Goal: Task Accomplishment & Management: Complete application form

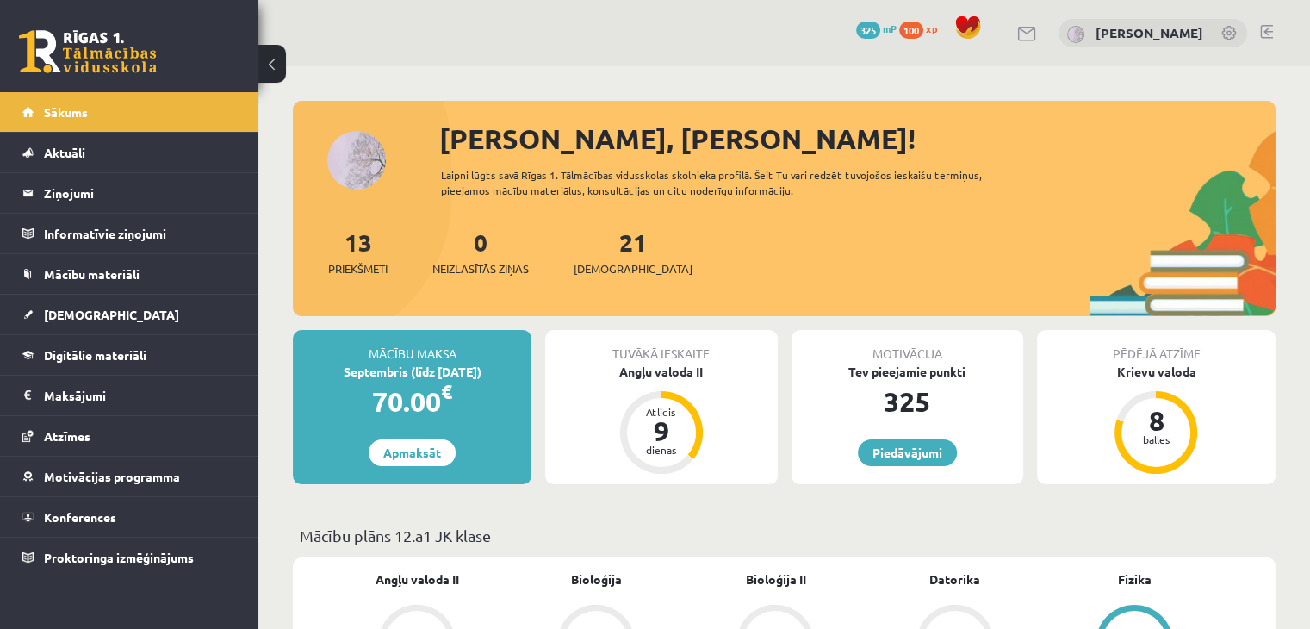
click at [974, 25] on span at bounding box center [968, 28] width 26 height 26
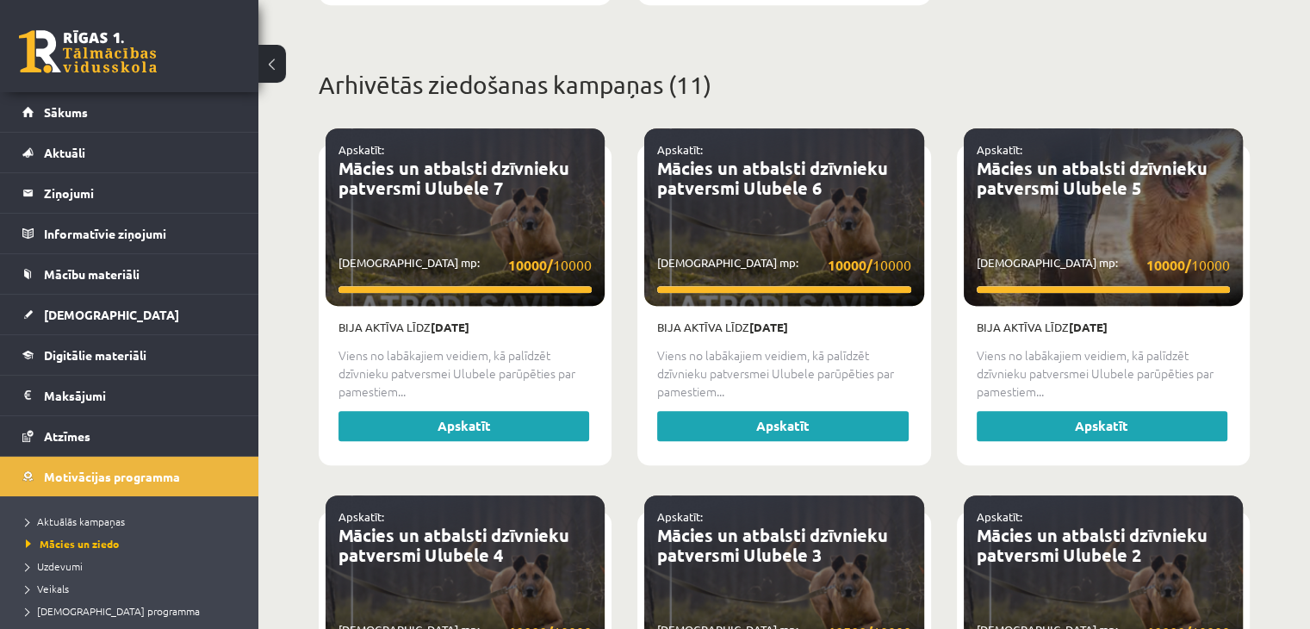
scroll to position [1061, 0]
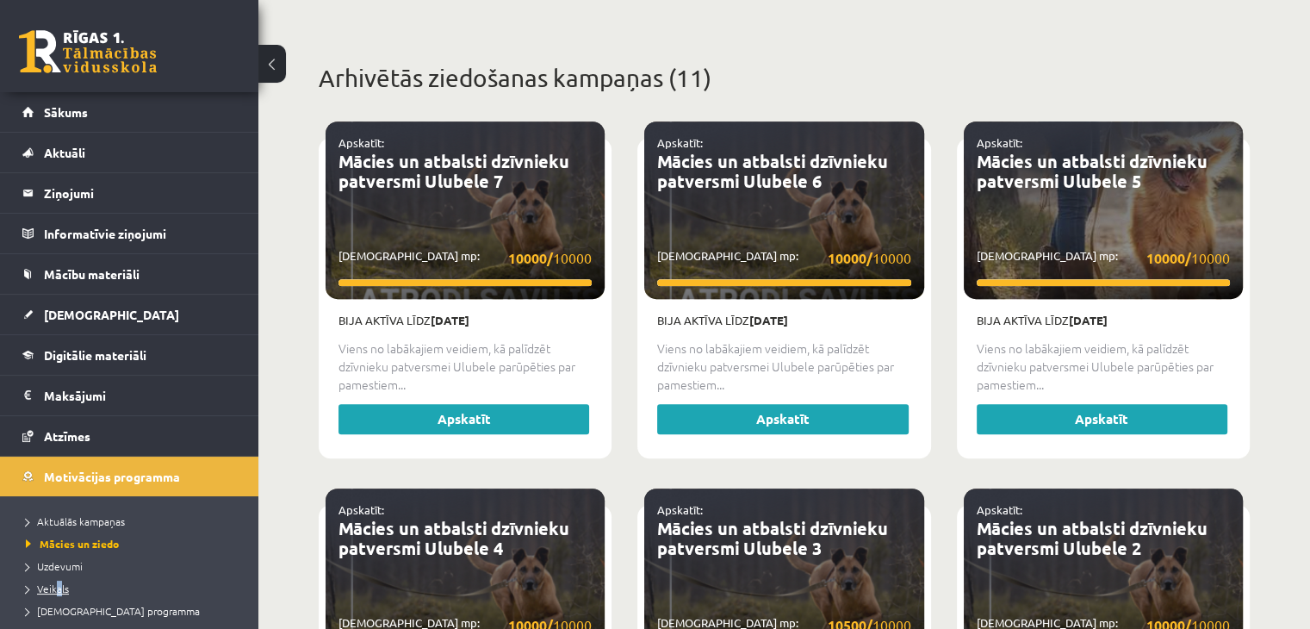
drag, startPoint x: 62, startPoint y: 577, endPoint x: 57, endPoint y: 590, distance: 13.9
click at [57, 590] on li "Veikals" at bounding box center [133, 588] width 215 height 22
click at [57, 590] on span "Veikals" at bounding box center [51, 588] width 51 height 14
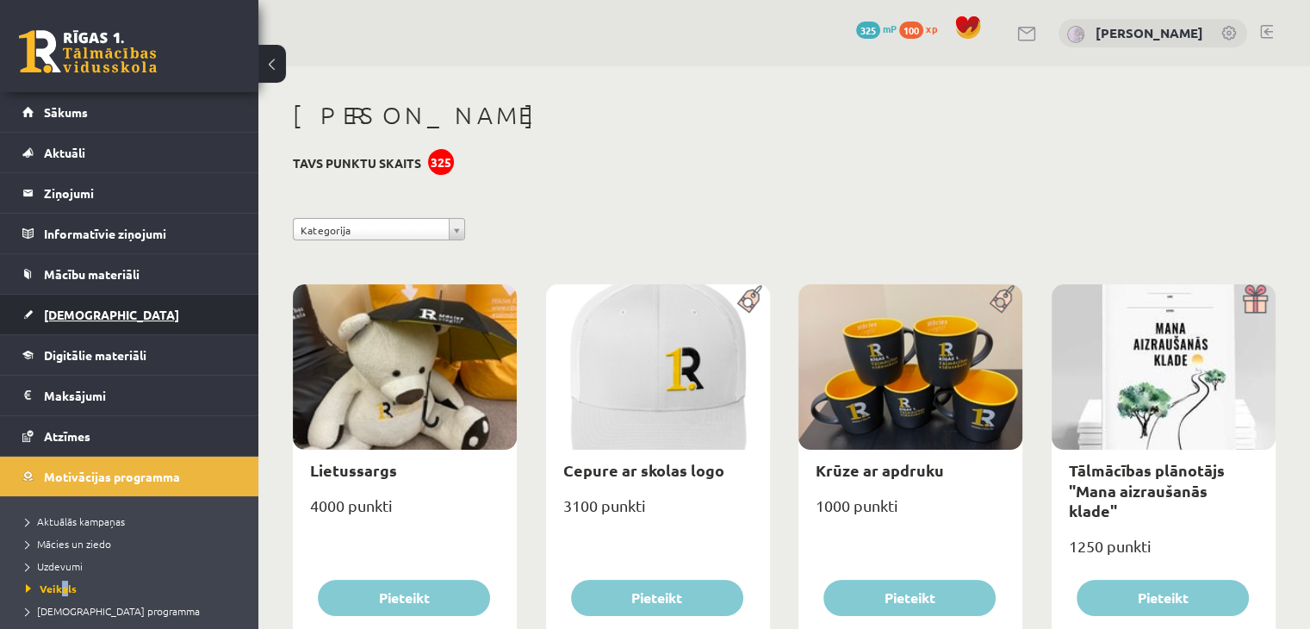
click at [92, 324] on link "[DEMOGRAPHIC_DATA]" at bounding box center [129, 315] width 215 height 40
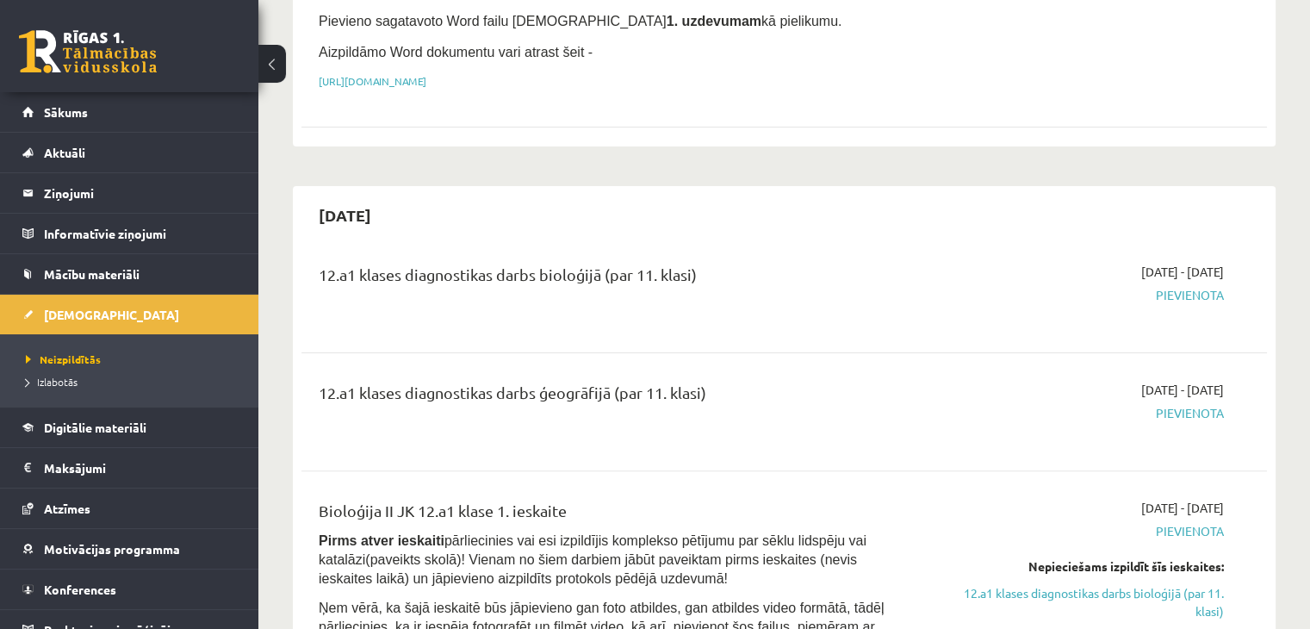
scroll to position [374, 0]
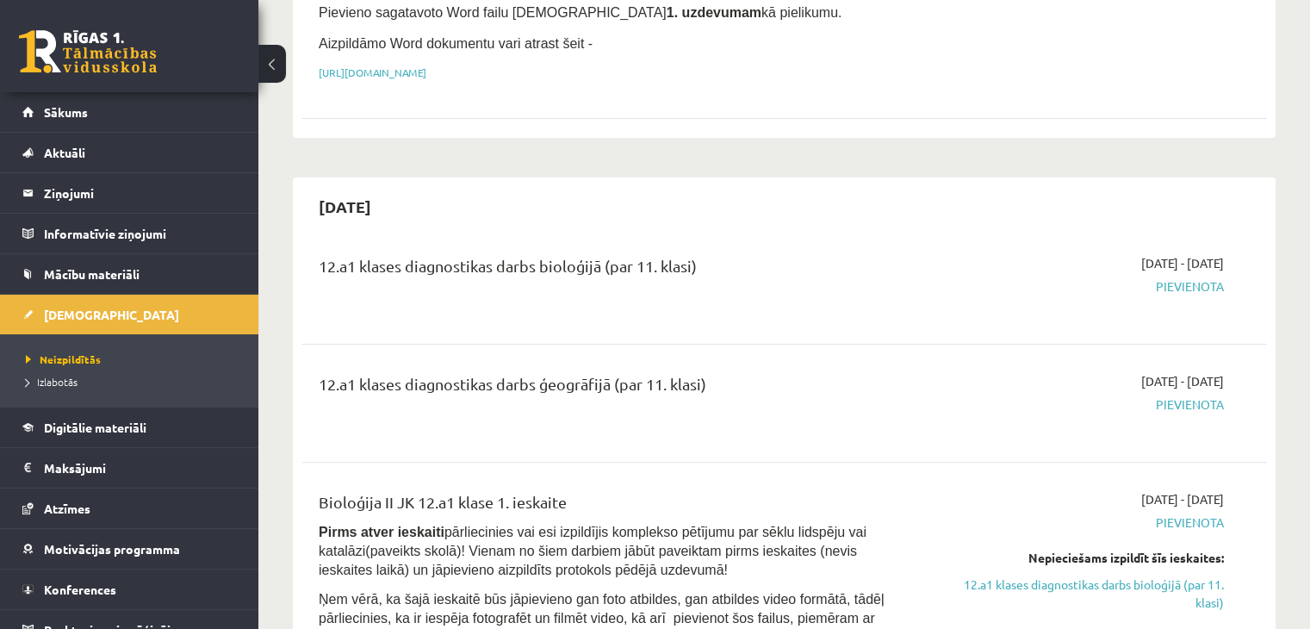
click at [594, 254] on div "12.a1 klases diagnostikas darbs bioloģijā (par 11. klasi)" at bounding box center [616, 270] width 595 height 32
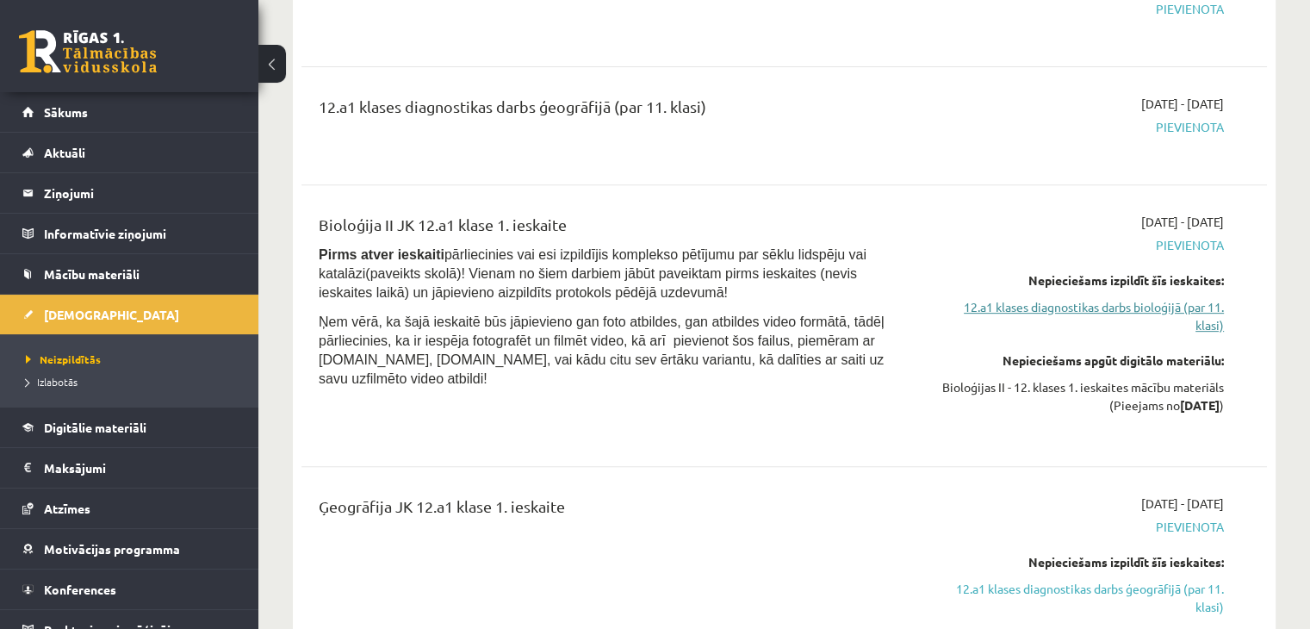
scroll to position [655, 0]
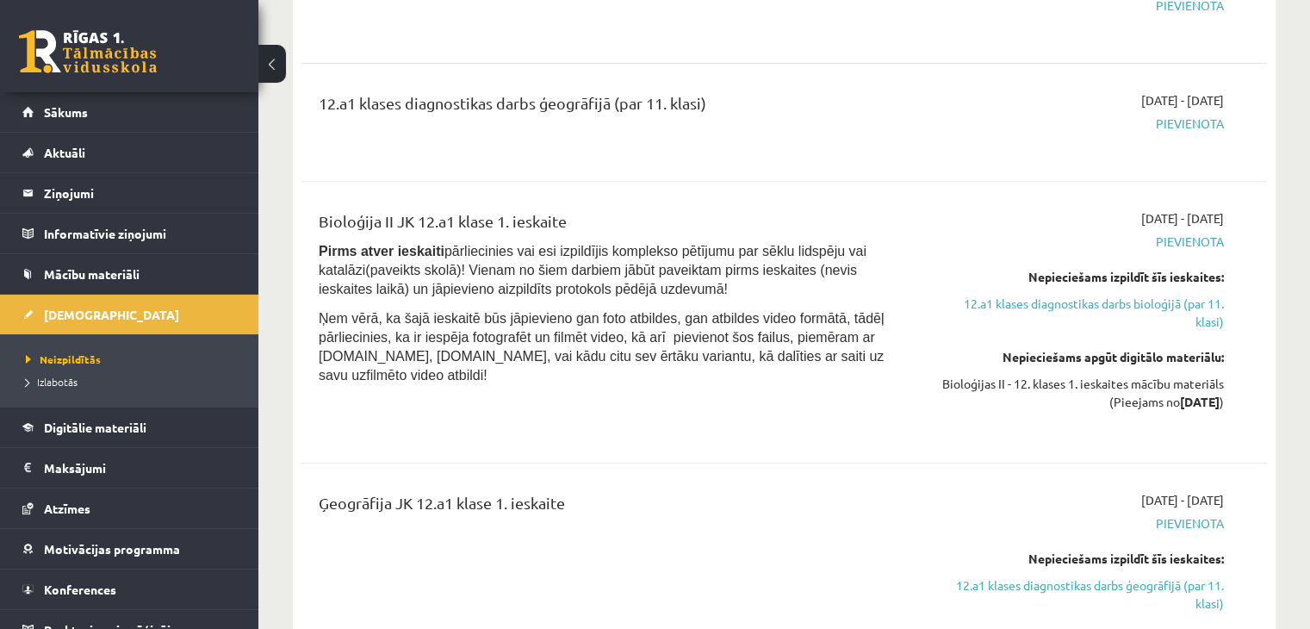
click at [1196, 404] on div "2025-09-16 - 2025-09-30 Pievienota Nepieciešams izpildīt šīs ieskaites: 12.a1 k…" at bounding box center [1082, 322] width 310 height 226
click at [1118, 295] on link "12.a1 klases diagnostikas darbs bioloģijā (par 11. klasi)" at bounding box center [1082, 313] width 284 height 36
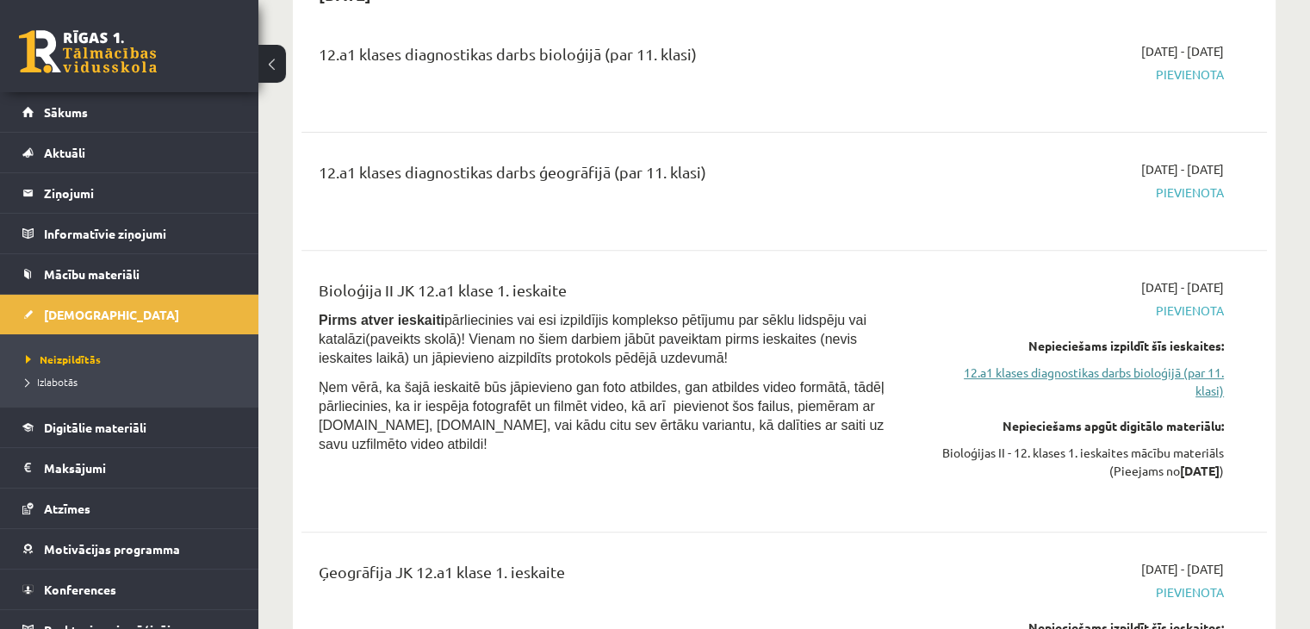
click at [1004, 364] on link "12.a1 klases diagnostikas darbs bioloģijā (par 11. klasi)" at bounding box center [1082, 382] width 284 height 36
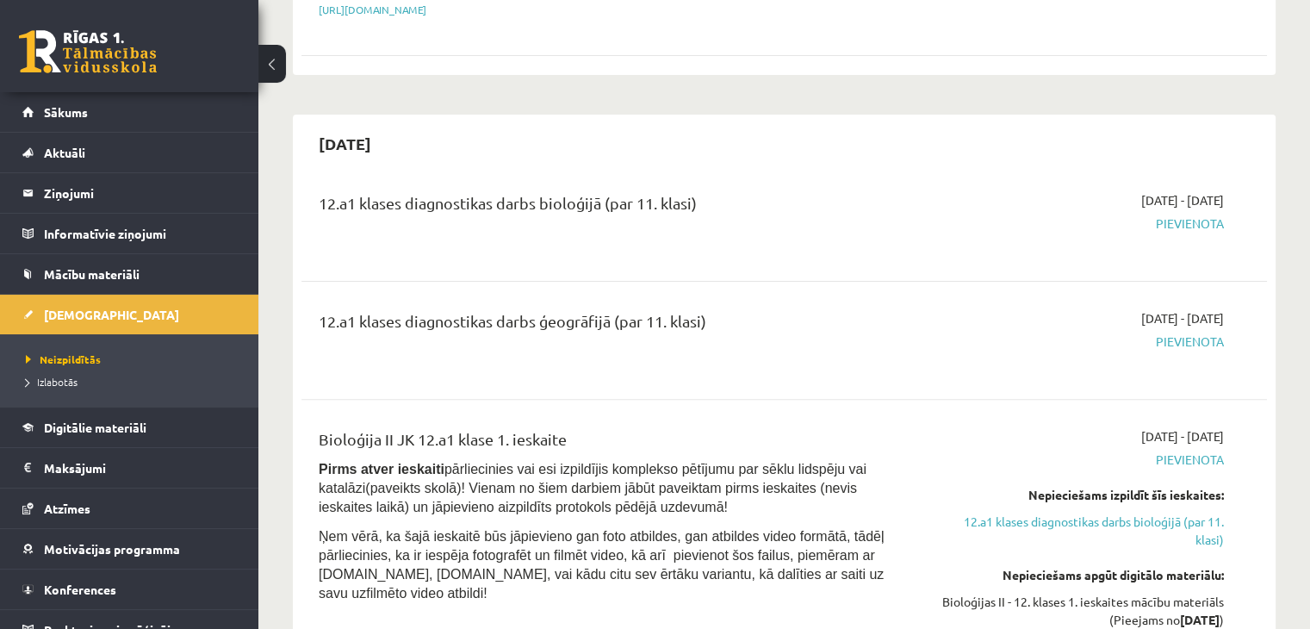
scroll to position [438, 0]
click at [1178, 214] on span "Pievienota" at bounding box center [1082, 223] width 284 height 18
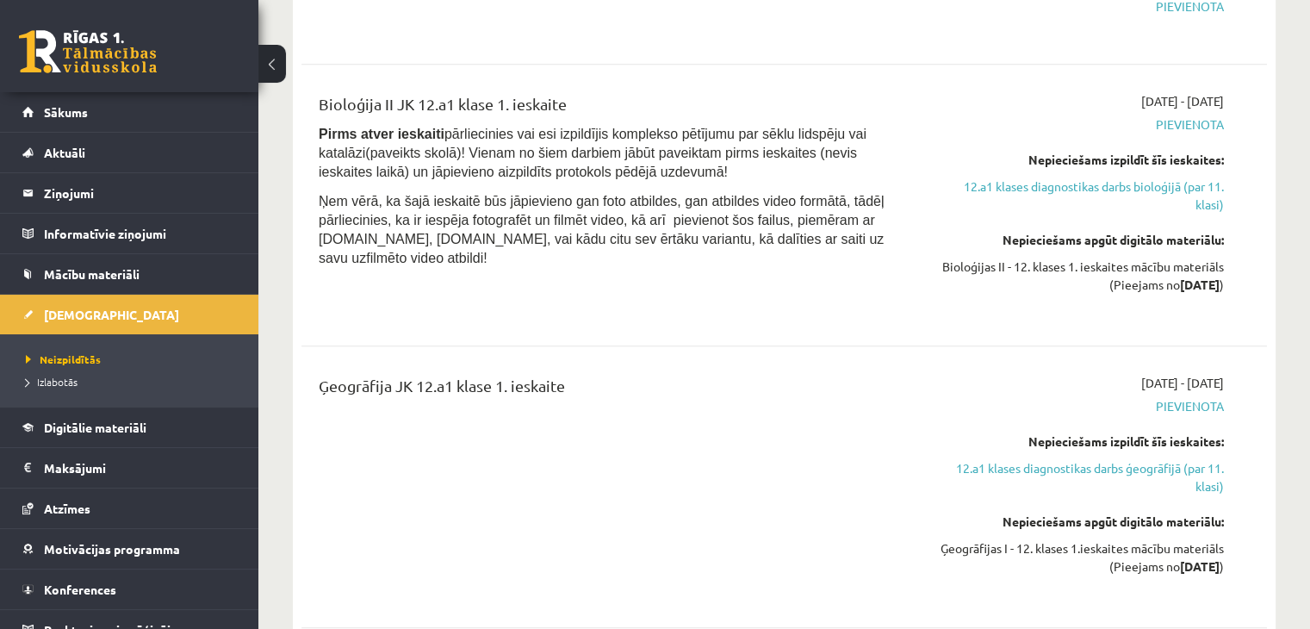
scroll to position [771, 0]
click at [1121, 258] on div "Bioloģijas II - 12. klases 1. ieskaites mācību materiāls (Pieejams no 2025-09-1…" at bounding box center [1082, 276] width 284 height 36
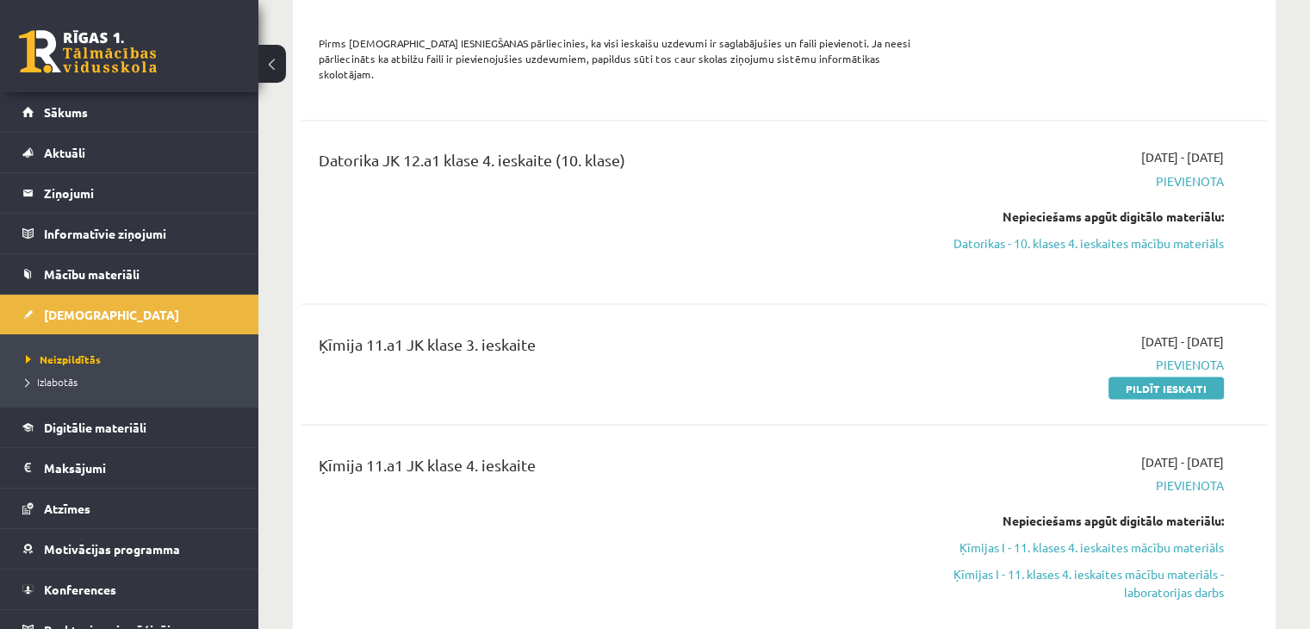
scroll to position [3113, 0]
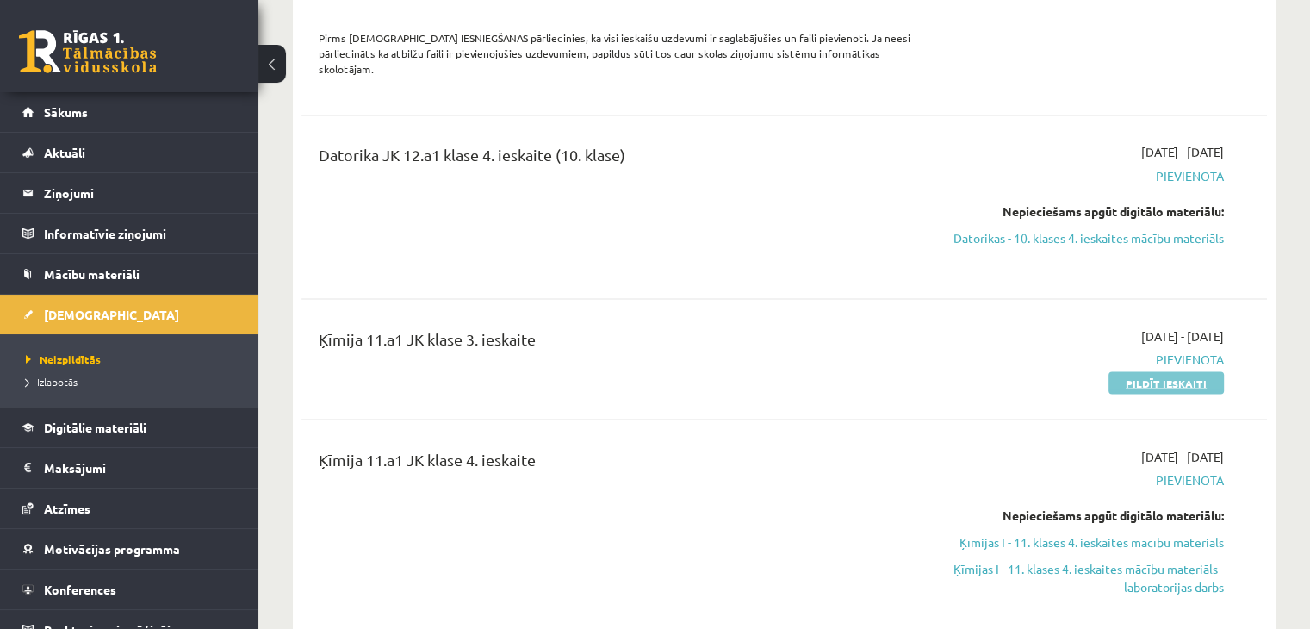
click at [1149, 371] on link "Pildīt ieskaiti" at bounding box center [1166, 382] width 115 height 22
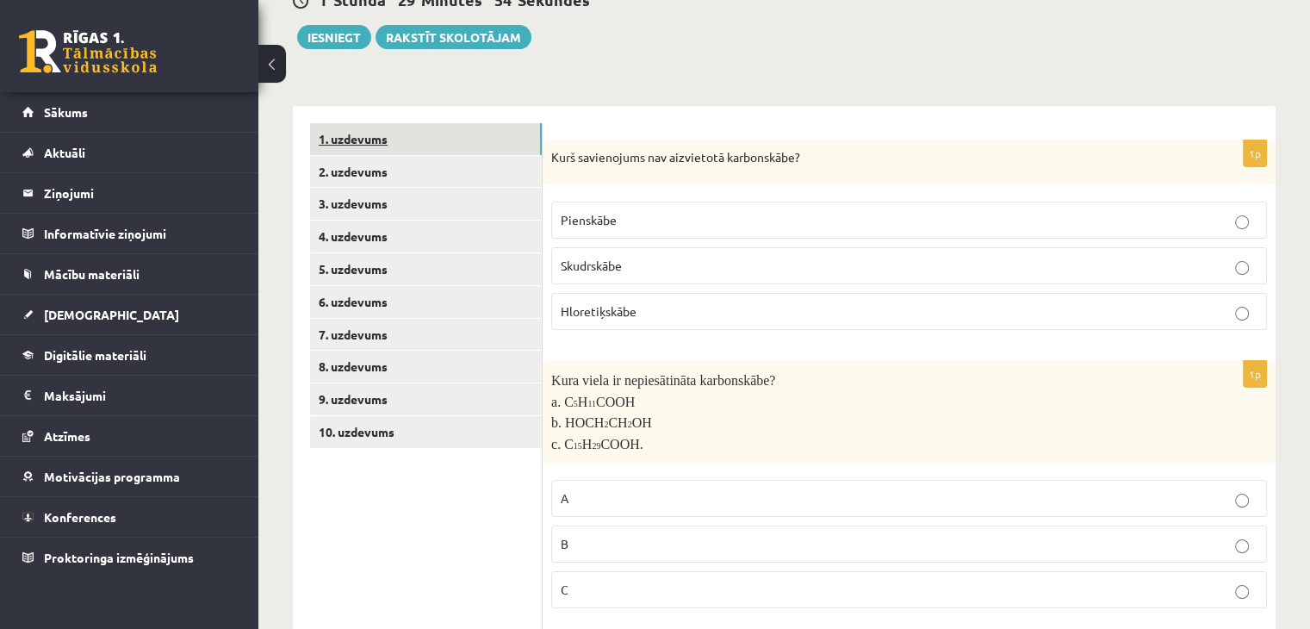
scroll to position [188, 0]
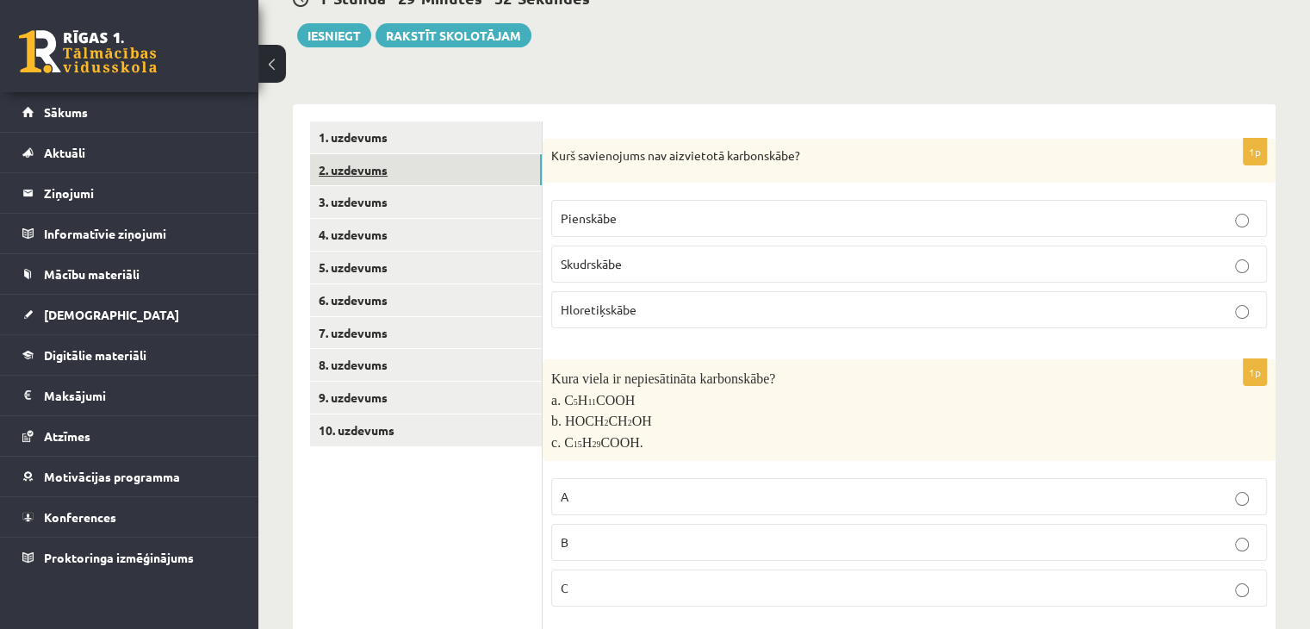
click at [364, 172] on link "2. uzdevums" at bounding box center [426, 170] width 232 height 32
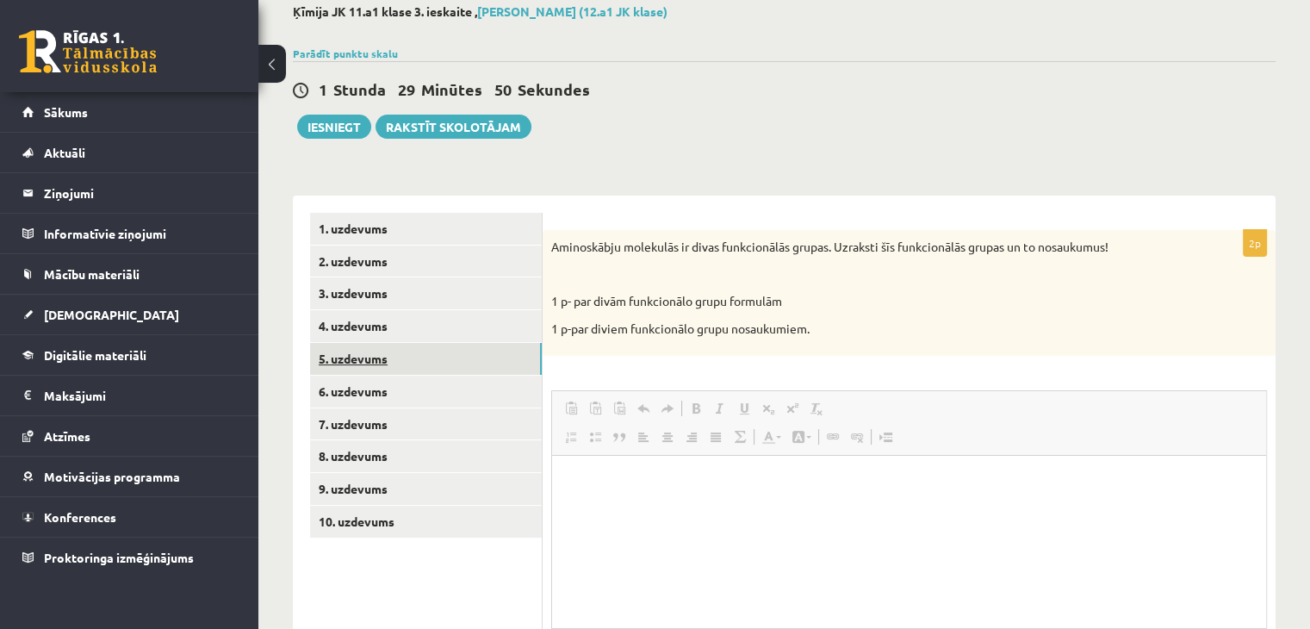
scroll to position [0, 0]
click at [345, 361] on link "5. uzdevums" at bounding box center [426, 359] width 232 height 32
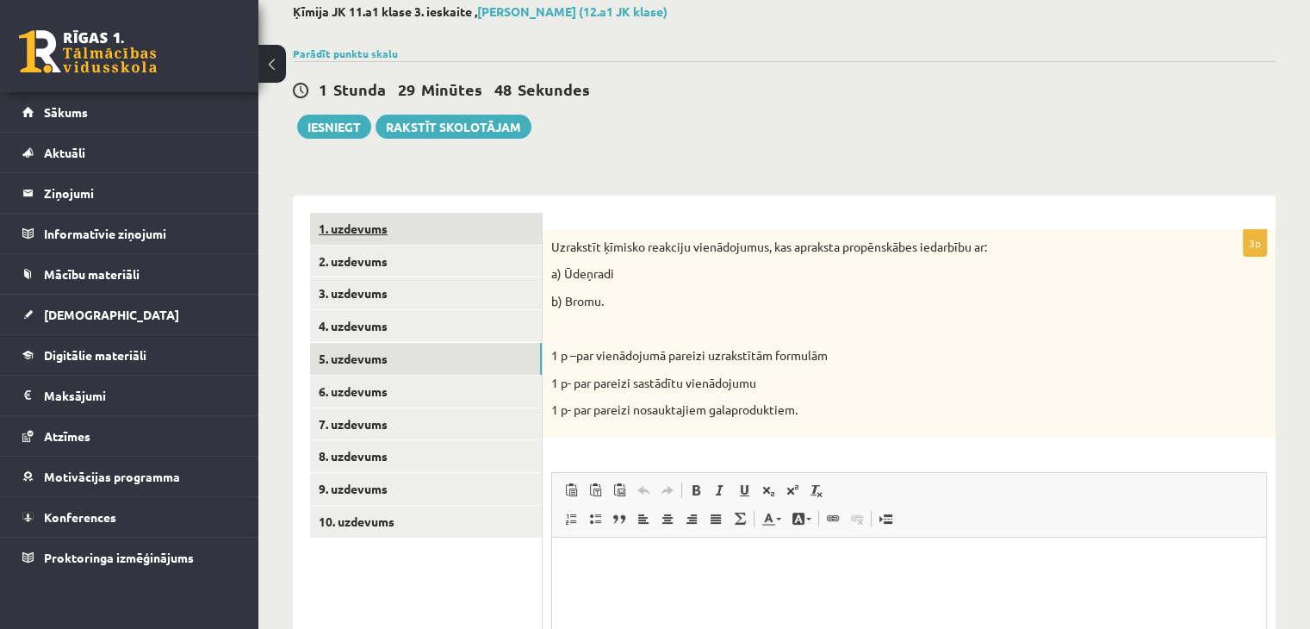
click at [364, 232] on link "1. uzdevums" at bounding box center [426, 229] width 232 height 32
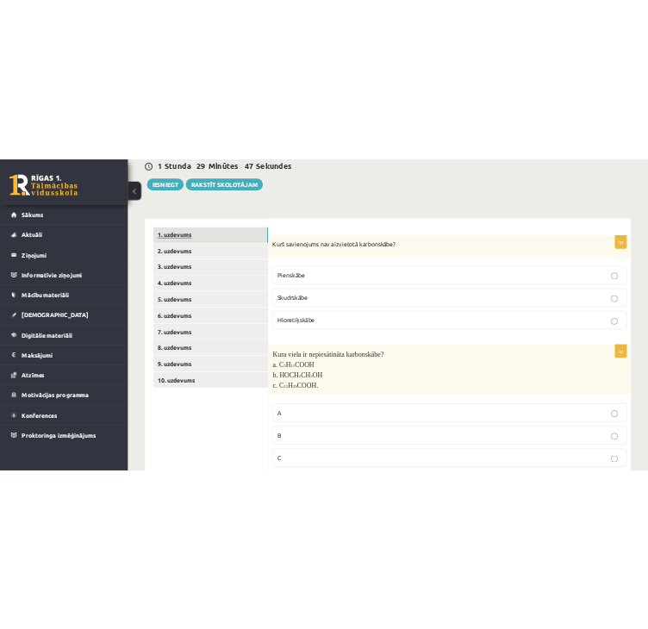
scroll to position [172, 0]
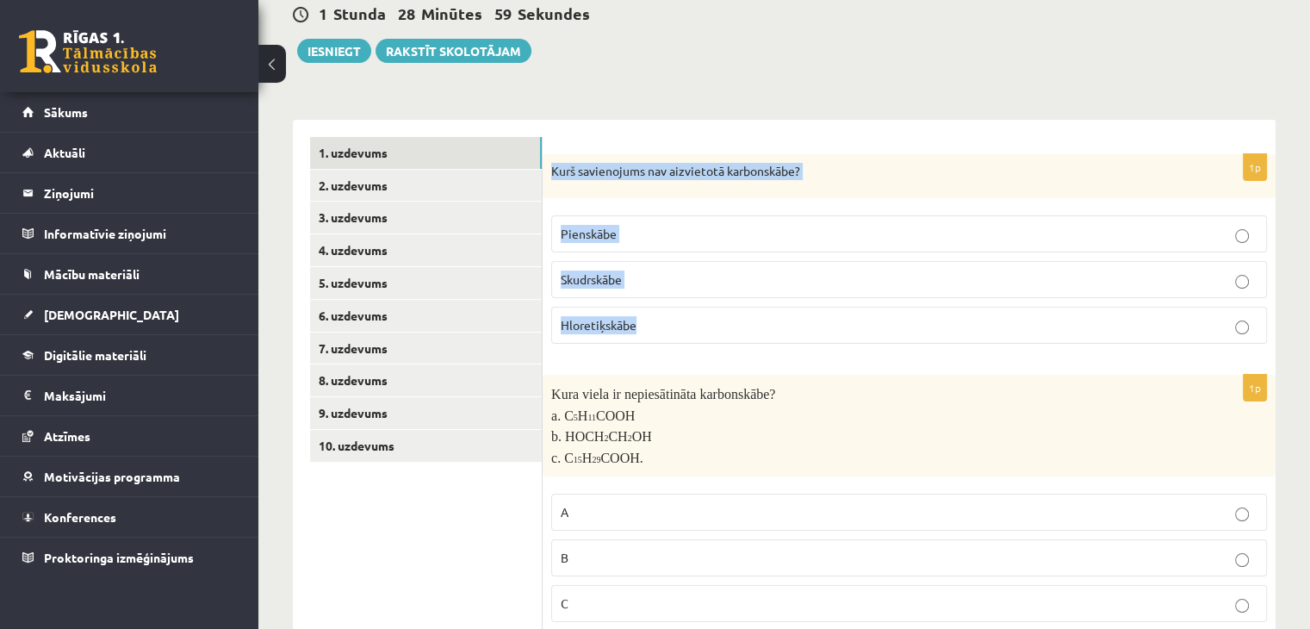
drag, startPoint x: 548, startPoint y: 166, endPoint x: 700, endPoint y: 332, distance: 224.4
click at [700, 332] on div "1p Kurš savienojums nav aizvietotā karbonskābe? Pienskābe Skudrskābe Hloretiķsk…" at bounding box center [909, 256] width 733 height 204
copy div "Kurš savienojums nav aizvietotā karbonskābe? Pienskābe Skudrskābe Hloretiķskābe"
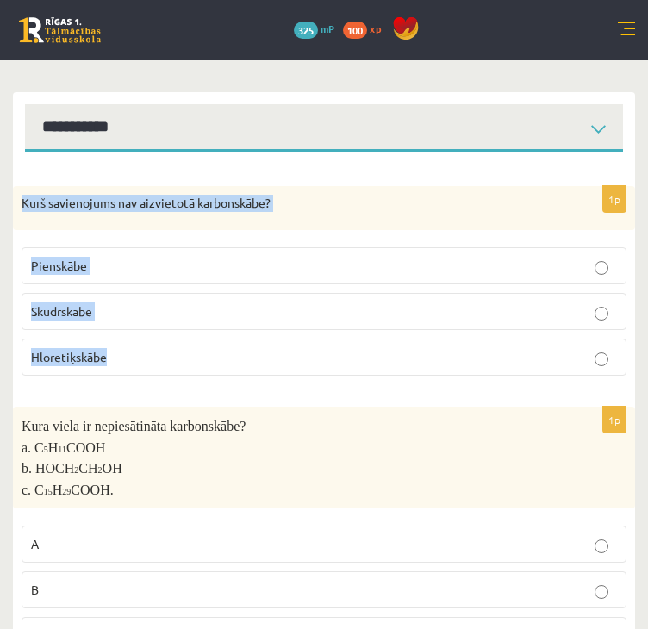
click at [138, 325] on label "Skudrskābe" at bounding box center [324, 311] width 605 height 37
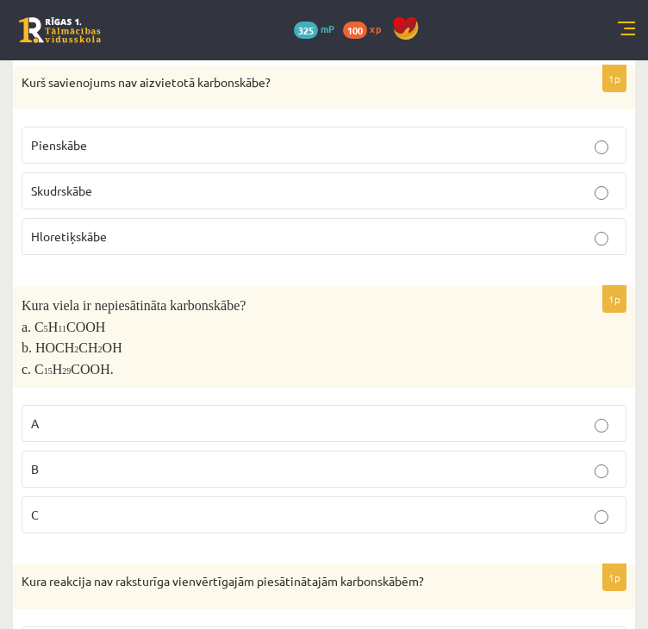
scroll to position [300, 0]
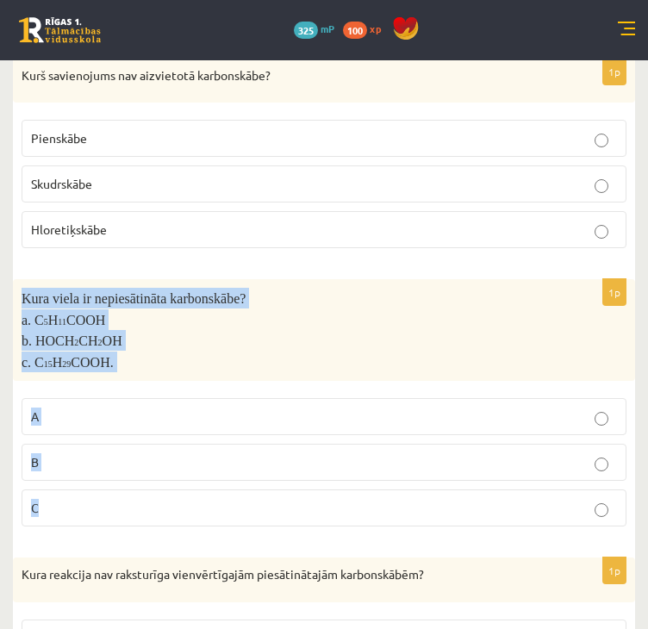
drag, startPoint x: 20, startPoint y: 296, endPoint x: 152, endPoint y: 494, distance: 237.3
click at [152, 494] on div "1p Kura viela ir nepiesātināta karbonskābe? a. C 5 H 11 COOH b. HOCH 2 CH 2 OH …" at bounding box center [324, 409] width 622 height 261
copy div "Kura viela ir nepiesātināta karbonskābe? a. C 5 H 11 COOH b. HOCH 2 CH 2 OH c. …"
click at [42, 500] on p "C" at bounding box center [324, 508] width 586 height 18
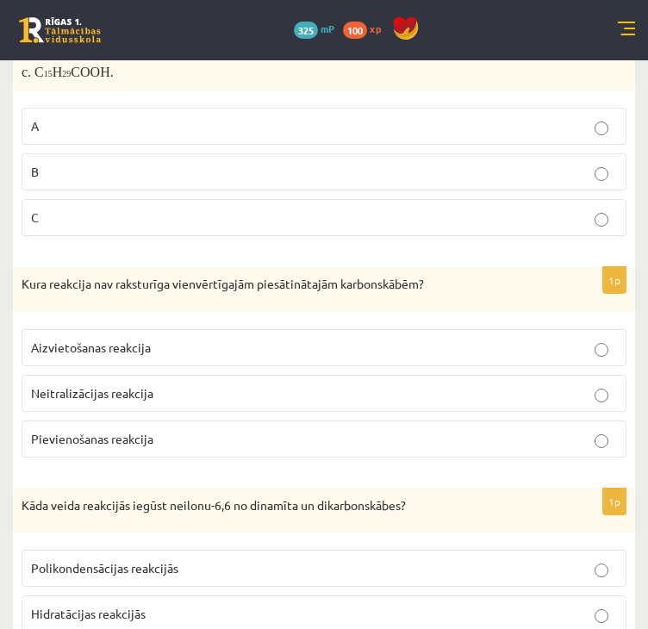
scroll to position [619, 0]
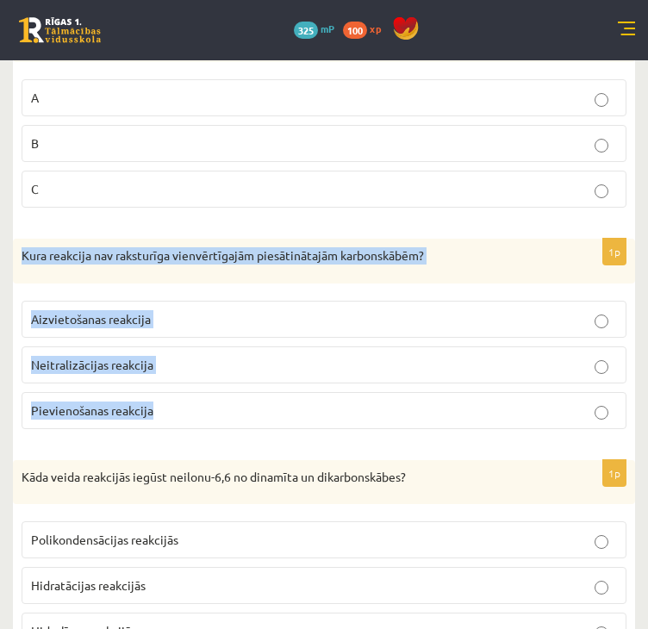
drag, startPoint x: 22, startPoint y: 248, endPoint x: 195, endPoint y: 393, distance: 225.7
click at [195, 393] on div "1p Kura reakcija nav raksturīga vienvērtīgajām piesātinātajām karbonskābēm? Aiz…" at bounding box center [324, 341] width 622 height 204
copy div "Kura reakcija nav raksturīga vienvērtīgajām piesātinātajām karbonskābēm? Aizvie…"
click at [101, 402] on span "Pievienošanas reakcija" at bounding box center [92, 410] width 122 height 16
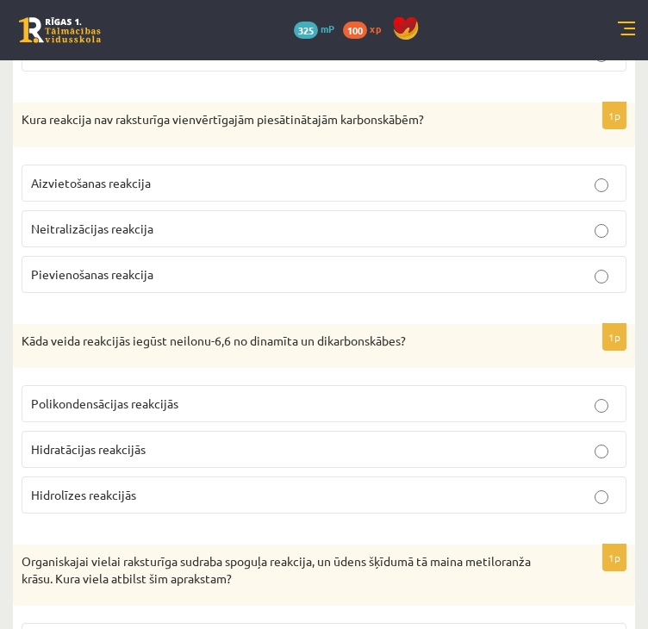
scroll to position [768, 0]
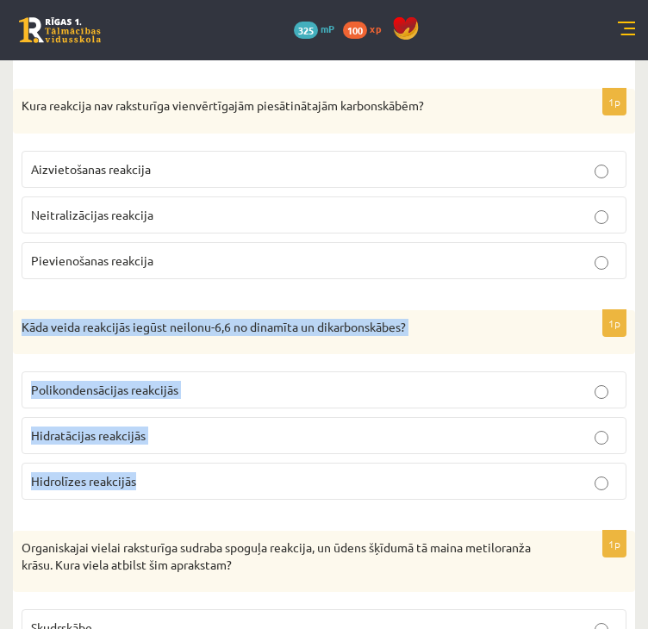
drag, startPoint x: 14, startPoint y: 310, endPoint x: 192, endPoint y: 452, distance: 228.0
click at [192, 452] on div "1p Kāda veida reakcijās iegūst neilonu-6,6 no dinamīta un dikarbonskābes? Polik…" at bounding box center [324, 412] width 622 height 204
copy div "Kāda veida reakcijās iegūst neilonu-6,6 no dinamīta un dikarbonskābes? Polikond…"
click at [230, 389] on label "Polikondensācijas reakcijās" at bounding box center [324, 389] width 605 height 37
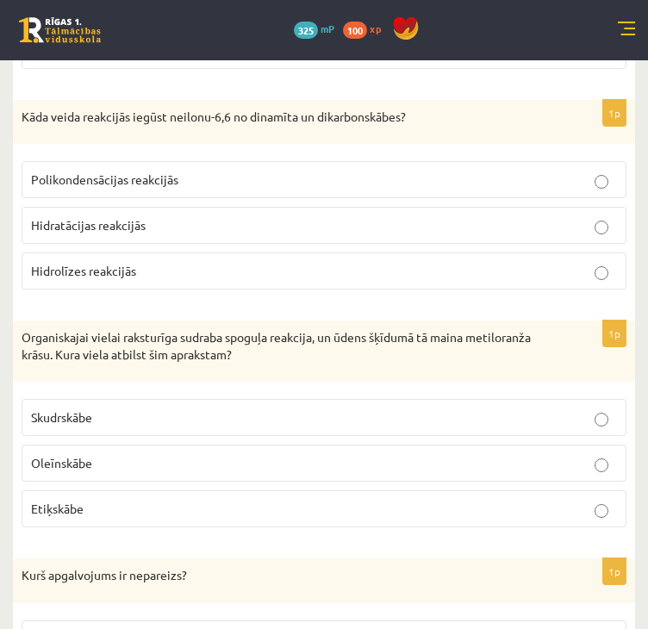
scroll to position [980, 0]
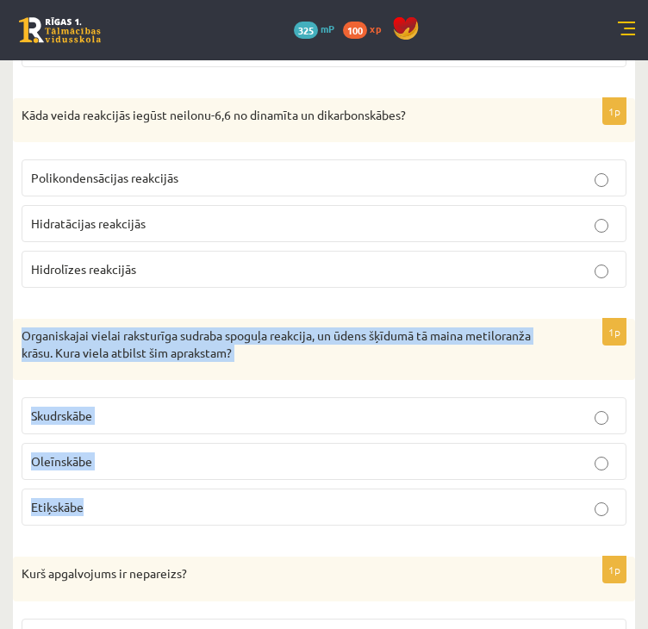
drag, startPoint x: 21, startPoint y: 327, endPoint x: 111, endPoint y: 480, distance: 178.0
click at [111, 480] on div "1p Organiskajai vielai raksturīga sudraba spoguļa reakcija, un ūdens šķīdumā tā…" at bounding box center [324, 429] width 622 height 221
copy div "Organiskajai vielai raksturīga sudraba spoguļa reakcija, un ūdens šķīdumā tā ma…"
click at [110, 397] on label "Skudrskābe" at bounding box center [324, 415] width 605 height 37
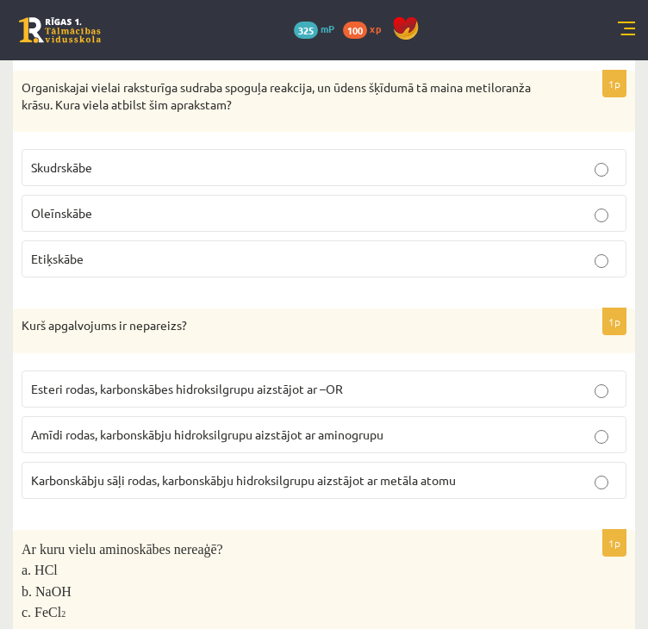
scroll to position [1278, 0]
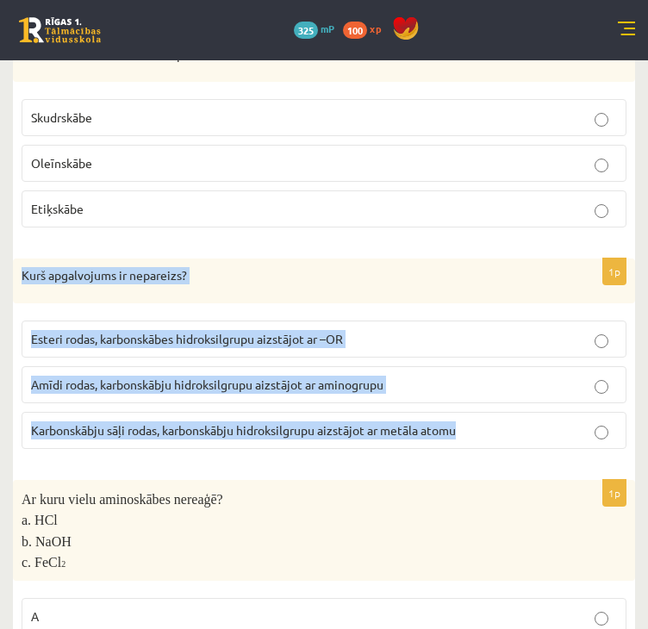
drag, startPoint x: 10, startPoint y: 266, endPoint x: 485, endPoint y: 411, distance: 496.2
copy div "Kurš apgalvojums ir nepareizs? Esteri rodas, karbonskābes hidroksilgrupu aizstā…"
click at [112, 424] on p "Karbonskābju sāļi rodas, karbonskābju hidroksilgrupu aizstājot ar metāla atomu" at bounding box center [324, 430] width 586 height 18
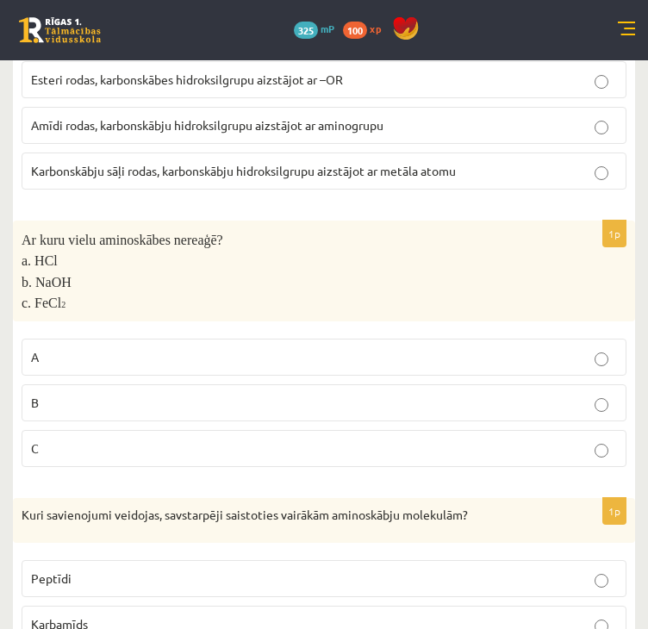
scroll to position [1539, 0]
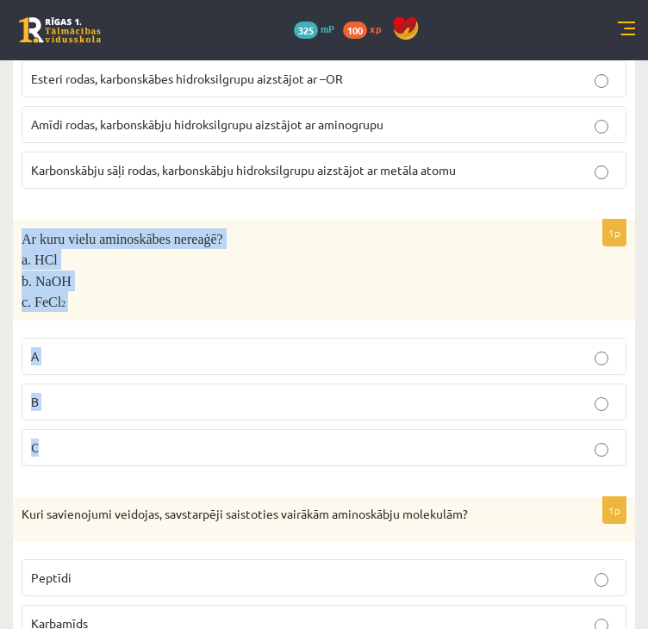
drag, startPoint x: 24, startPoint y: 227, endPoint x: 215, endPoint y: 407, distance: 262.7
click at [215, 407] on div "1p Ar kuru vielu aminoskābes nereaģē? a. HCl b. NaOH c. FeCl 2 A B C" at bounding box center [324, 350] width 622 height 261
copy div "Ar kuru vielu aminoskābes nereaģē? a. HCl b. NaOH c. FeCl 2 A B C"
click at [80, 441] on label "C" at bounding box center [324, 447] width 605 height 37
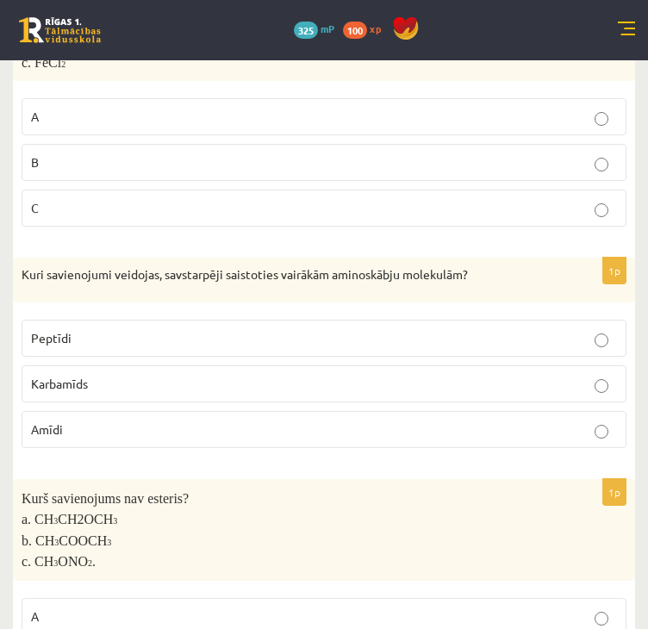
scroll to position [1779, 0]
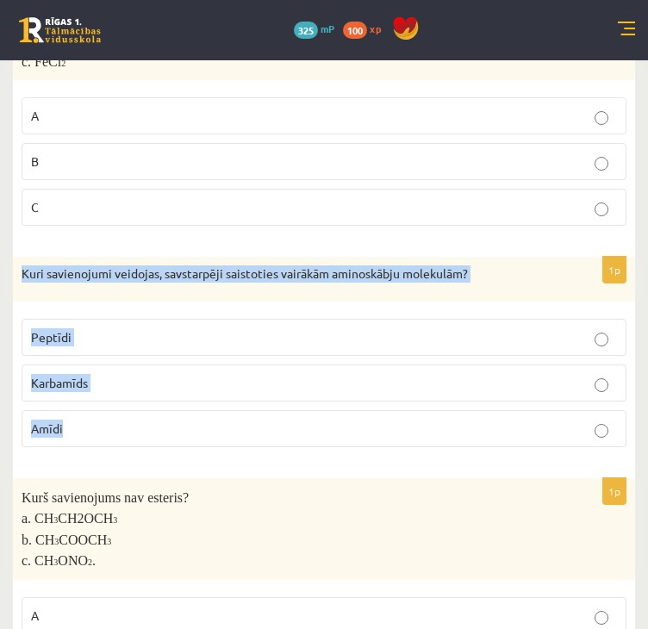
drag, startPoint x: 20, startPoint y: 247, endPoint x: 130, endPoint y: 395, distance: 184.7
click at [130, 395] on div "1p Kuri savienojumi veidojas, savstarpēji saistoties vairākām aminoskābju molek…" at bounding box center [324, 359] width 622 height 204
copy div "Kuri savienojumi veidojas, savstarpēji saistoties vairākām aminoskābju molekulā…"
click at [102, 328] on p "Peptīdi" at bounding box center [324, 337] width 586 height 18
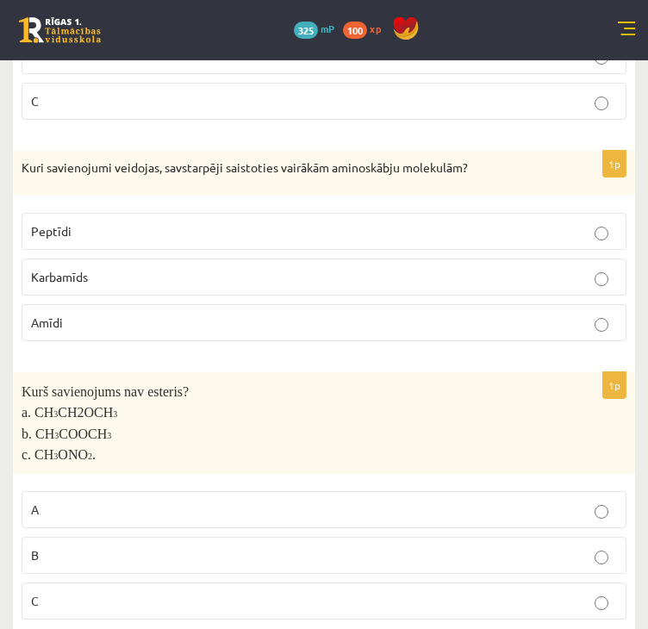
scroll to position [1886, 0]
click at [30, 383] on span "Kurš savienojums nav esteris?" at bounding box center [105, 390] width 167 height 15
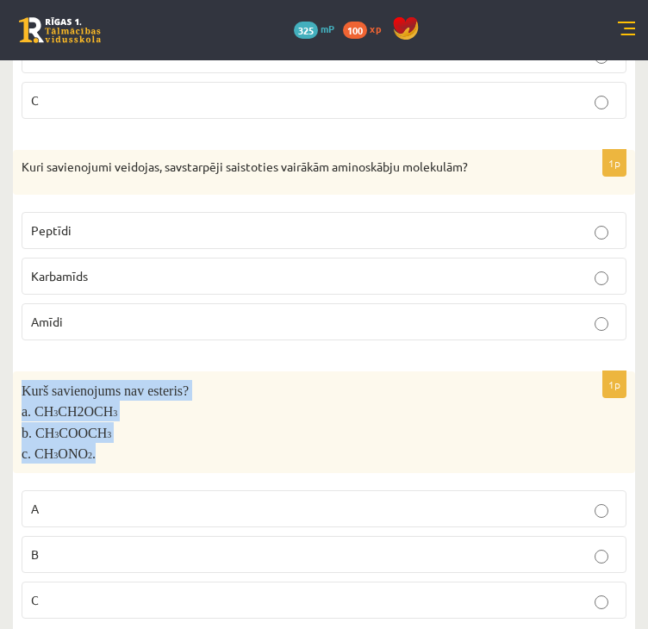
drag, startPoint x: 20, startPoint y: 370, endPoint x: 141, endPoint y: 429, distance: 135.2
click at [141, 429] on div "Kurš savienojums nav esteris? a. CH 3 CH2OCH 3 b. CH 3 COOCH 3 c. CH 3 ONO 2 ." at bounding box center [324, 422] width 622 height 102
copy div "Kurš savienojums nav esteris? a. CH 3 CH2OCH 3 b. CH 3 COOCH 3 c. CH 3 ONO 2 ."
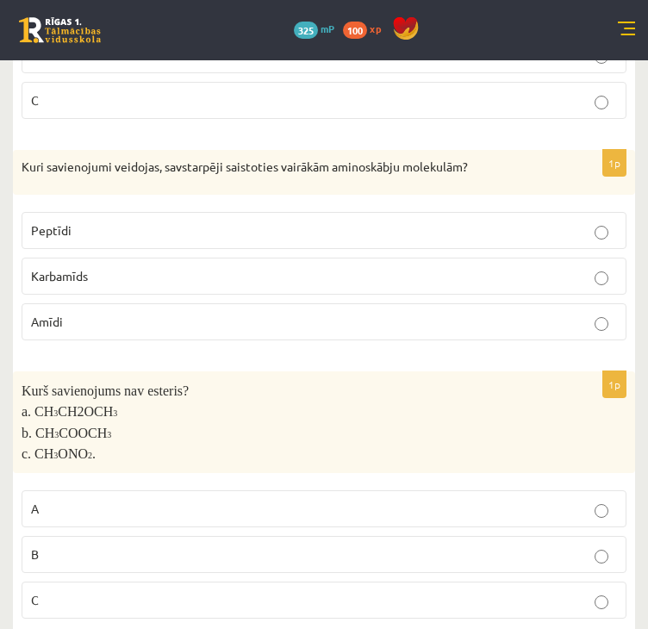
click at [131, 545] on p "B" at bounding box center [324, 554] width 586 height 18
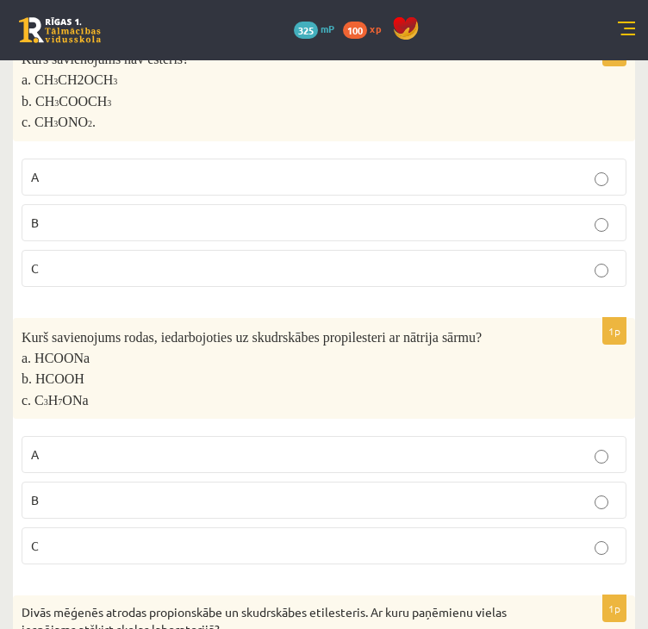
scroll to position [2233, 0]
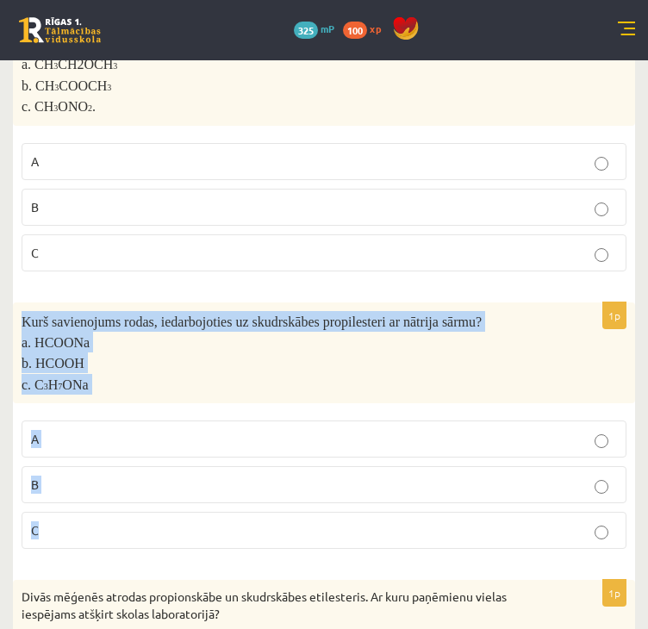
drag, startPoint x: 19, startPoint y: 284, endPoint x: 145, endPoint y: 481, distance: 233.2
click at [145, 481] on div "1p Kurš savienojums rodas, iedarbojoties uz skudrskābes propilesteri ar nātrija…" at bounding box center [324, 432] width 622 height 261
copy div "Kurš savienojums rodas, iedarbojoties uz skudrskābes propilesteri ar nātrija sā…"
click at [91, 430] on p "A" at bounding box center [324, 439] width 586 height 18
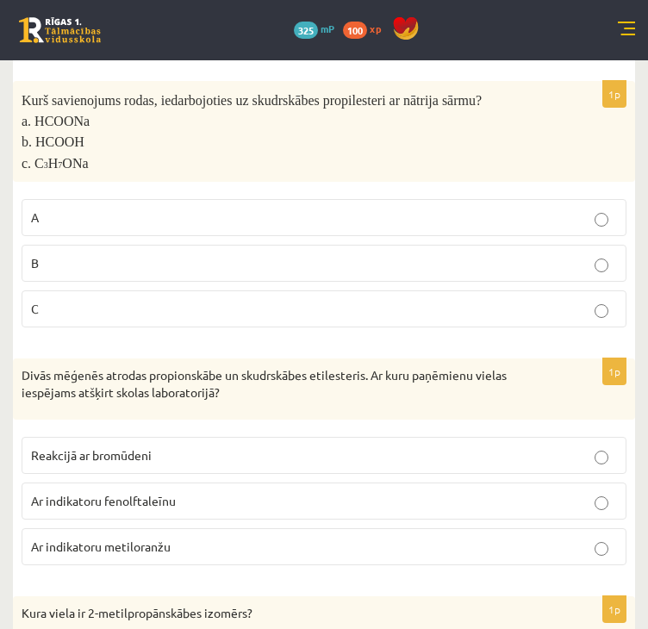
scroll to position [2464, 0]
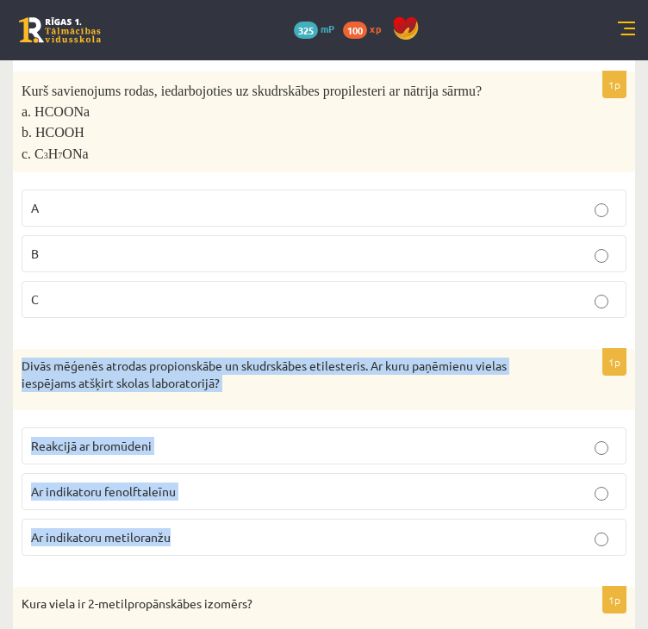
drag, startPoint x: 17, startPoint y: 322, endPoint x: 191, endPoint y: 489, distance: 241.3
click at [191, 489] on div "1p Divās mēģenēs atrodas propionskābe un skudrskābes etilesteris. Ar kuru paņēm…" at bounding box center [324, 459] width 622 height 221
click at [258, 519] on label "Ar indikatoru metiloranžu" at bounding box center [324, 537] width 605 height 37
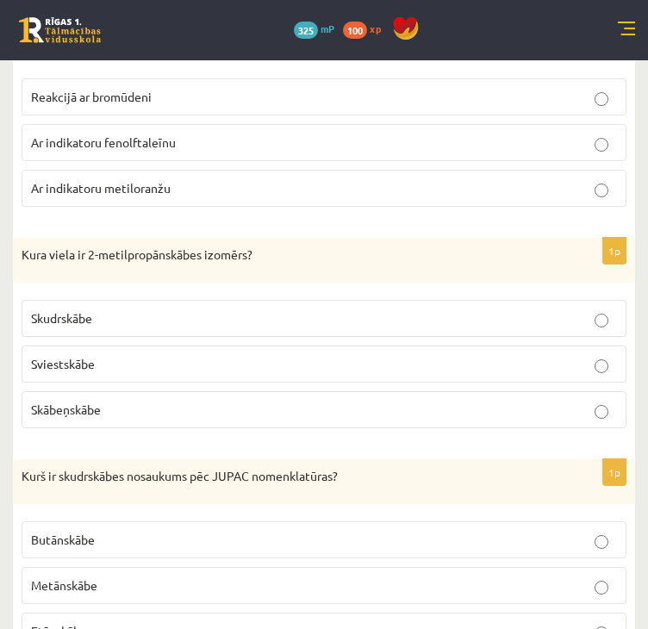
scroll to position [2815, 0]
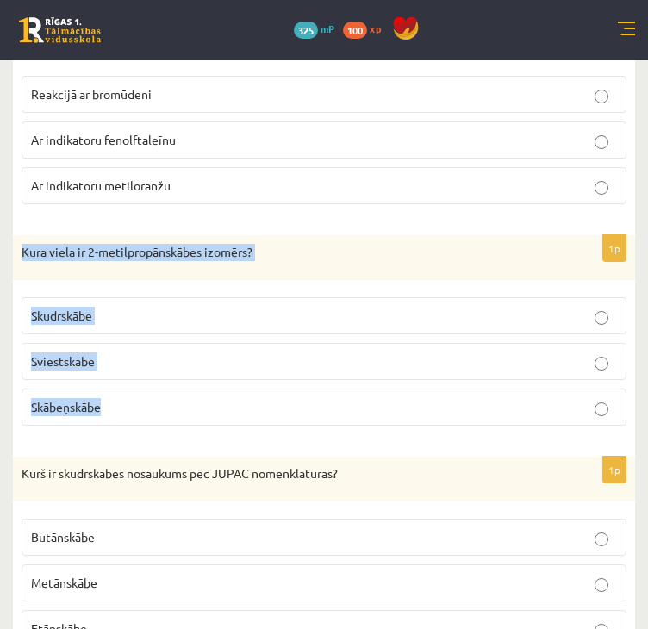
drag, startPoint x: 21, startPoint y: 206, endPoint x: 156, endPoint y: 354, distance: 200.6
click at [156, 354] on div "1p Kura viela ir 2-metilpropānskābes izomērs? Skudrskābe Sviestskābe Skābeņskābe" at bounding box center [324, 337] width 622 height 204
click at [155, 352] on p "Sviestskābe" at bounding box center [324, 361] width 586 height 18
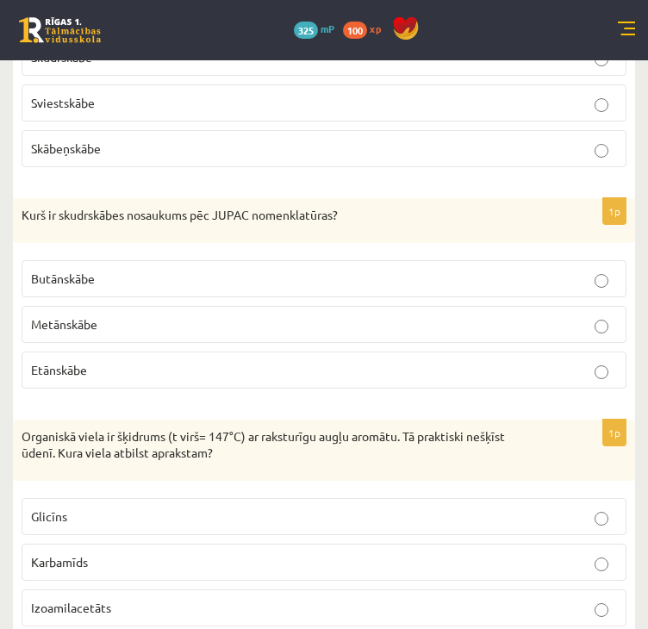
scroll to position [3075, 0]
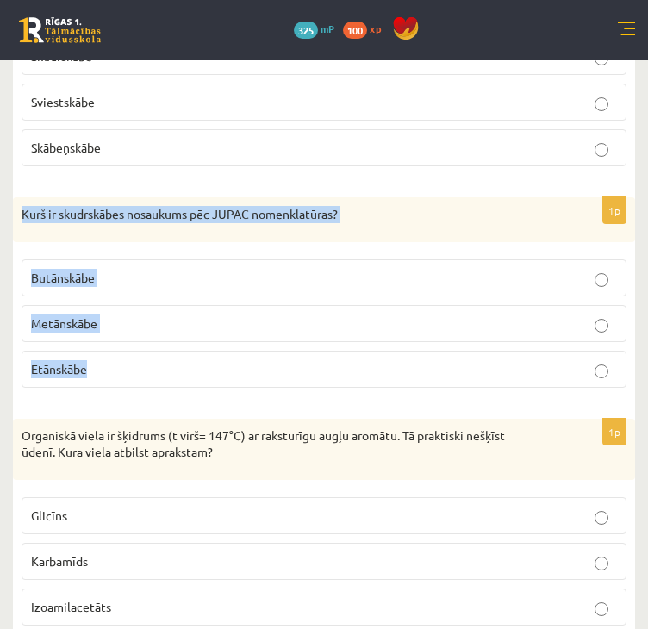
drag, startPoint x: 22, startPoint y: 169, endPoint x: 127, endPoint y: 312, distance: 177.5
click at [127, 312] on div "1p Kurš ir skudrskābes nosaukums pēc JUPAC nomenklatūras? Butānskābe Metānskābe…" at bounding box center [324, 299] width 622 height 204
click at [109, 305] on label "Metānskābe" at bounding box center [324, 323] width 605 height 37
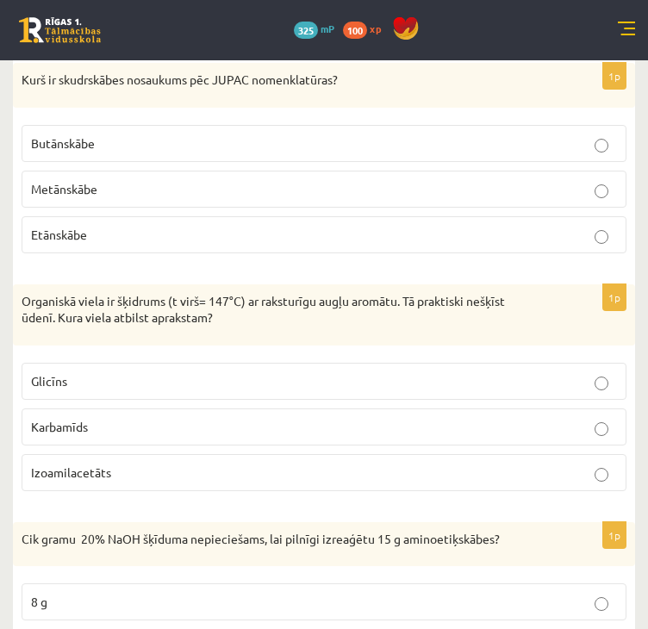
scroll to position [3217, 0]
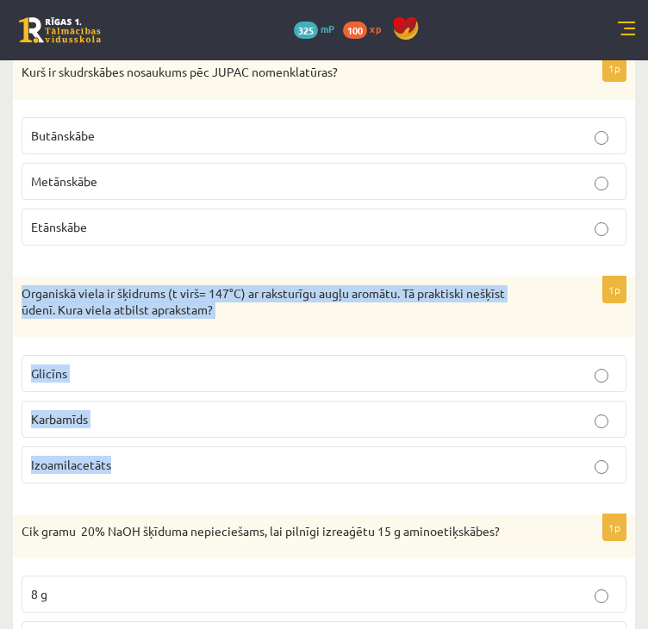
drag, startPoint x: 16, startPoint y: 249, endPoint x: 171, endPoint y: 404, distance: 219.9
click at [171, 404] on div "1p Organiskā viela ir šķidrums (t virš= 147°C) ar raksturīgu augļu aromātu. Tā …" at bounding box center [324, 387] width 622 height 221
click at [176, 456] on p "Izoamilacetāts" at bounding box center [324, 465] width 586 height 18
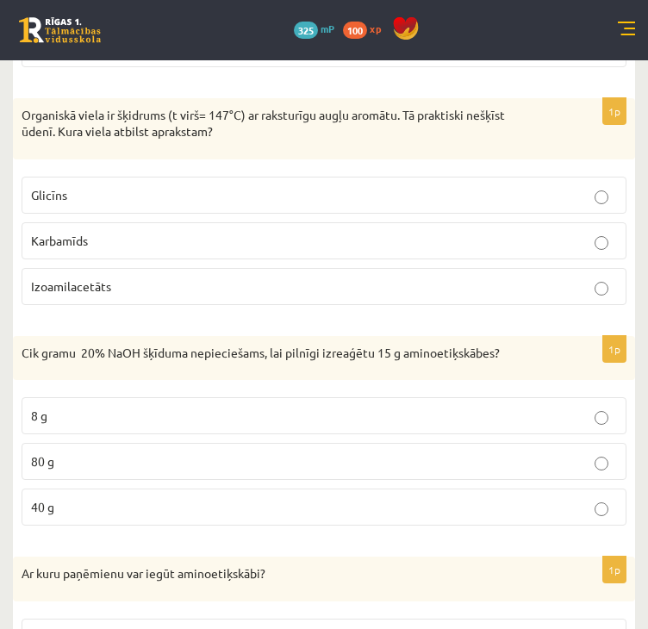
scroll to position [3399, 0]
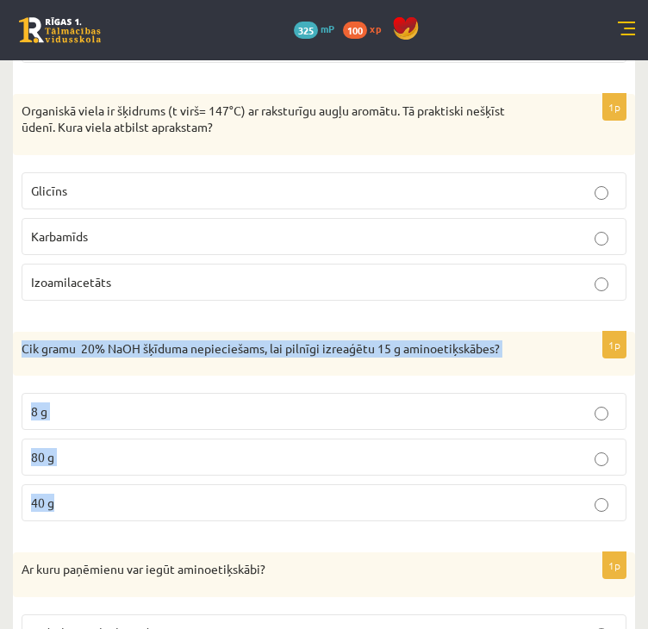
drag, startPoint x: 21, startPoint y: 305, endPoint x: 171, endPoint y: 476, distance: 228.3
click at [171, 476] on div "1p Cik gramu 20% NaOH šķīduma nepieciešams, lai pilnīgi izreaģētu 15 g aminoeti…" at bounding box center [324, 434] width 622 height 204
click at [104, 484] on label "40 g" at bounding box center [324, 502] width 605 height 37
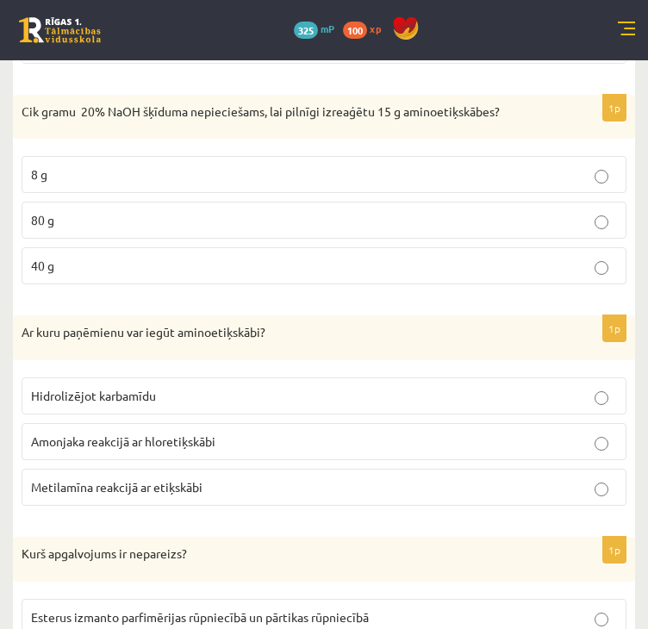
scroll to position [3653, 0]
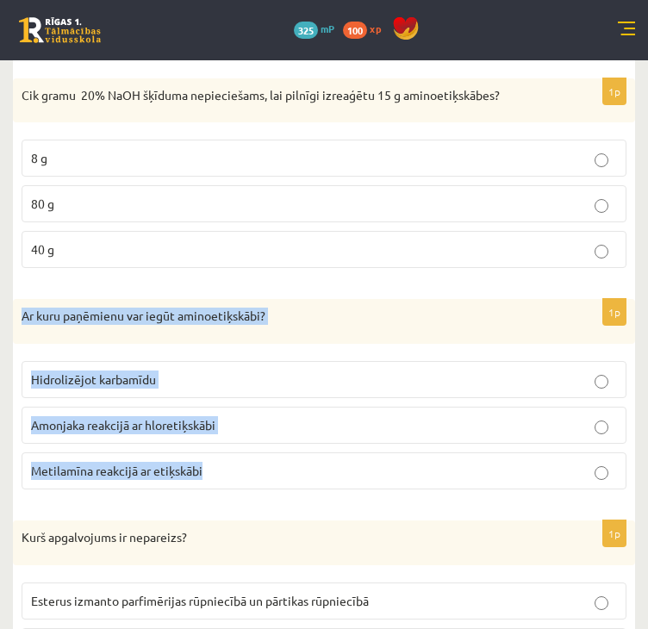
drag, startPoint x: 17, startPoint y: 266, endPoint x: 221, endPoint y: 423, distance: 256.7
click at [221, 423] on div "1p Ar kuru paņēmienu var iegūt aminoetiķskābi? Hidrolizējot karbamīdu Amonjaka …" at bounding box center [324, 401] width 622 height 204
click at [254, 416] on p "Amonjaka reakcijā ar hloretiķskābi" at bounding box center [324, 425] width 586 height 18
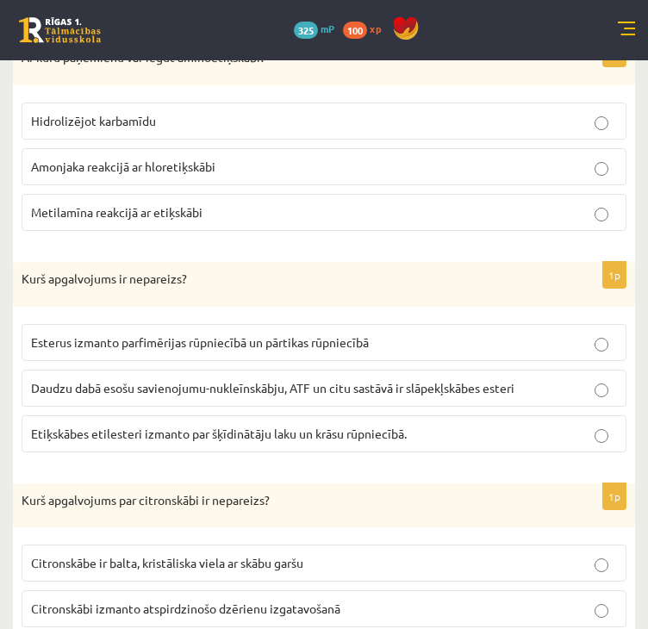
scroll to position [3912, 0]
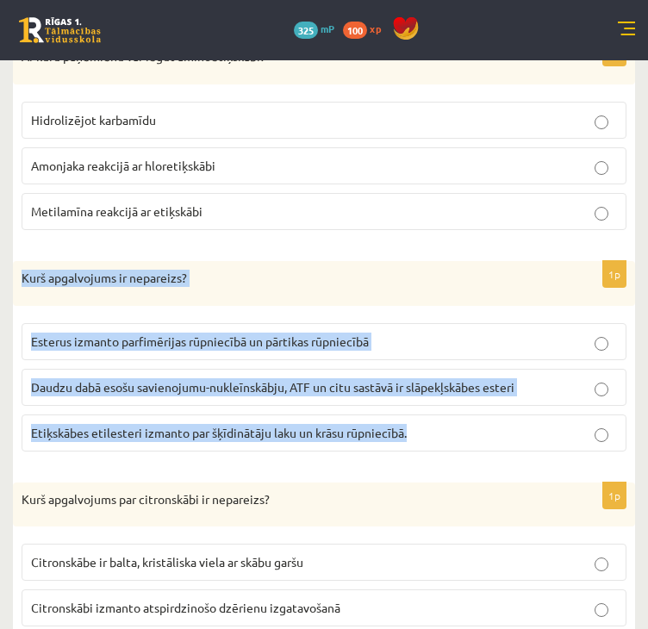
drag, startPoint x: 19, startPoint y: 238, endPoint x: 414, endPoint y: 402, distance: 427.5
click at [414, 402] on div "1p Kurš apgalvojums ir nepareizs? Esterus izmanto parfimērijas rūpniecībā un pā…" at bounding box center [324, 363] width 622 height 204
click at [191, 378] on p "Daudzu dabā esošu savienojumu-nukleīnskābju, ATF un citu sastāvā ir slāpekļskāb…" at bounding box center [324, 387] width 586 height 18
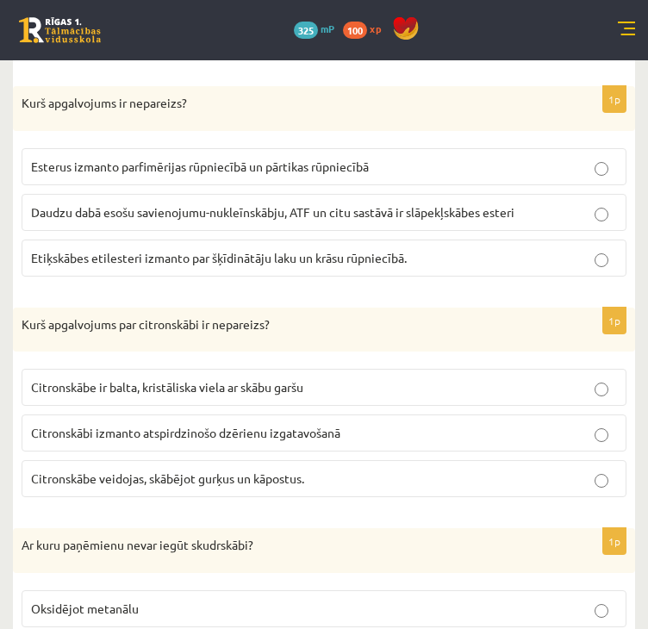
scroll to position [4088, 0]
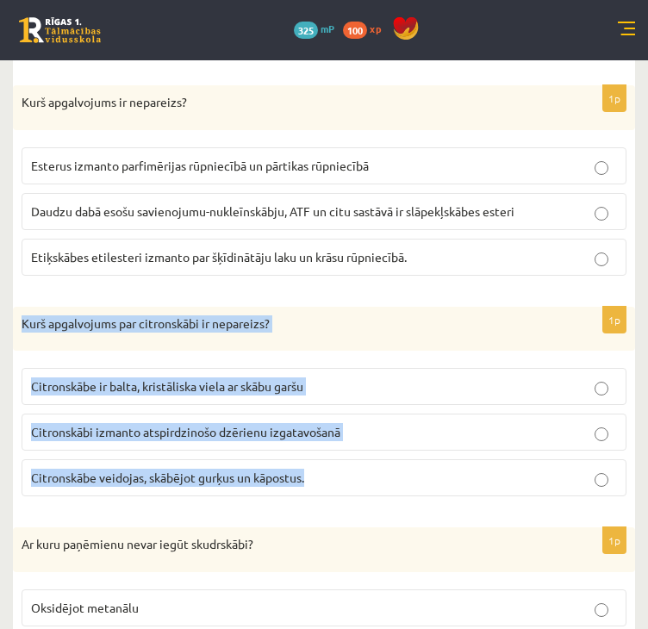
drag, startPoint x: 19, startPoint y: 273, endPoint x: 334, endPoint y: 435, distance: 354.5
click at [334, 435] on div "1p Kurš apgalvojums par citronskābi ir nepareizs? Citronskābe ir balta, kristāl…" at bounding box center [324, 409] width 622 height 204
click at [157, 469] on p "Citronskābe veidojas, skābējot gurķus un kāpostus." at bounding box center [324, 478] width 586 height 18
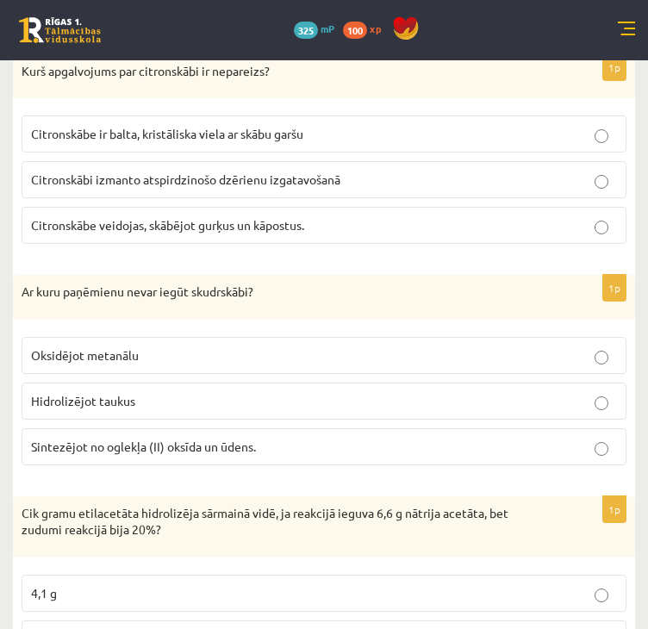
scroll to position [4347, 0]
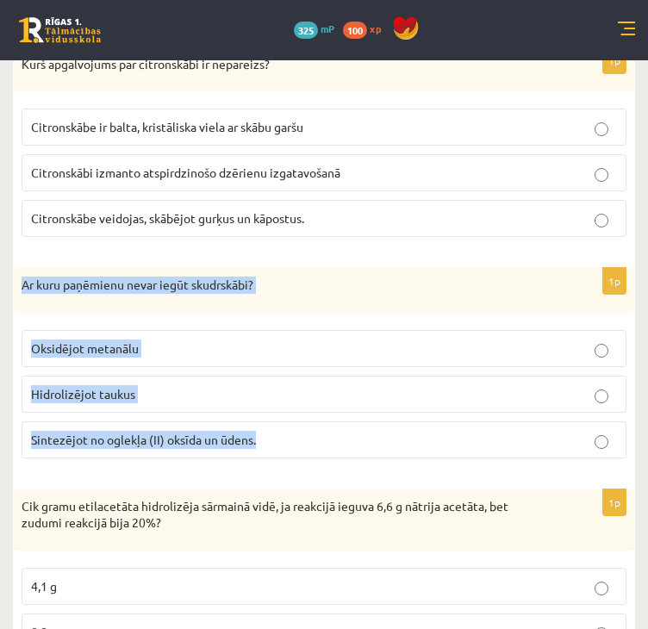
drag, startPoint x: 17, startPoint y: 232, endPoint x: 279, endPoint y: 404, distance: 313.5
click at [279, 404] on div "1p Ar kuru paņēmienu nevar iegūt skudrskābi? Oksidējot metanālu Hidrolizējot ta…" at bounding box center [324, 370] width 622 height 204
click at [97, 386] on span "Hidrolizējot taukus" at bounding box center [83, 394] width 104 height 16
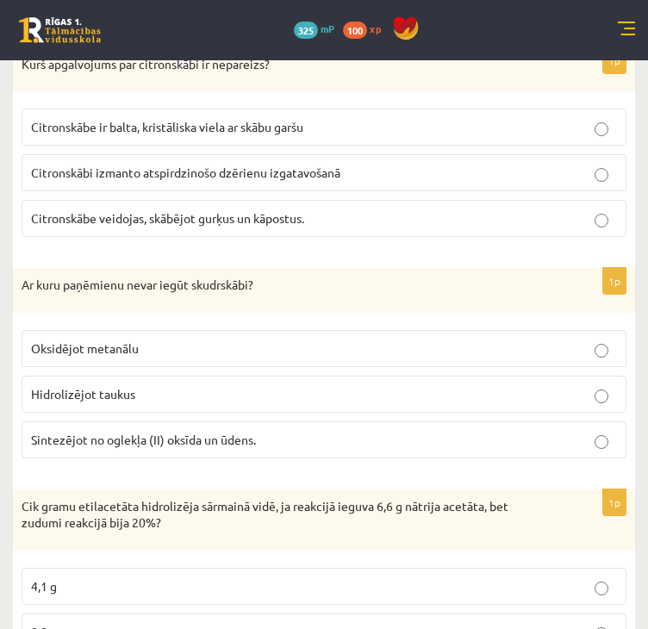
scroll to position [4411, 0]
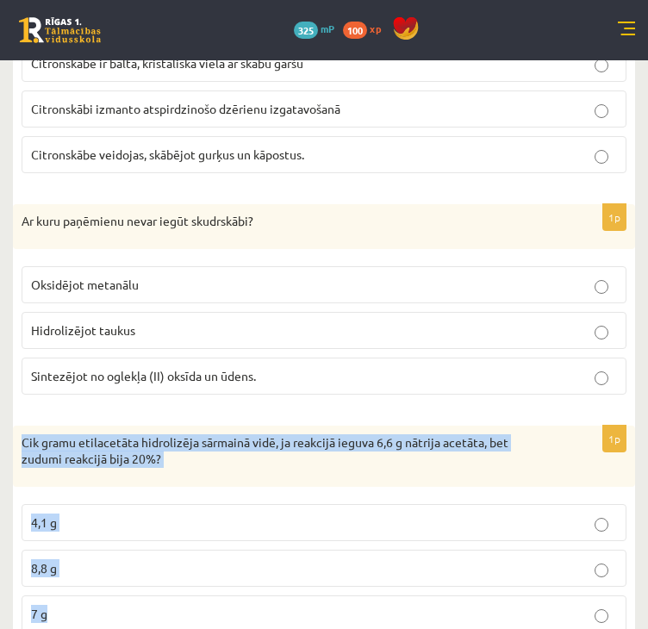
drag, startPoint x: 21, startPoint y: 392, endPoint x: 127, endPoint y: 553, distance: 193.3
click at [127, 553] on div "1p Cik gramu etilacetāta hidrolizēja sārmainā vidē, ja reakcijā ieguva 6,6 g nā…" at bounding box center [324, 536] width 622 height 221
click at [65, 559] on p "8,8 g" at bounding box center [324, 568] width 586 height 18
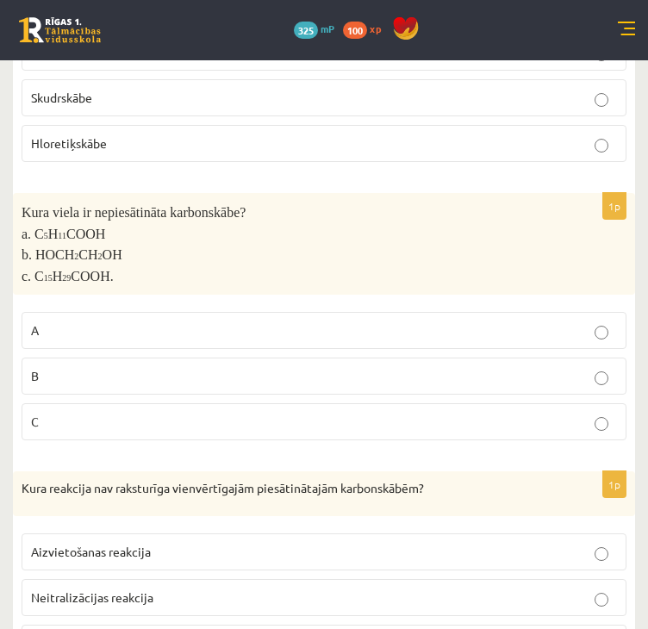
scroll to position [0, 0]
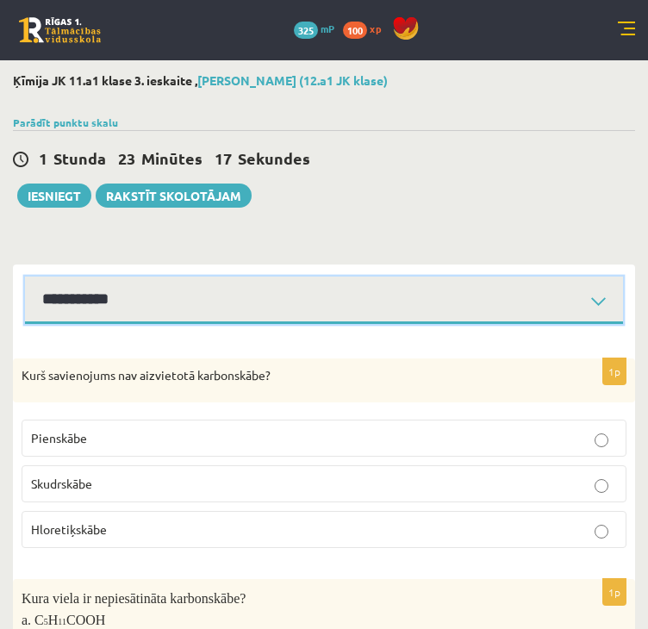
click at [155, 302] on select "**********" at bounding box center [324, 300] width 598 height 47
click at [25, 277] on select "**********" at bounding box center [324, 300] width 598 height 47
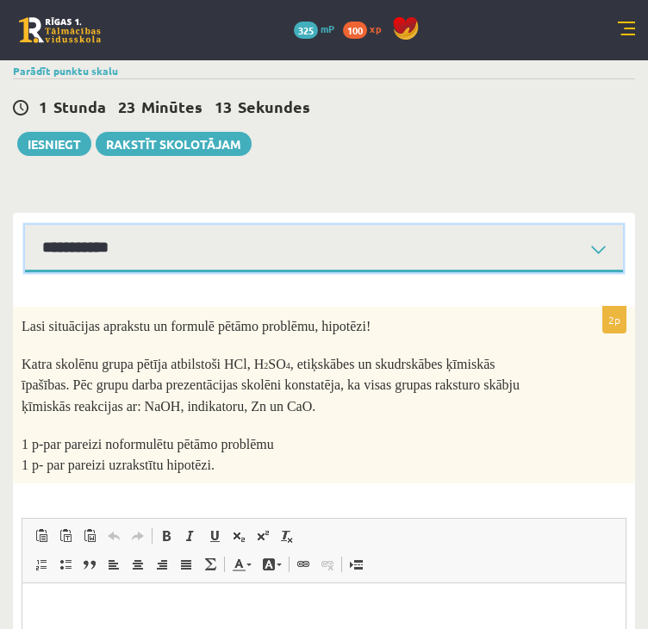
scroll to position [48, 0]
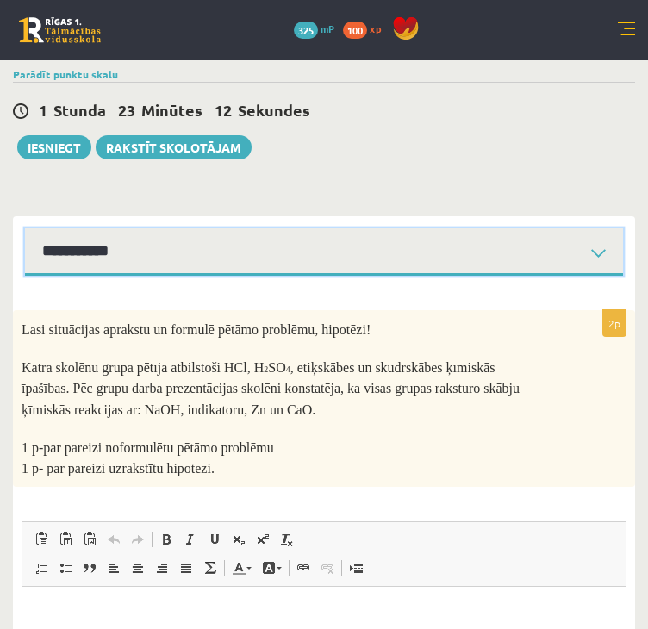
click at [93, 244] on select "**********" at bounding box center [324, 251] width 598 height 47
click at [25, 228] on select "**********" at bounding box center [324, 251] width 598 height 47
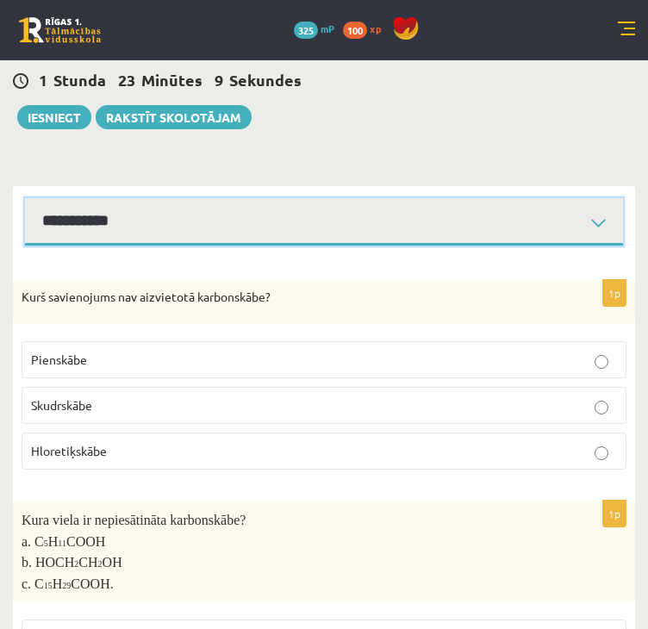
scroll to position [77, 0]
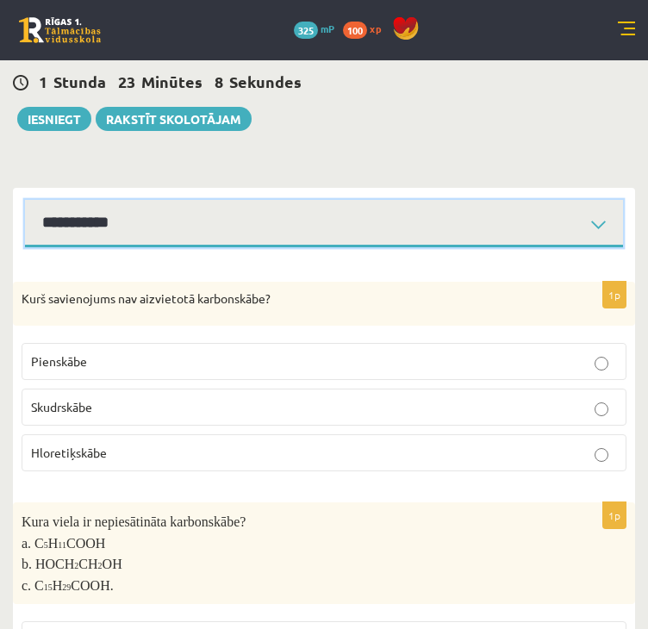
click at [107, 221] on select "**********" at bounding box center [324, 223] width 598 height 47
select select "**********"
click at [25, 200] on select "**********" at bounding box center [324, 223] width 598 height 47
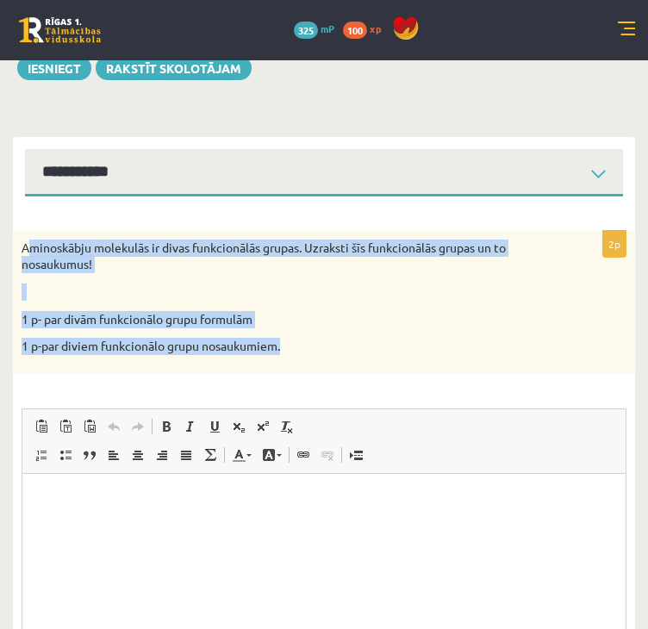
drag, startPoint x: 28, startPoint y: 252, endPoint x: 326, endPoint y: 352, distance: 314.7
click at [326, 352] on div "Aminoskābju molekulās ir divas funkcionālās grupas. Uzraksti šīs funkcionālās g…" at bounding box center [324, 302] width 622 height 143
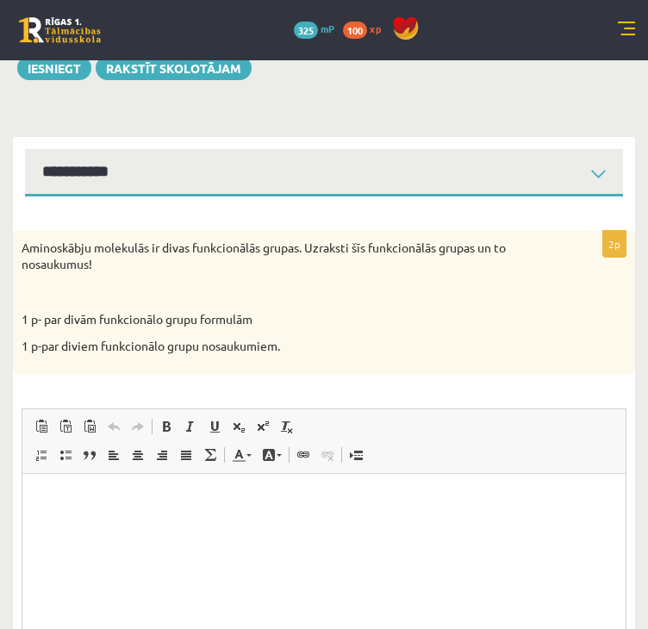
click at [25, 208] on div "2p Aminoskābju molekulās ir divas funkcionālās grupas. Uzraksti šīs funkcionālā…" at bounding box center [324, 490] width 622 height 588
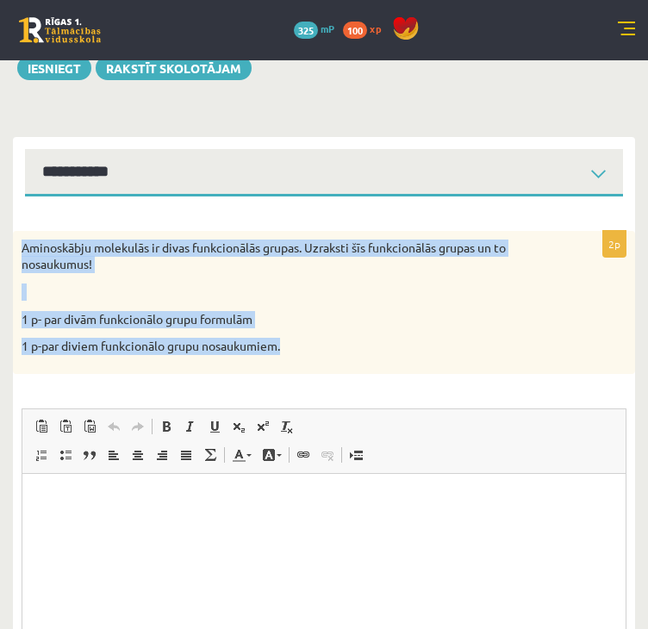
drag, startPoint x: 20, startPoint y: 243, endPoint x: 297, endPoint y: 363, distance: 302.1
click at [297, 363] on div "Aminoskābju molekulās ir divas funkcionālās grupas. Uzraksti šīs funkcionālās g…" at bounding box center [324, 302] width 622 height 143
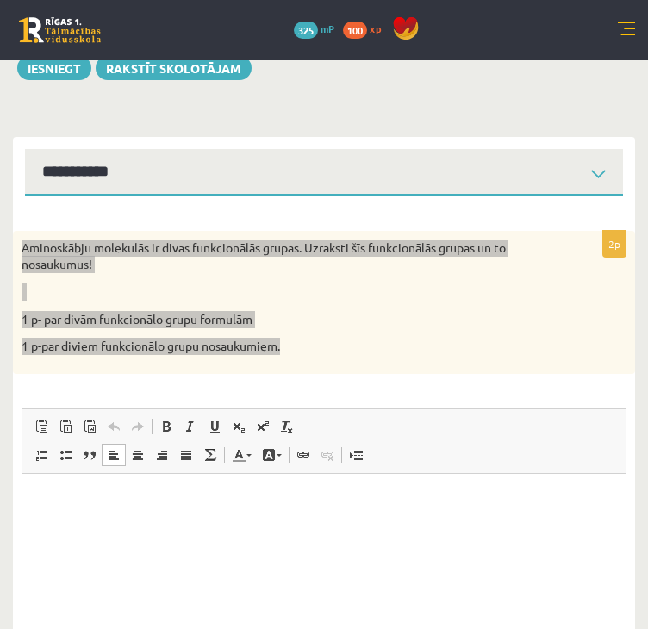
click at [75, 482] on html at bounding box center [323, 499] width 603 height 53
click at [237, 424] on span at bounding box center [239, 427] width 14 height 14
click at [234, 426] on span at bounding box center [239, 427] width 14 height 14
click at [142, 539] on html "********* ****** * *******" at bounding box center [323, 515] width 603 height 84
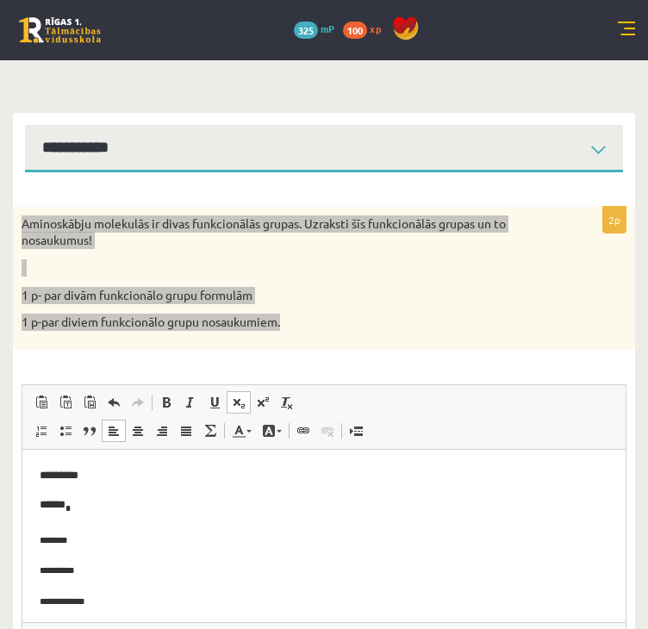
scroll to position [39, 0]
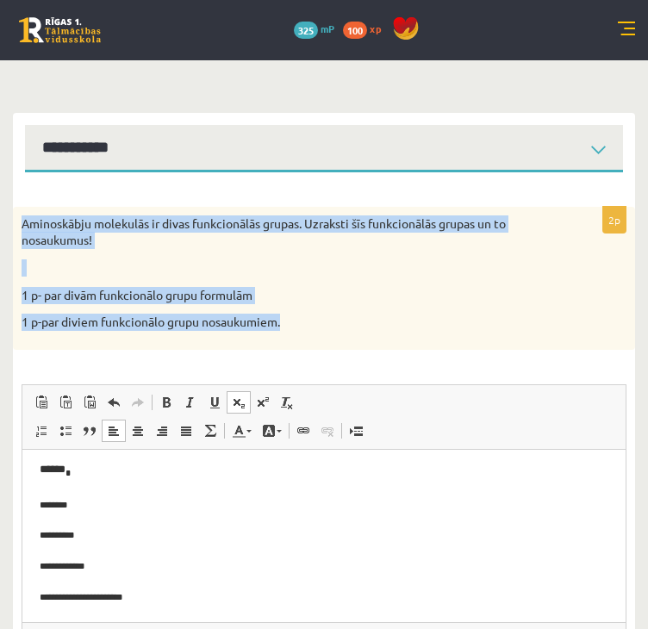
click at [207, 278] on div "Aminoskābju molekulās ir divas funkcionālās grupas. Uzraksti šīs funkcionālās g…" at bounding box center [324, 278] width 622 height 143
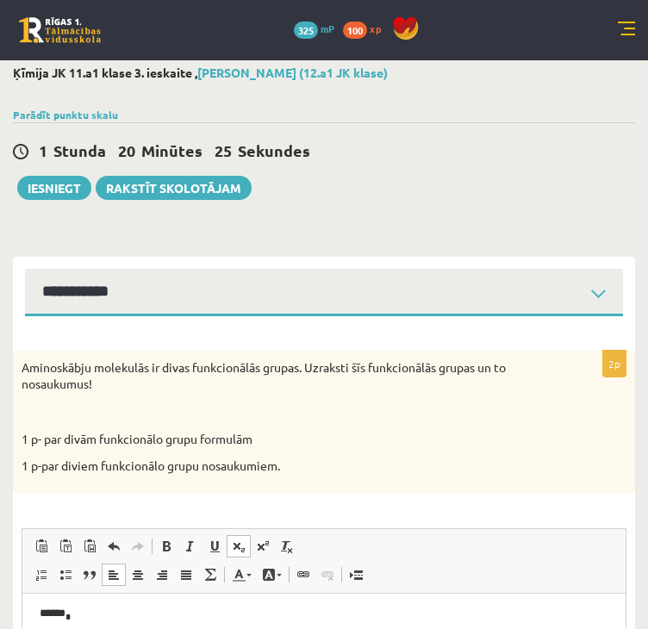
scroll to position [2, 0]
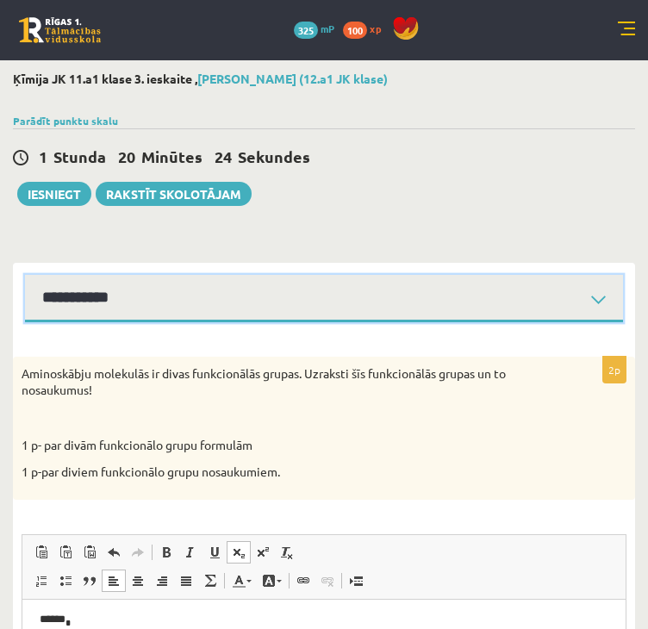
click at [187, 288] on select "**********" at bounding box center [324, 298] width 598 height 47
select select "**********"
click at [25, 275] on select "**********" at bounding box center [324, 298] width 598 height 47
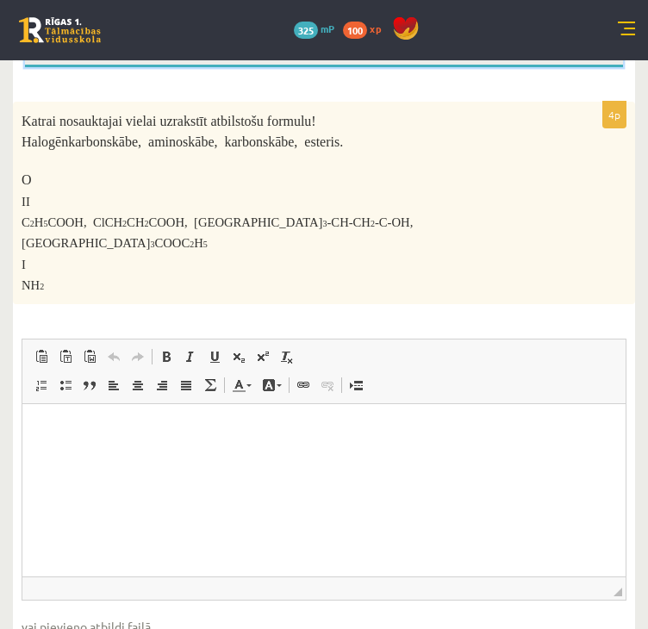
scroll to position [256, 0]
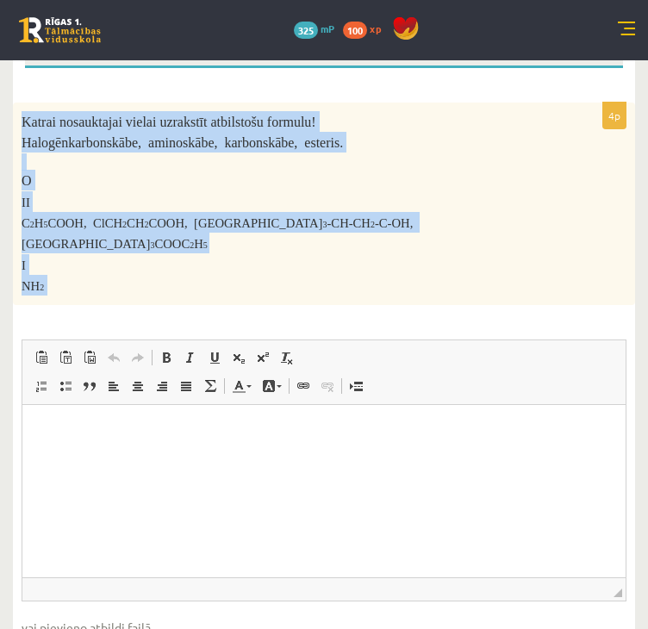
drag, startPoint x: 17, startPoint y: 115, endPoint x: 243, endPoint y: 262, distance: 269.1
click at [243, 262] on div "Katrai nosauktajai vielai uzrakstīt atbilstošu formulu! Halogēnkarbonskābe, ami…" at bounding box center [324, 204] width 622 height 202
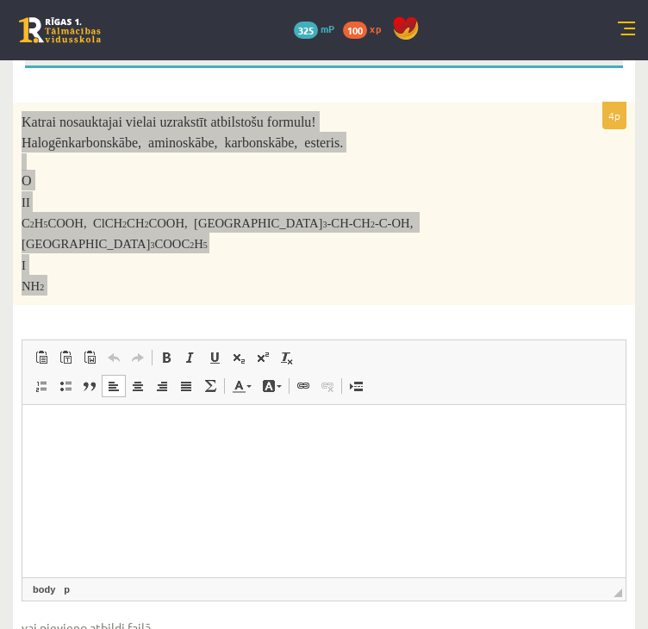
click at [58, 448] on html at bounding box center [323, 430] width 603 height 53
paste body "Rich Text Editor, wiswyg-editor-user-answer-47024878862540"
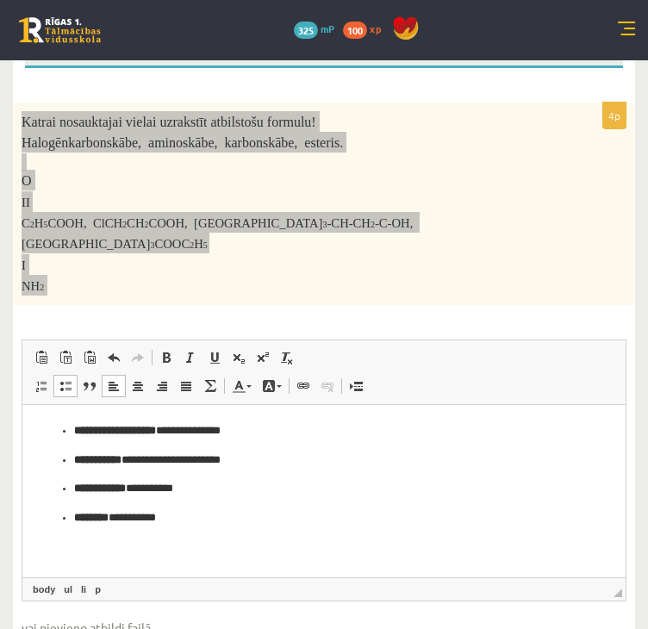
click at [249, 494] on p "**********" at bounding box center [324, 488] width 501 height 18
click at [308, 453] on p "**********" at bounding box center [324, 460] width 501 height 18
click at [307, 424] on p "**********" at bounding box center [324, 430] width 501 height 18
click at [72, 433] on ul "**********" at bounding box center [324, 473] width 569 height 105
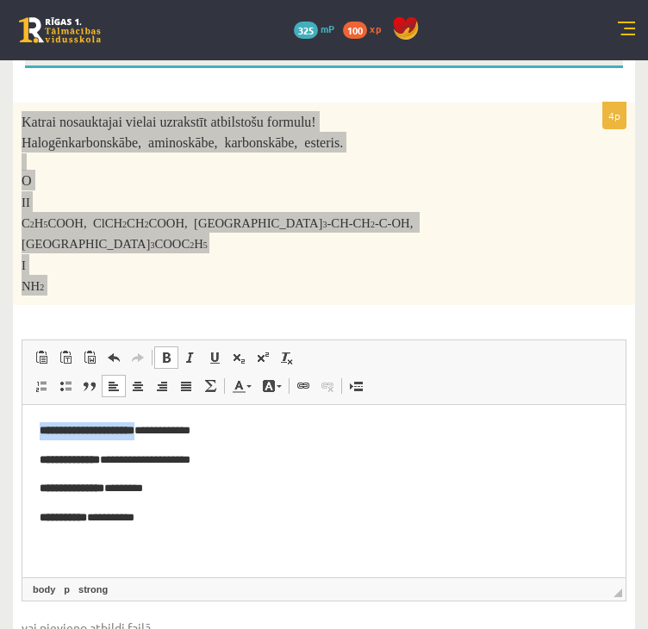
drag, startPoint x: 35, startPoint y: 426, endPoint x: 169, endPoint y: 427, distance: 133.5
click at [169, 427] on html "**********" at bounding box center [323, 474] width 603 height 140
click at [169, 351] on span at bounding box center [166, 358] width 14 height 14
click at [165, 346] on link "Bold Keyboard shortcut Ctrl+B" at bounding box center [166, 357] width 24 height 22
click at [165, 351] on span at bounding box center [166, 358] width 14 height 14
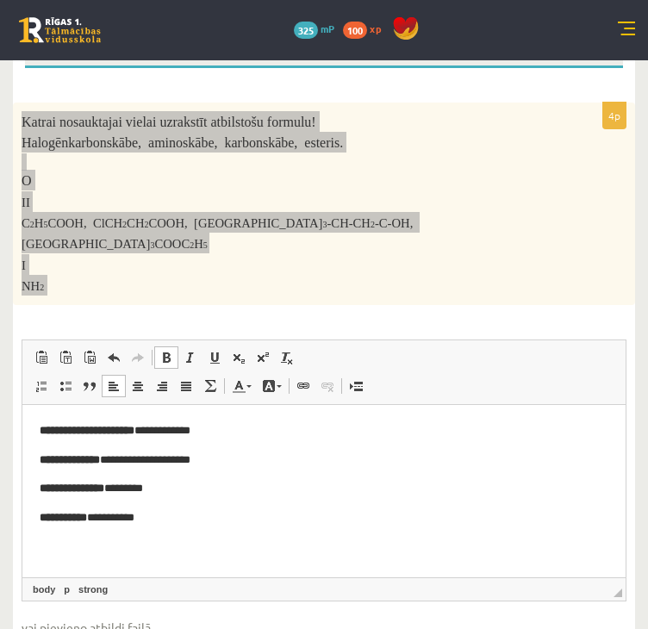
click at [305, 492] on p "**********" at bounding box center [324, 488] width 569 height 18
drag, startPoint x: 166, startPoint y: 425, endPoint x: 35, endPoint y: 432, distance: 131.1
click at [35, 432] on html "**********" at bounding box center [323, 474] width 603 height 140
click at [167, 351] on span at bounding box center [166, 358] width 14 height 14
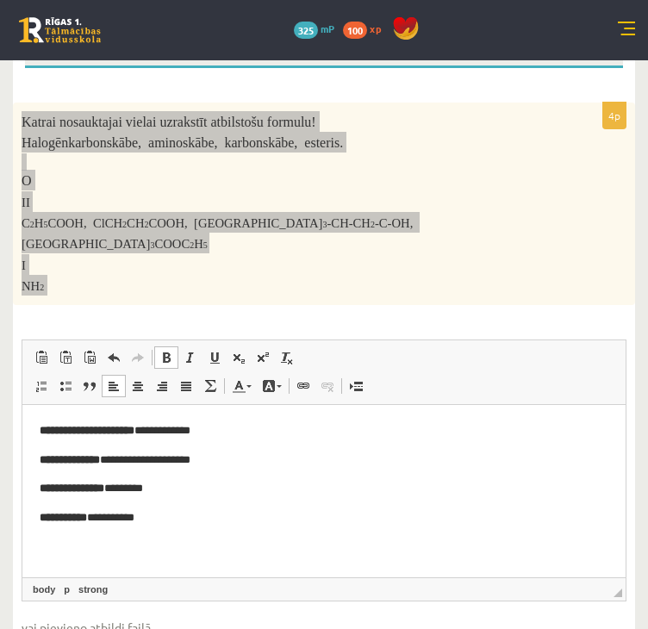
click at [280, 444] on body "**********" at bounding box center [324, 473] width 569 height 105
drag, startPoint x: 167, startPoint y: 433, endPoint x: 37, endPoint y: 433, distance: 130.1
click at [37, 433] on html "**********" at bounding box center [323, 474] width 603 height 140
click at [373, 469] on body "**********" at bounding box center [324, 473] width 569 height 105
drag, startPoint x: 37, startPoint y: 458, endPoint x: 123, endPoint y: 461, distance: 86.2
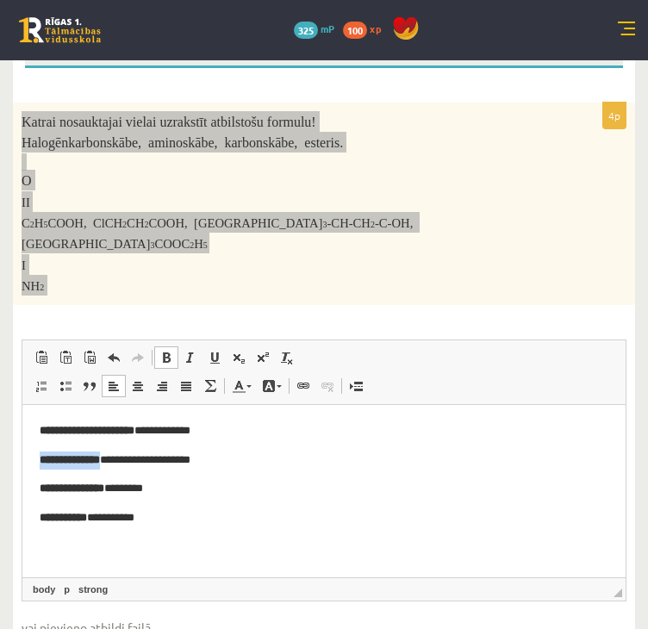
click at [123, 461] on html "**********" at bounding box center [323, 474] width 603 height 140
click at [165, 351] on span at bounding box center [166, 358] width 14 height 14
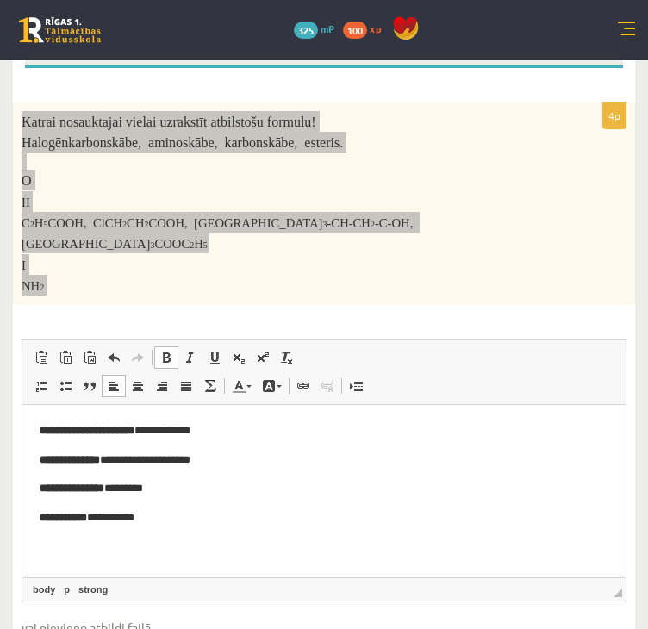
click at [165, 351] on span at bounding box center [166, 358] width 14 height 14
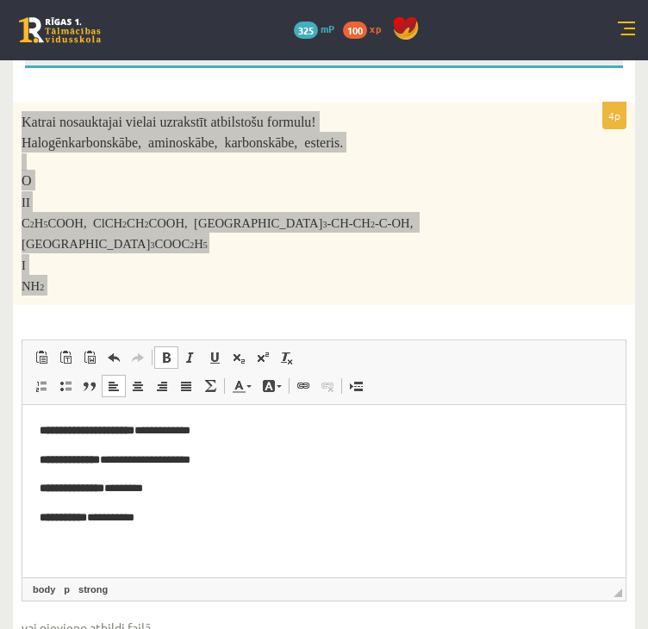
click at [165, 351] on span at bounding box center [166, 358] width 14 height 14
click at [220, 484] on p "**********" at bounding box center [324, 488] width 569 height 18
click at [170, 432] on p "**********" at bounding box center [324, 430] width 569 height 18
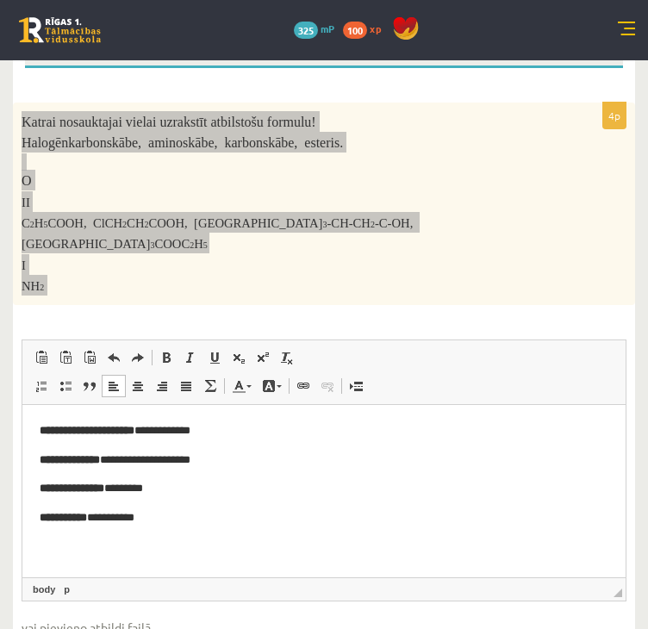
click at [223, 532] on html "**********" at bounding box center [323, 474] width 603 height 140
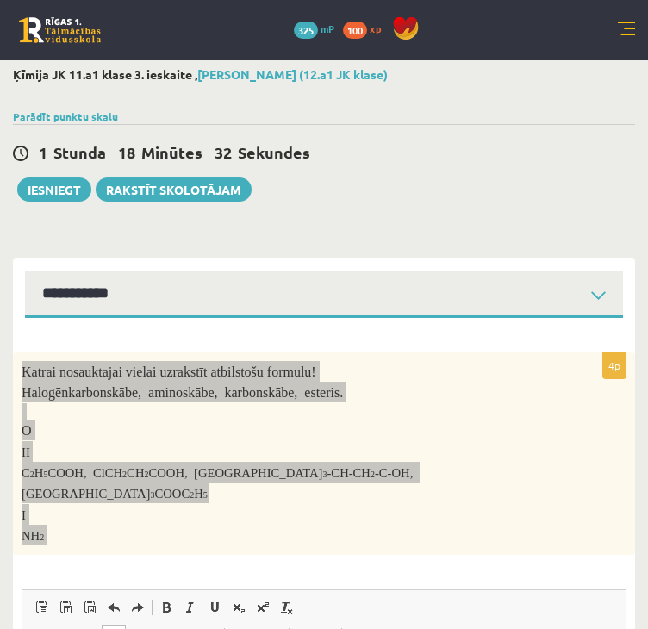
scroll to position [0, 0]
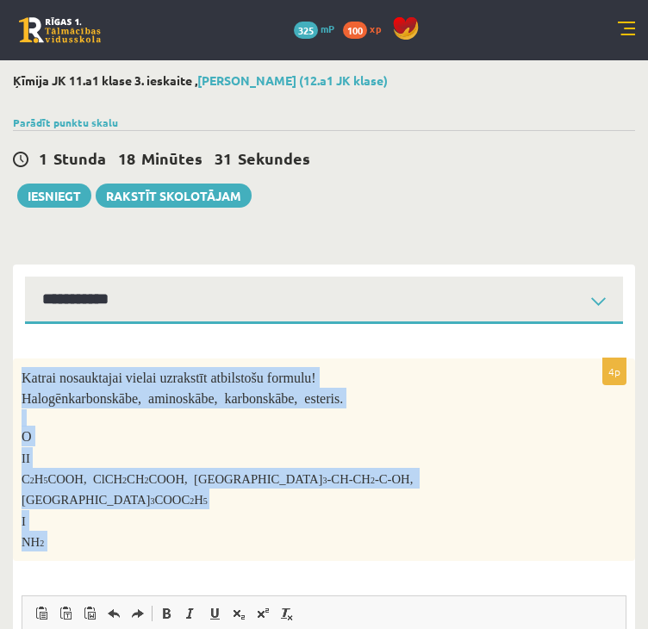
click at [148, 303] on select "**********" at bounding box center [324, 300] width 598 height 47
select select "**********"
click at [25, 277] on select "**********" at bounding box center [324, 300] width 598 height 47
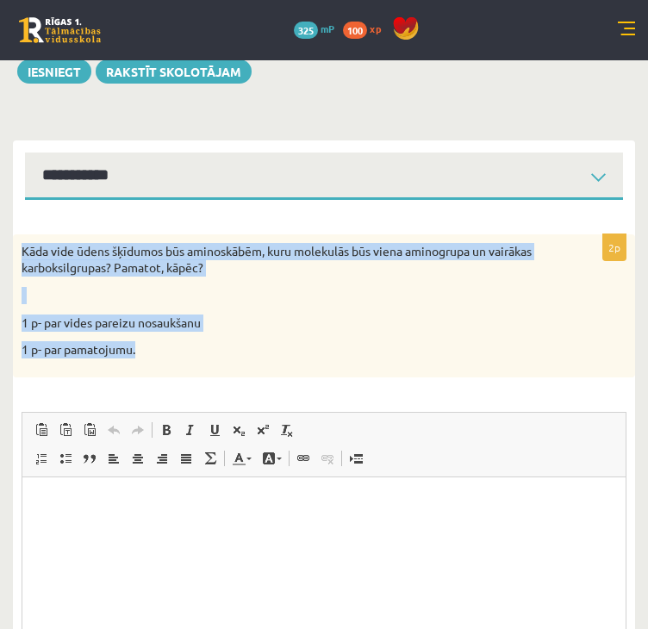
drag, startPoint x: 20, startPoint y: 249, endPoint x: 171, endPoint y: 348, distance: 181.1
click at [171, 348] on div "Kāda vide ūdens šķīdumos būs aminoskābēm, kuru molekulās būs viena aminogrupa u…" at bounding box center [324, 305] width 622 height 143
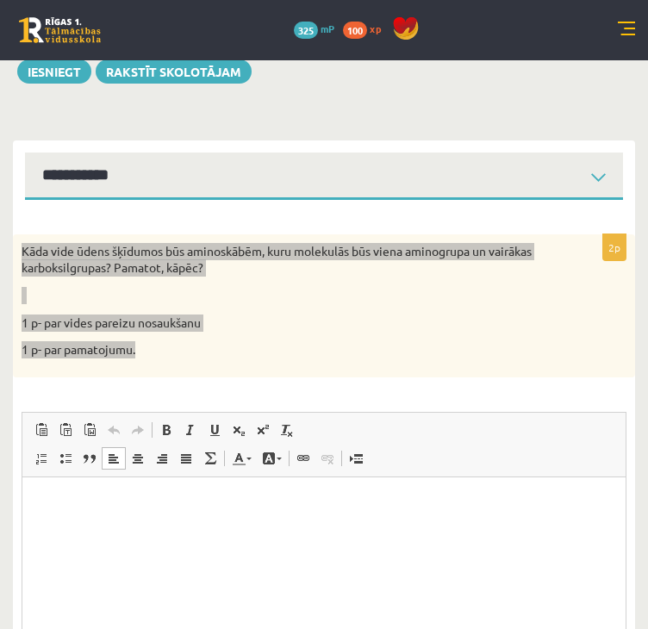
click at [80, 500] on p "Rich Text Editor, wiswyg-editor-user-answer-47024936618740" at bounding box center [324, 503] width 569 height 18
click at [77, 529] on html at bounding box center [323, 502] width 603 height 53
paste body "Rich Text Editor, wiswyg-editor-user-answer-47024936618740"
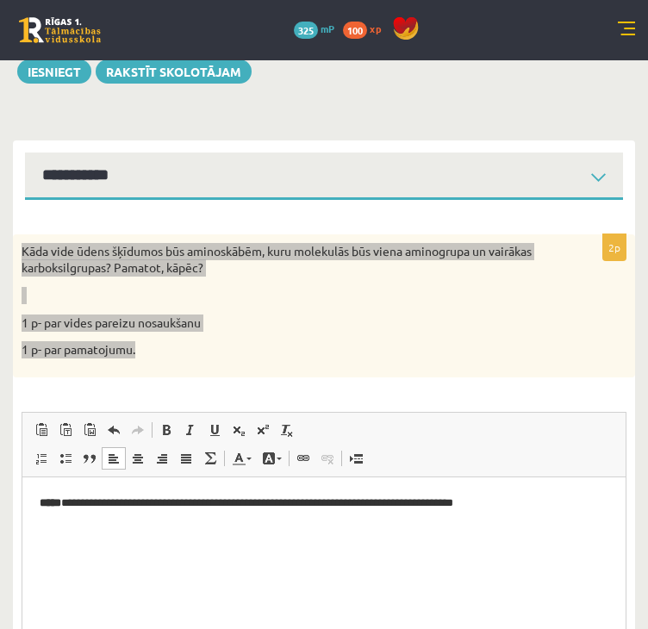
click at [512, 515] on html "**********" at bounding box center [323, 502] width 603 height 53
click at [342, 557] on html "**********" at bounding box center [323, 516] width 603 height 81
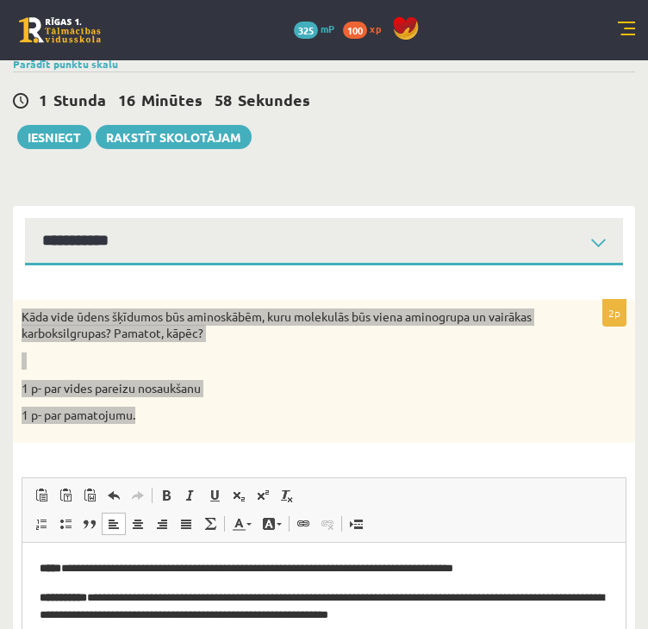
scroll to position [55, 0]
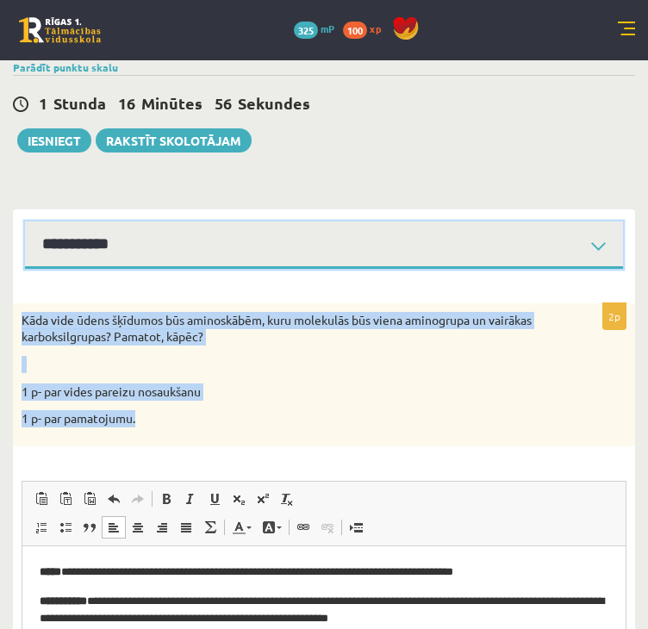
click at [220, 229] on select "**********" at bounding box center [324, 244] width 598 height 47
click at [25, 221] on select "**********" at bounding box center [324, 244] width 598 height 47
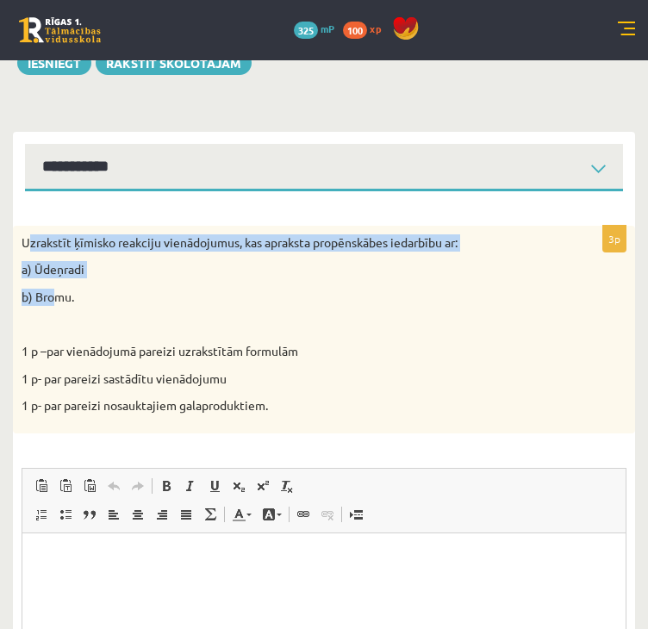
drag, startPoint x: 26, startPoint y: 236, endPoint x: 52, endPoint y: 283, distance: 54.0
click at [52, 283] on div "Uzrakstīt ķīmisko reakciju vienādojumus, kas apraksta propēnskābes iedarbību ar…" at bounding box center [324, 330] width 622 height 208
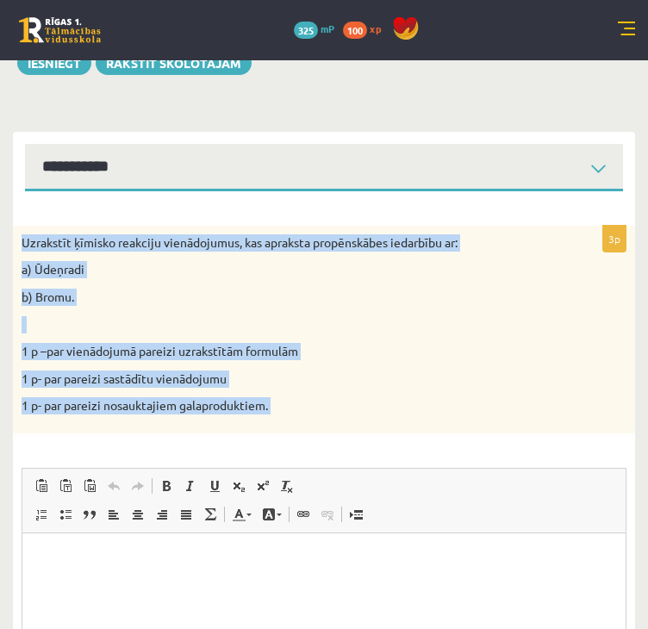
drag, startPoint x: 14, startPoint y: 239, endPoint x: 220, endPoint y: 437, distance: 285.2
click at [220, 437] on div "3p Uzrakstīt ķīmisko reakciju vienādojumus, kas apraksta propēnskābes iedarbību…" at bounding box center [324, 526] width 622 height 600
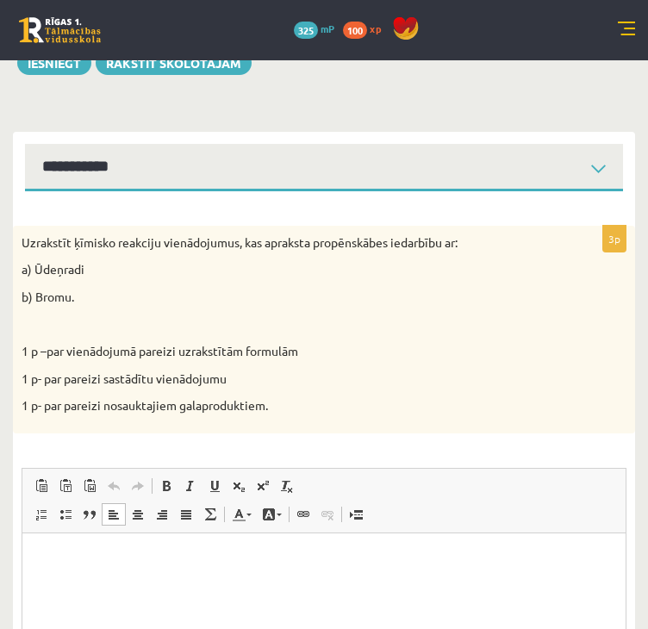
click at [39, 548] on html at bounding box center [323, 558] width 603 height 53
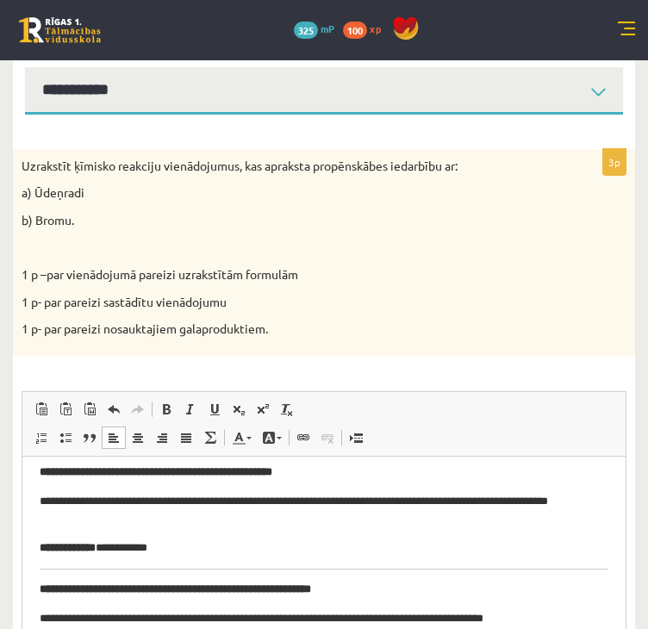
scroll to position [12, 0]
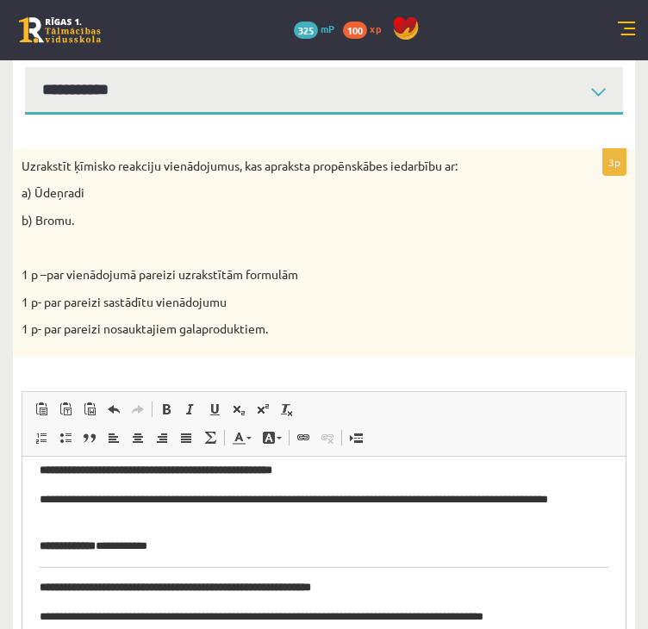
click at [600, 560] on html "**********" at bounding box center [323, 567] width 603 height 246
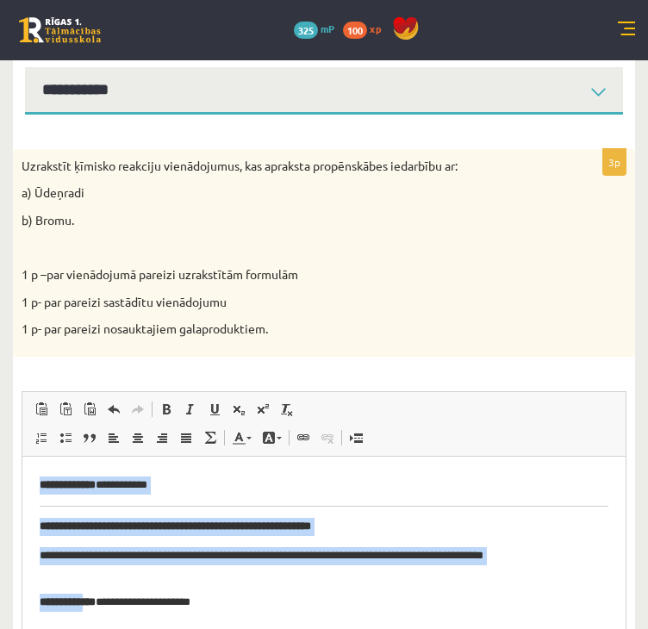
scroll to position [360, 0]
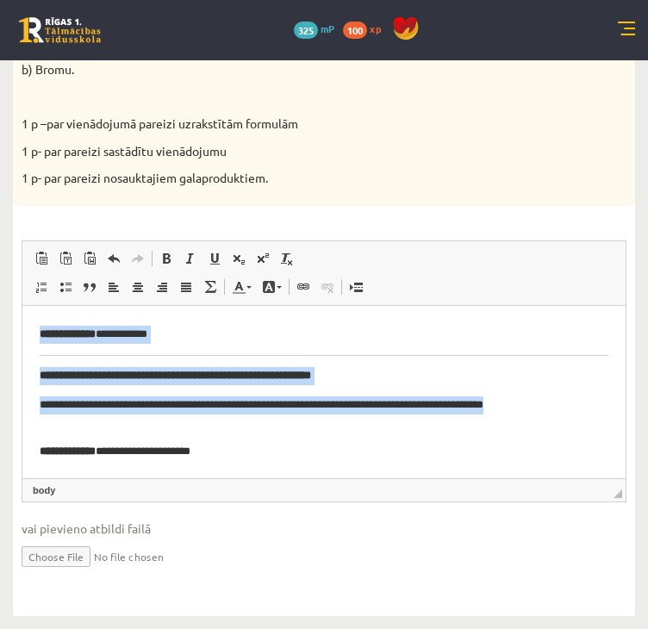
drag, startPoint x: 600, startPoint y: 409, endPoint x: -82, endPoint y: 585, distance: 704.6
click at [22, 477] on html "**********" at bounding box center [323, 355] width 603 height 246
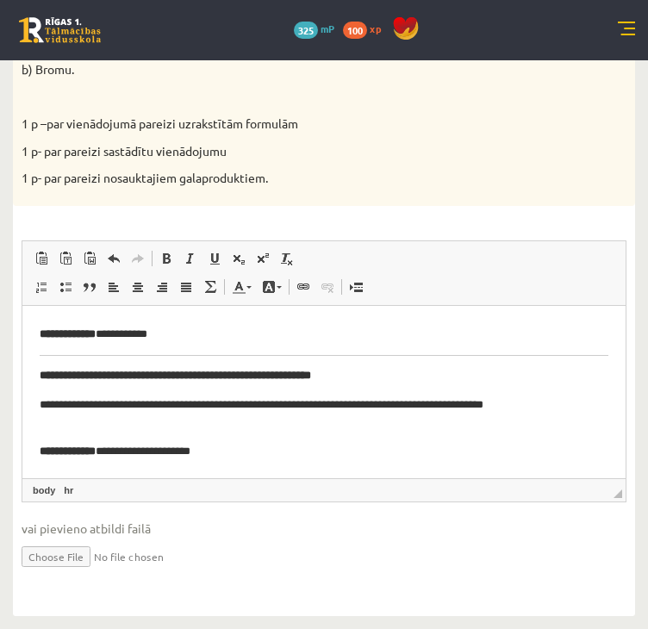
click at [257, 442] on p "**********" at bounding box center [318, 451] width 557 height 18
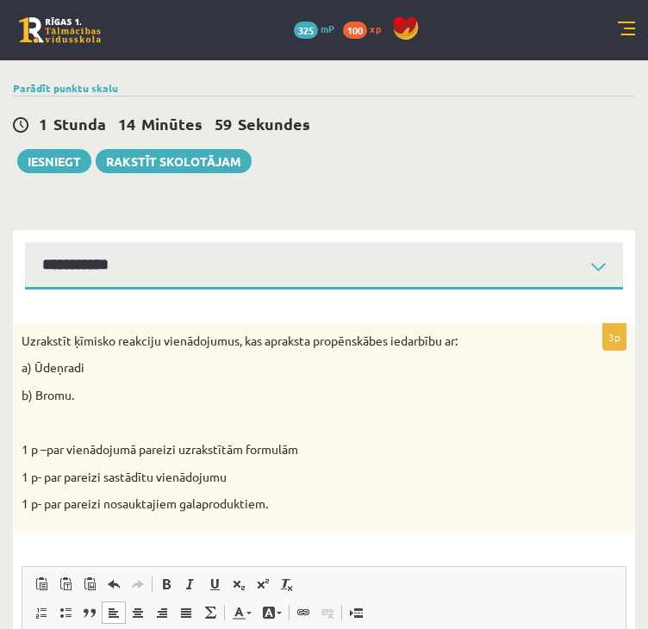
scroll to position [3, 0]
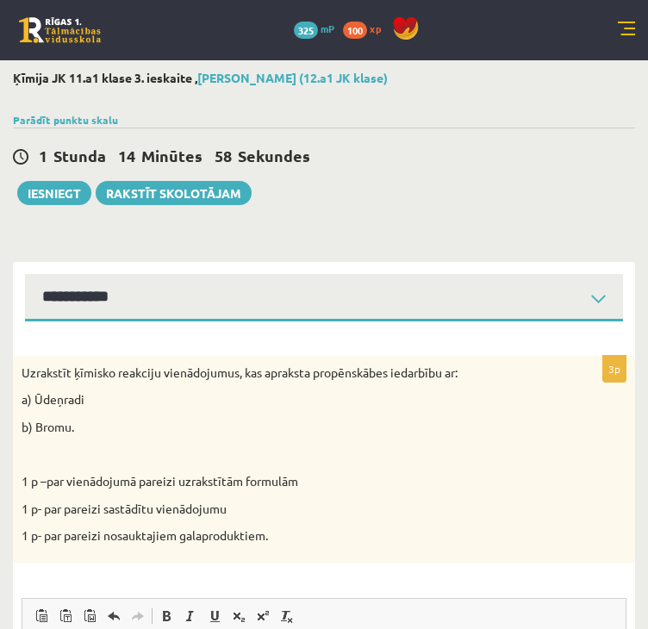
click at [184, 287] on select "**********" at bounding box center [324, 297] width 598 height 47
select select "**********"
click at [25, 274] on select "**********" at bounding box center [324, 297] width 598 height 47
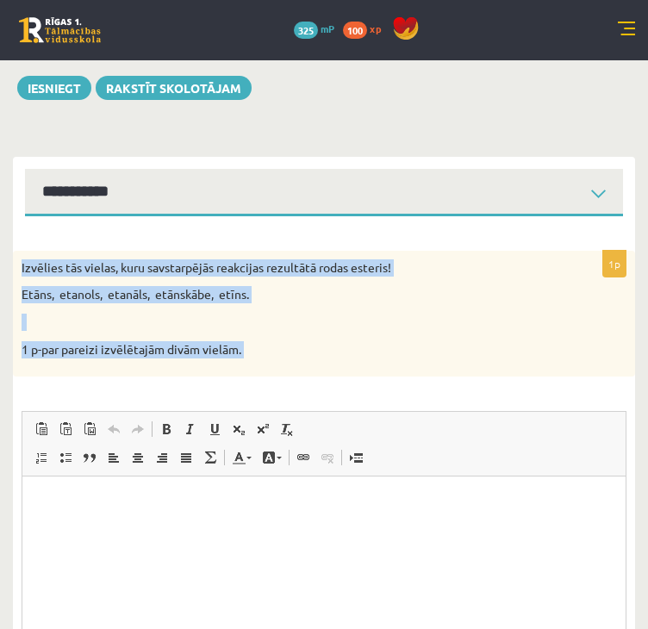
drag, startPoint x: 17, startPoint y: 269, endPoint x: 216, endPoint y: 386, distance: 230.9
click at [216, 386] on div "1p Izvēlies tās vielas, kuru savstarpējās reakcijas rezultātā rodas esteris! Et…" at bounding box center [324, 510] width 622 height 519
click at [20, 507] on div "1p Izvēlies tās vielas, kuru savstarpējās reakcijas rezultātā rodas esteris! Et…" at bounding box center [324, 510] width 622 height 519
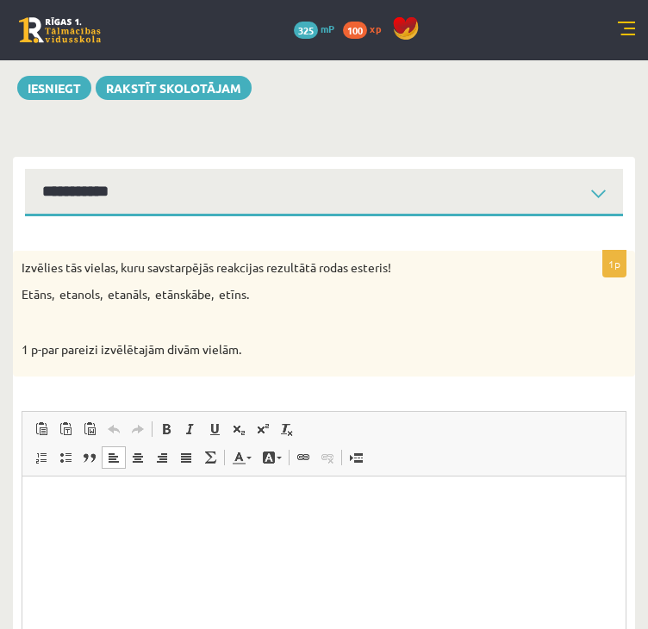
click at [46, 513] on html at bounding box center [323, 502] width 603 height 53
click at [165, 431] on span at bounding box center [166, 429] width 14 height 14
click at [162, 424] on span at bounding box center [166, 429] width 14 height 14
click at [66, 509] on p "**** *********" at bounding box center [324, 503] width 569 height 18
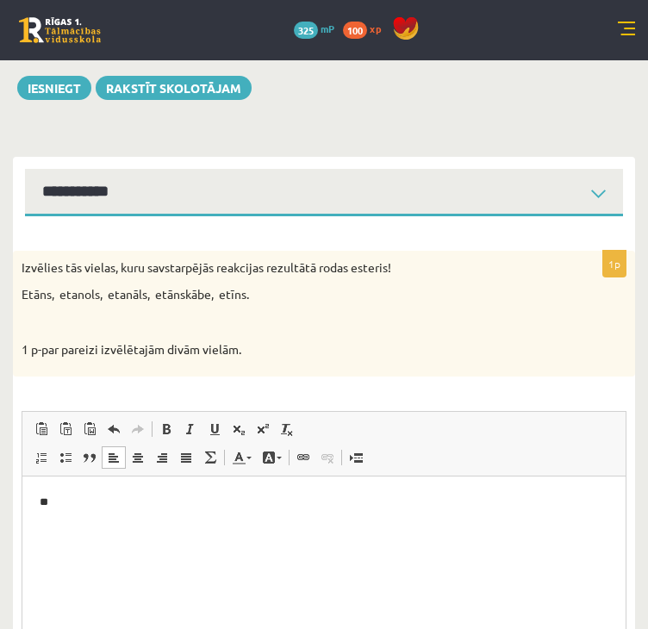
click at [63, 507] on p "**" at bounding box center [324, 503] width 569 height 18
click at [138, 199] on select "**********" at bounding box center [324, 192] width 598 height 47
click at [25, 169] on select "**********" at bounding box center [324, 192] width 598 height 47
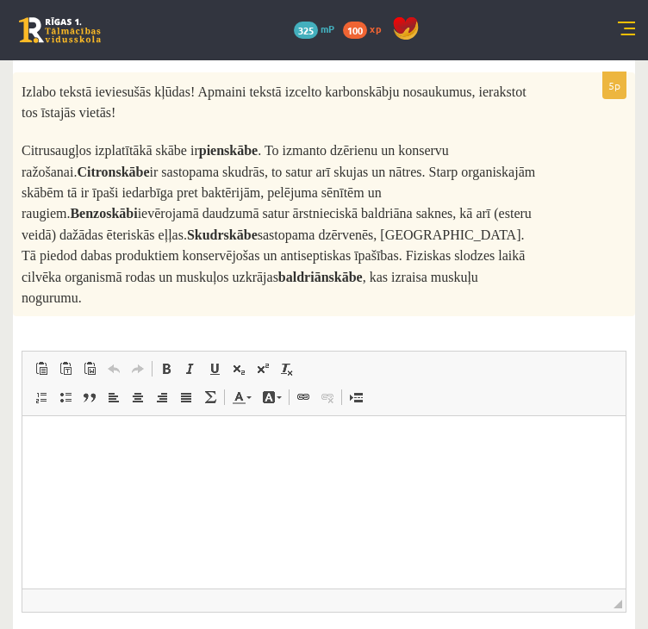
scroll to position [288, 0]
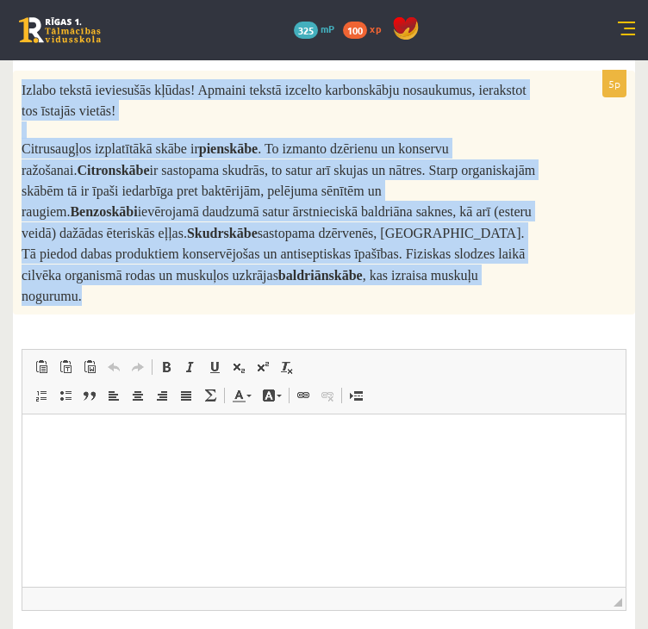
drag, startPoint x: 17, startPoint y: 85, endPoint x: 328, endPoint y: 270, distance: 361.5
click at [328, 270] on div "Izlabo tekstā ieviesušās kļūdas! Apmaini tekstā izcelto karbonskābju nosaukumus…" at bounding box center [324, 193] width 622 height 245
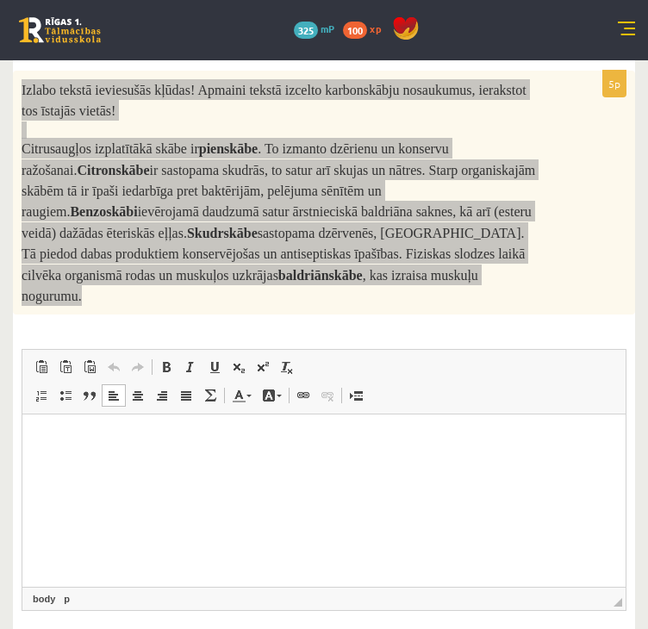
click at [65, 467] on html at bounding box center [323, 440] width 603 height 53
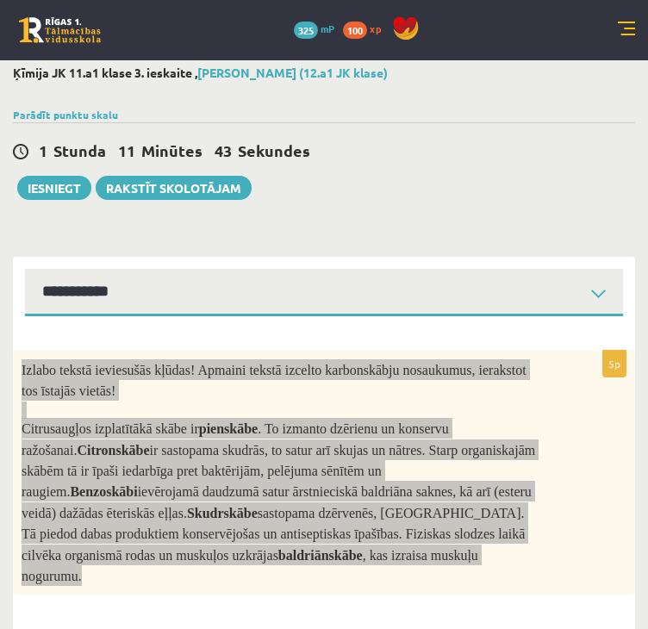
scroll to position [0, 0]
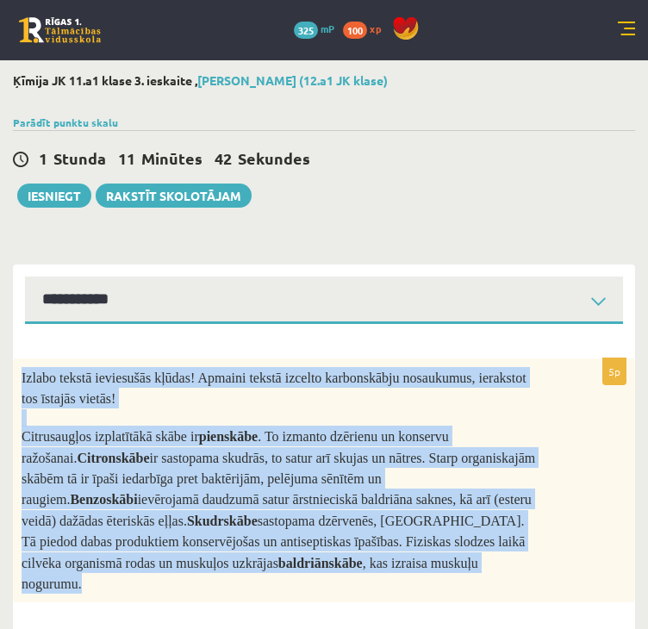
click at [105, 308] on select "**********" at bounding box center [324, 300] width 598 height 47
select select "**********"
click at [25, 277] on select "**********" at bounding box center [324, 300] width 598 height 47
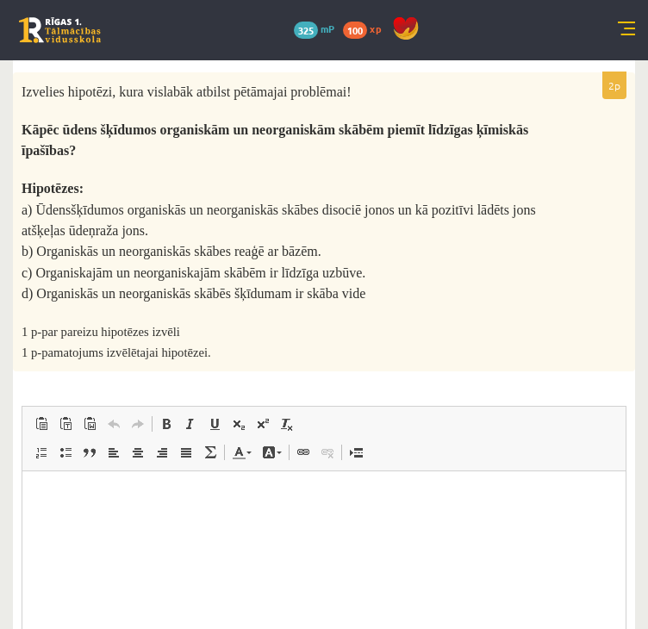
scroll to position [286, 0]
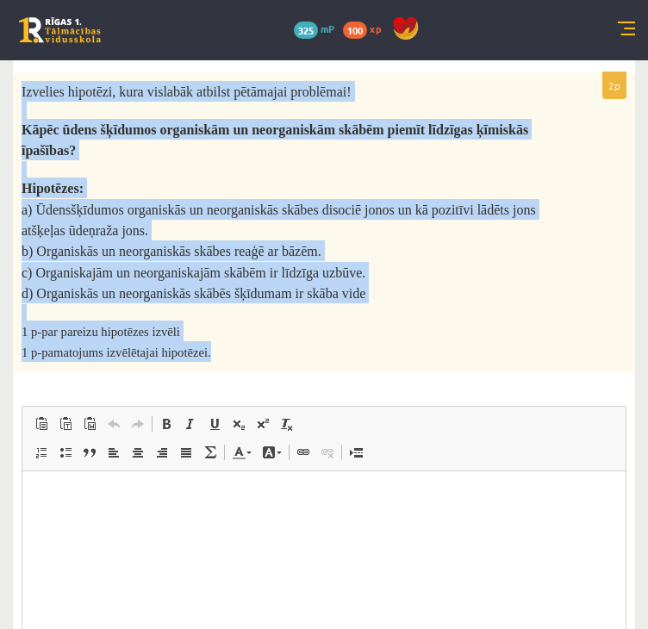
drag, startPoint x: 20, startPoint y: 86, endPoint x: 233, endPoint y: 339, distance: 330.1
click at [233, 339] on div "Izvelies hipotēzi, kura vislabāk atbilst pētāmajai problēmai! Kāpēc ūdens šķīdu…" at bounding box center [324, 221] width 622 height 299
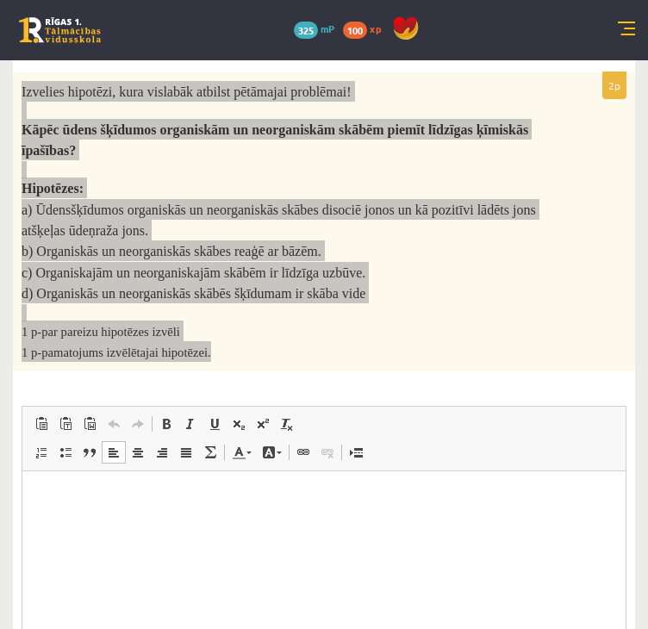
click at [43, 523] on html at bounding box center [323, 496] width 603 height 53
click at [69, 483] on html "****" at bounding box center [323, 510] width 603 height 81
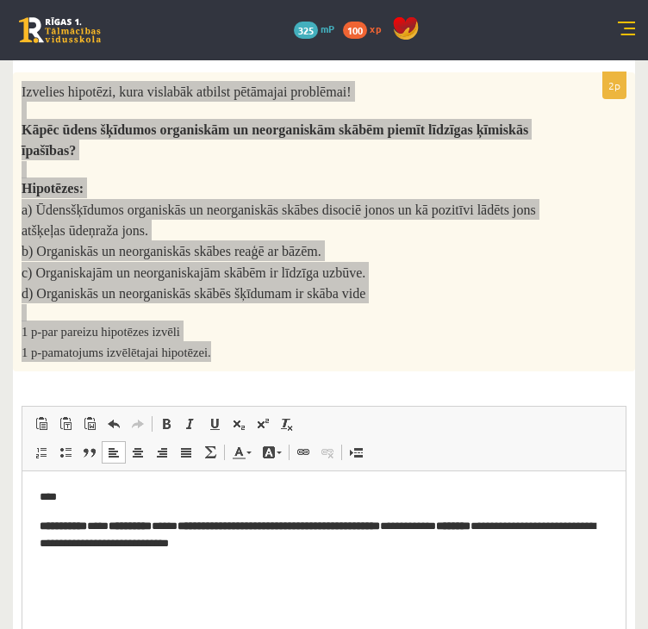
click at [197, 525] on p "**********" at bounding box center [324, 535] width 569 height 36
click at [169, 415] on link "Bold Keyboard shortcut Ctrl+B" at bounding box center [166, 424] width 24 height 22
click at [148, 526] on p "**********" at bounding box center [324, 535] width 569 height 36
click at [224, 525] on strong "**********" at bounding box center [278, 524] width 202 height 11
click at [290, 523] on strong "**********" at bounding box center [278, 524] width 202 height 11
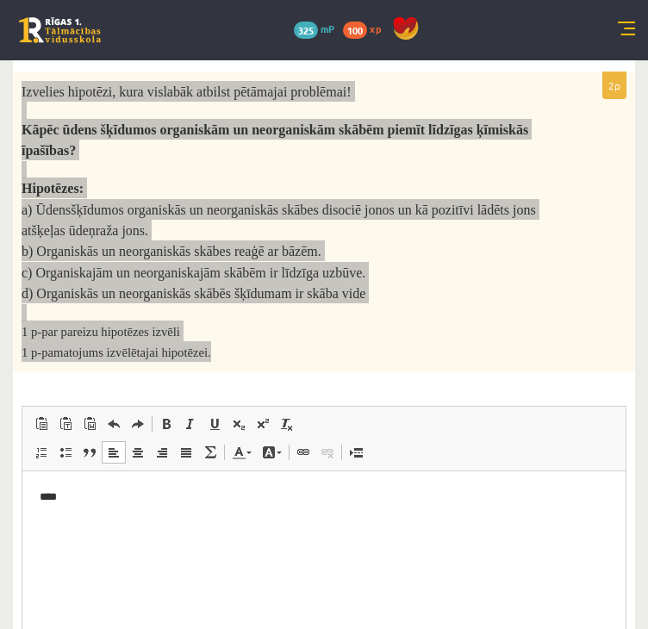
click at [39, 501] on html "****" at bounding box center [323, 525] width 603 height 110
click at [75, 476] on html "****" at bounding box center [323, 525] width 603 height 110
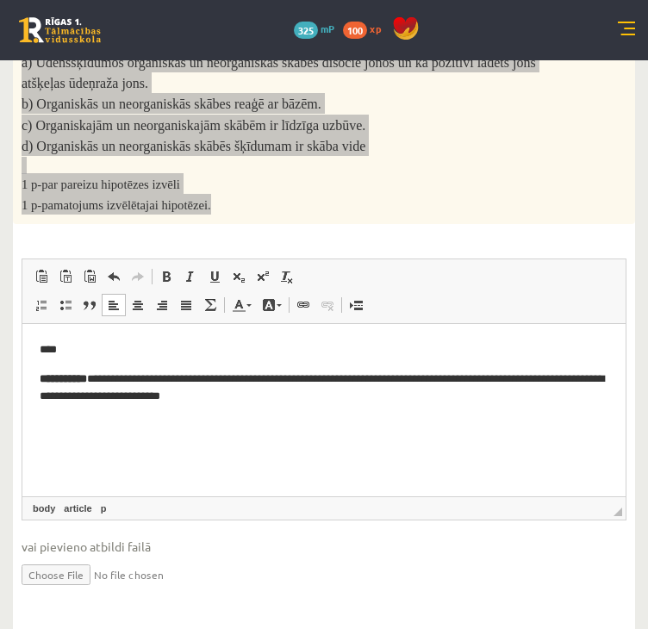
scroll to position [0, 0]
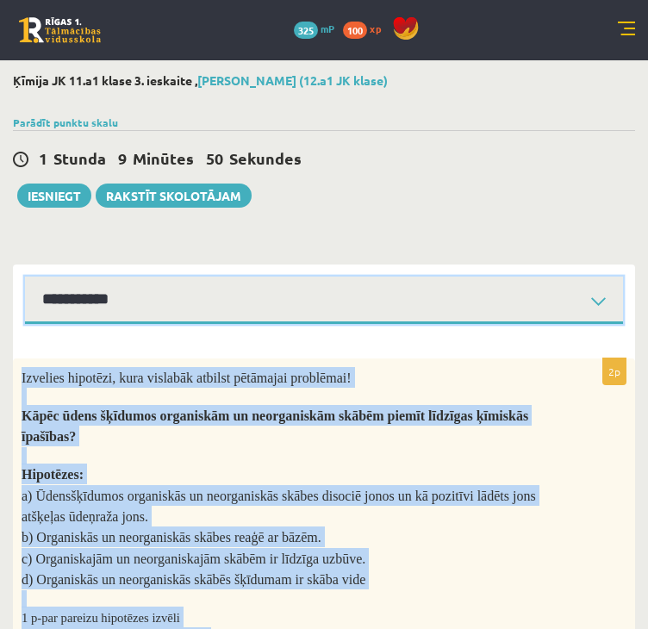
click at [99, 290] on select "**********" at bounding box center [324, 300] width 598 height 47
click at [25, 277] on select "**********" at bounding box center [324, 300] width 598 height 47
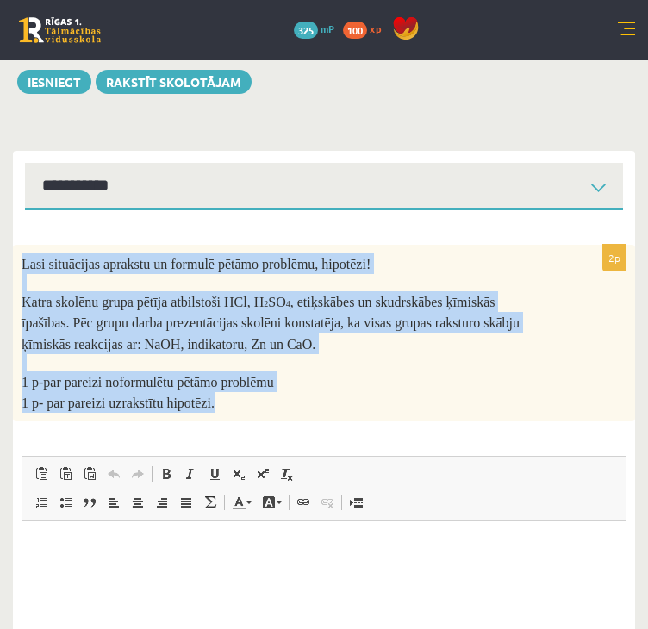
drag, startPoint x: 18, startPoint y: 263, endPoint x: 218, endPoint y: 406, distance: 245.8
click at [218, 406] on div "Lasi situācijas aprakstu un formulē pētāmo problēmu, hipotēzi! Katra skolēnu gr…" at bounding box center [324, 333] width 622 height 177
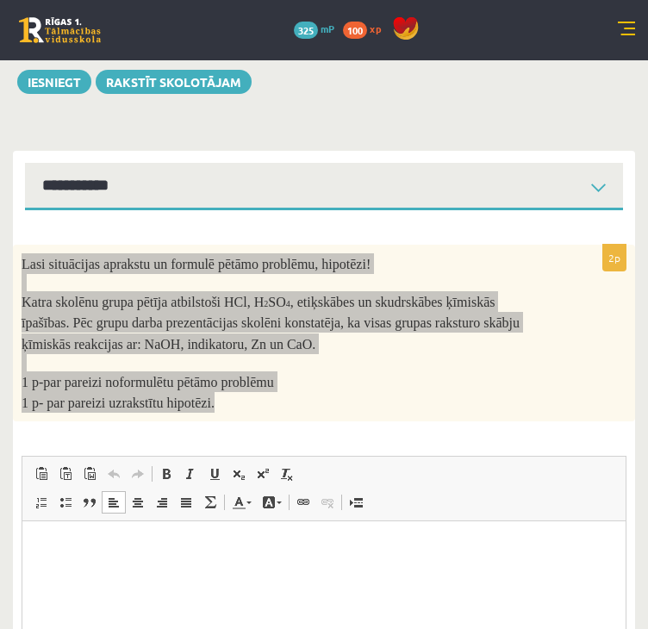
click at [80, 539] on p "Rich Text Editor, wiswyg-editor-user-answer-47024844691800" at bounding box center [324, 547] width 569 height 18
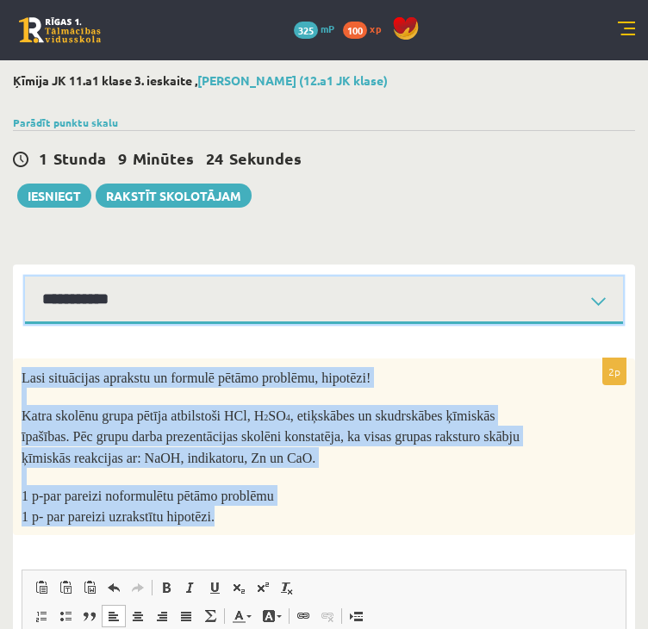
click at [128, 311] on select "**********" at bounding box center [324, 300] width 598 height 47
select select "**********"
click at [25, 277] on select "**********" at bounding box center [324, 300] width 598 height 47
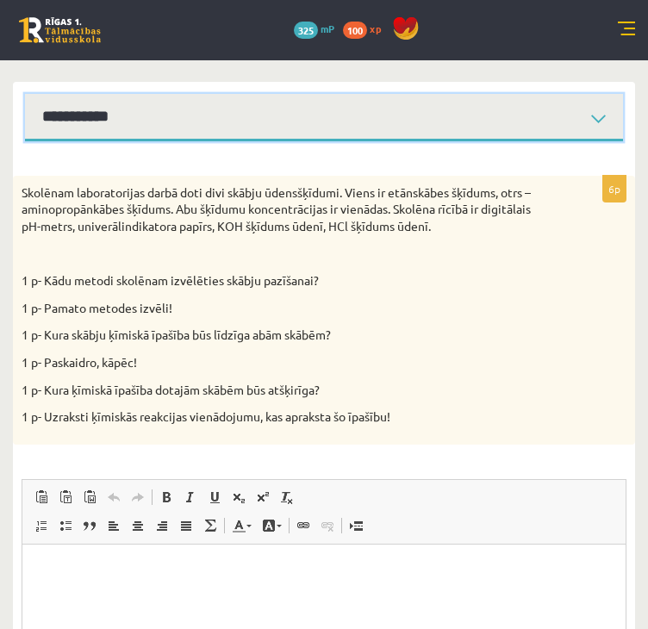
scroll to position [185, 0]
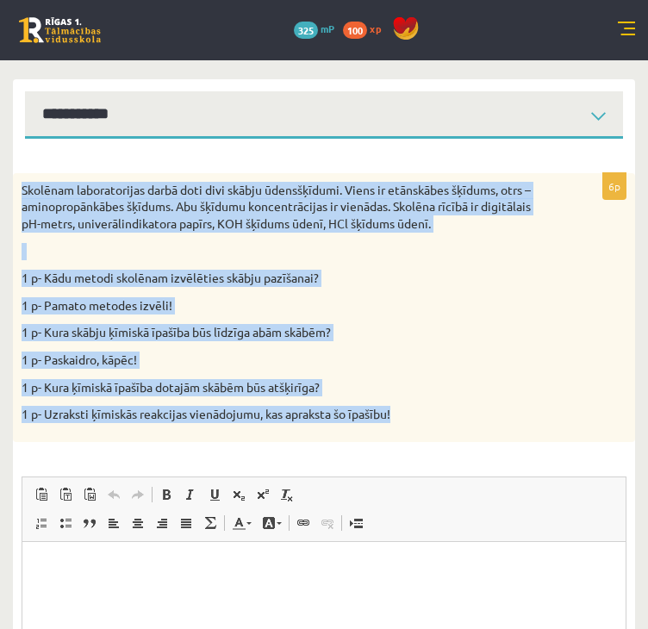
drag, startPoint x: 17, startPoint y: 183, endPoint x: 416, endPoint y: 426, distance: 467.0
click at [416, 426] on div "Skolēnam laboratorijas darbā doti divi skābju ūdensšķīdumi. Viens ir etānskābes…" at bounding box center [324, 307] width 622 height 269
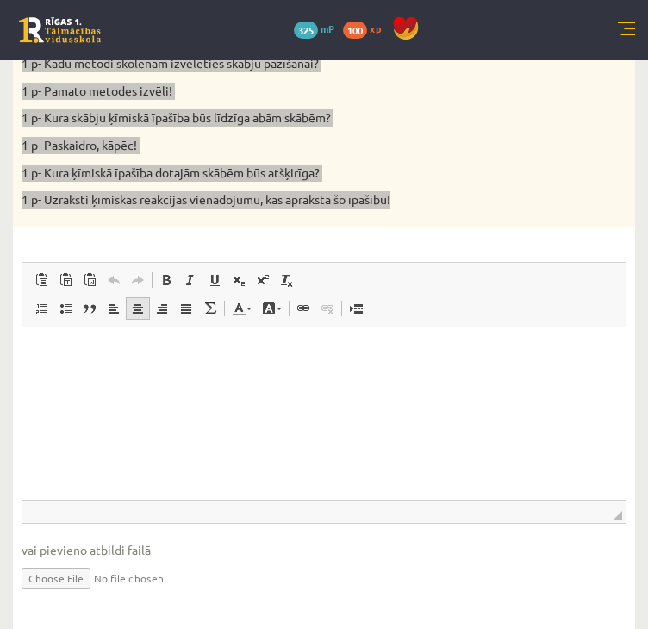
scroll to position [400, 0]
click at [62, 339] on html at bounding box center [323, 353] width 603 height 53
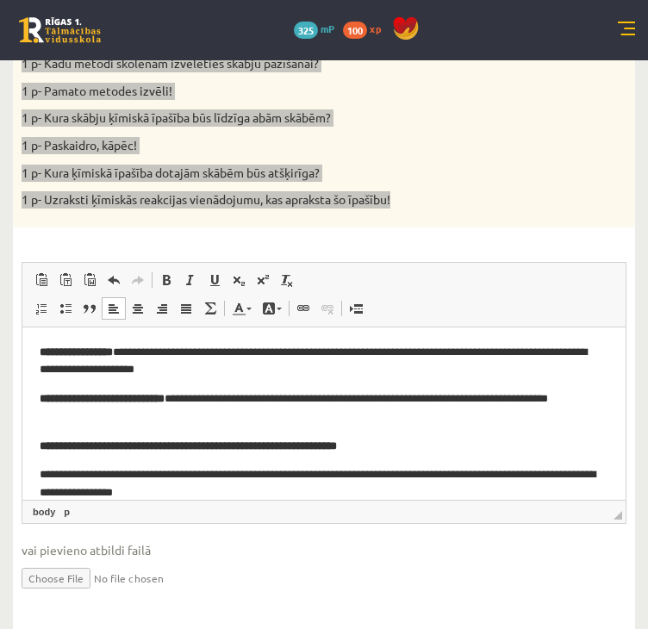
scroll to position [145, 0]
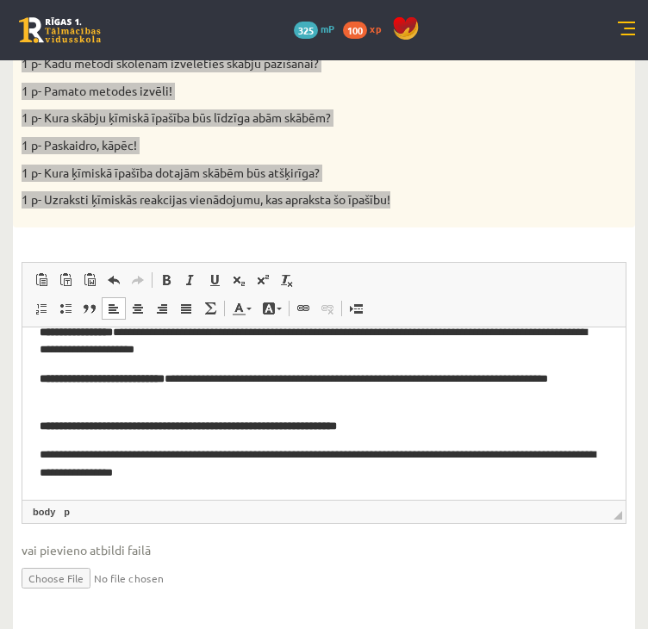
click at [56, 458] on p "**********" at bounding box center [318, 463] width 557 height 36
click at [46, 450] on p "**********" at bounding box center [318, 463] width 557 height 36
click at [227, 280] on link "Subscript" at bounding box center [239, 280] width 24 height 22
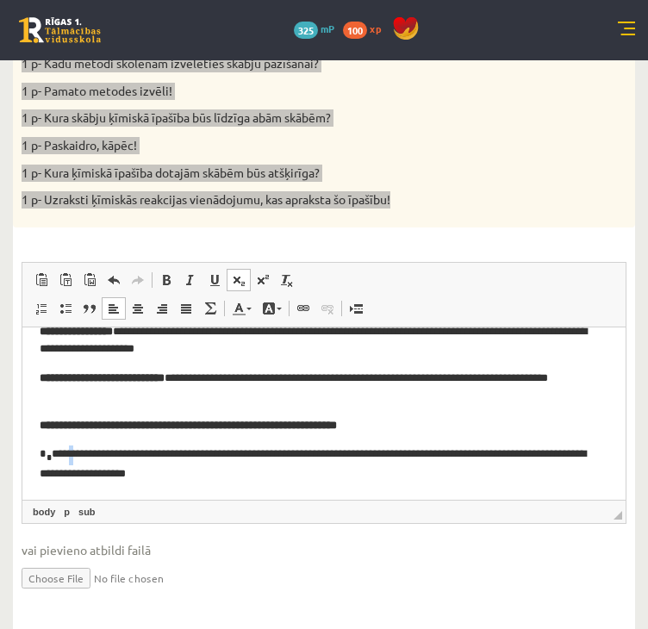
drag, startPoint x: 86, startPoint y: 462, endPoint x: 88, endPoint y: 453, distance: 8.8
click at [88, 453] on p "**********" at bounding box center [318, 464] width 557 height 39
click at [260, 276] on span at bounding box center [263, 280] width 14 height 14
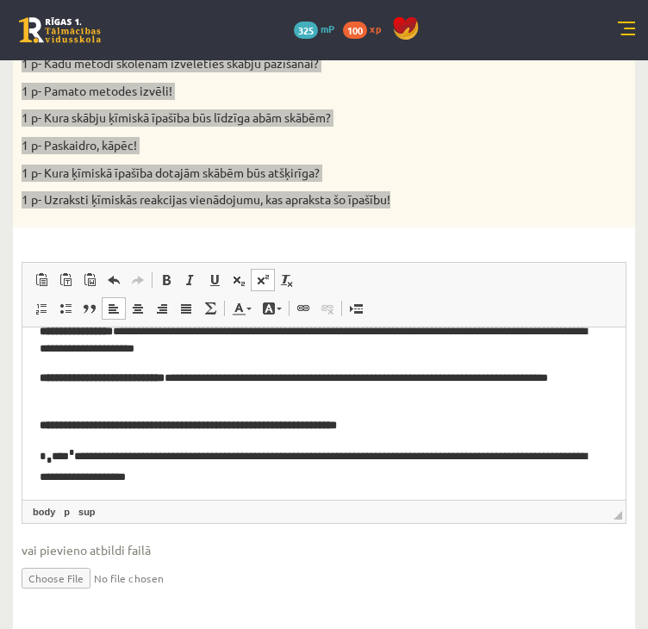
scroll to position [148, 0]
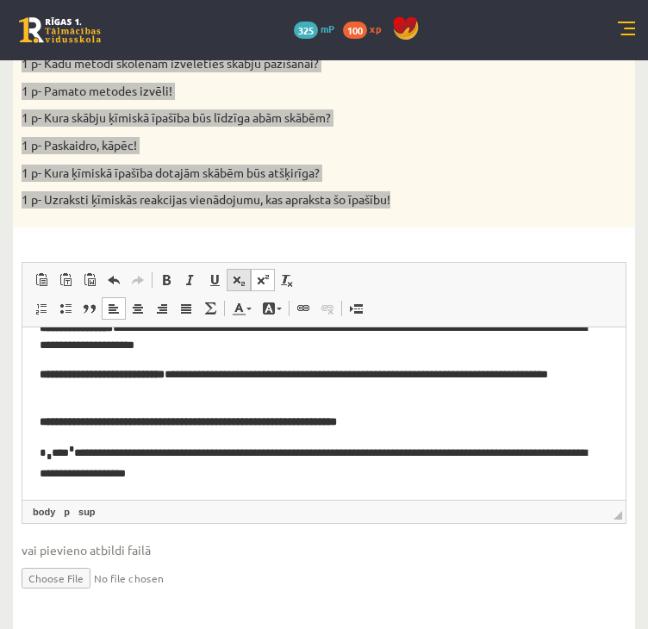
click at [229, 273] on link "Subscript" at bounding box center [239, 280] width 24 height 22
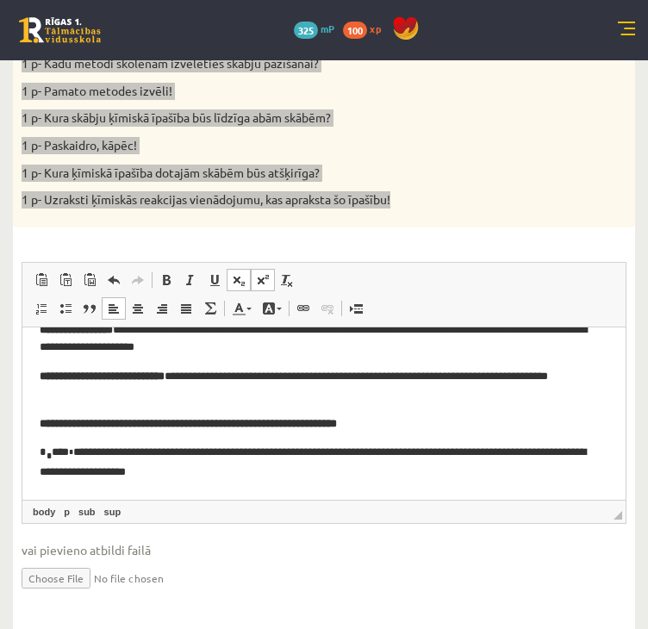
click at [239, 271] on link "Subscript" at bounding box center [239, 280] width 24 height 22
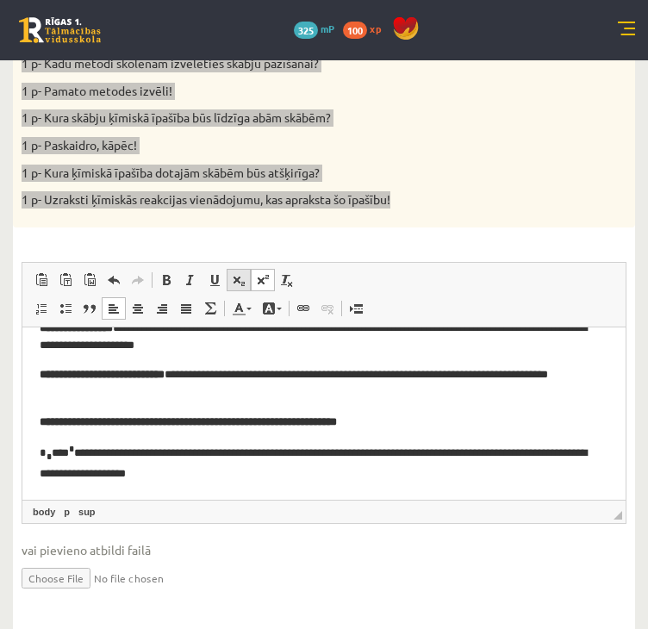
click at [239, 271] on link "Subscript" at bounding box center [239, 280] width 24 height 22
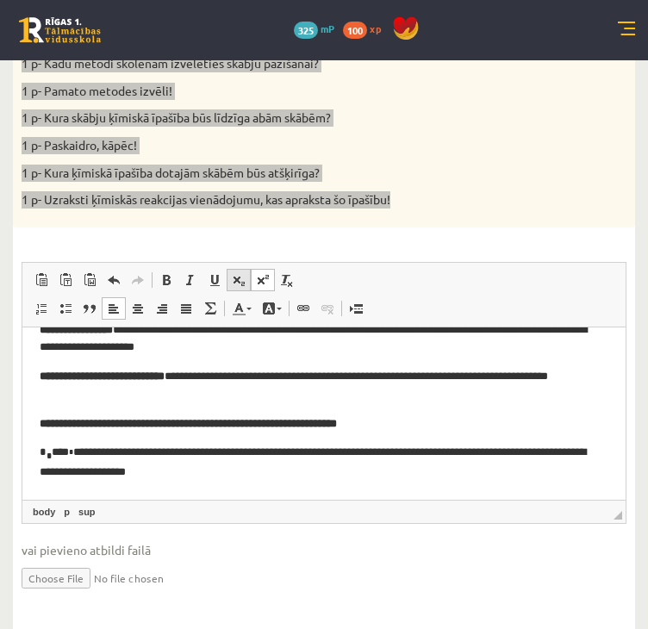
scroll to position [146, 0]
click at [256, 273] on span at bounding box center [263, 280] width 14 height 14
click at [118, 456] on p "**********" at bounding box center [318, 462] width 557 height 39
click at [244, 278] on span at bounding box center [239, 280] width 14 height 14
click at [201, 462] on p "**********" at bounding box center [318, 462] width 557 height 39
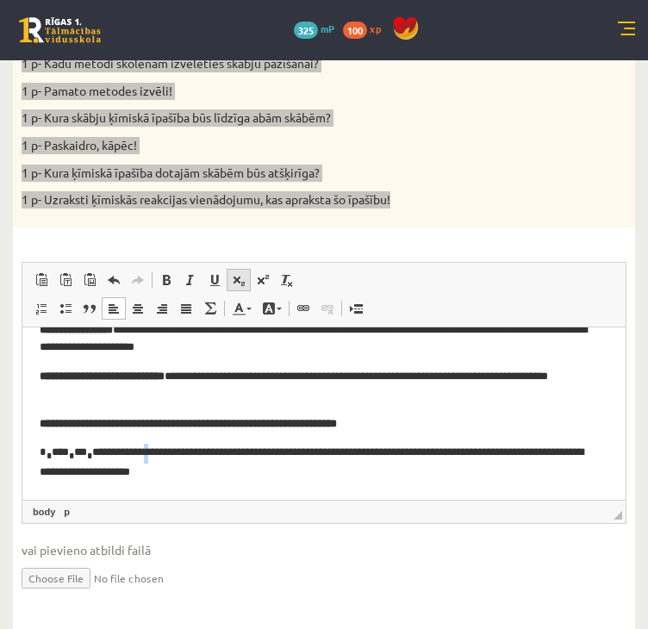
click at [238, 276] on span at bounding box center [239, 280] width 14 height 14
click at [221, 456] on p "**********" at bounding box center [318, 462] width 557 height 39
click at [264, 279] on span at bounding box center [263, 280] width 14 height 14
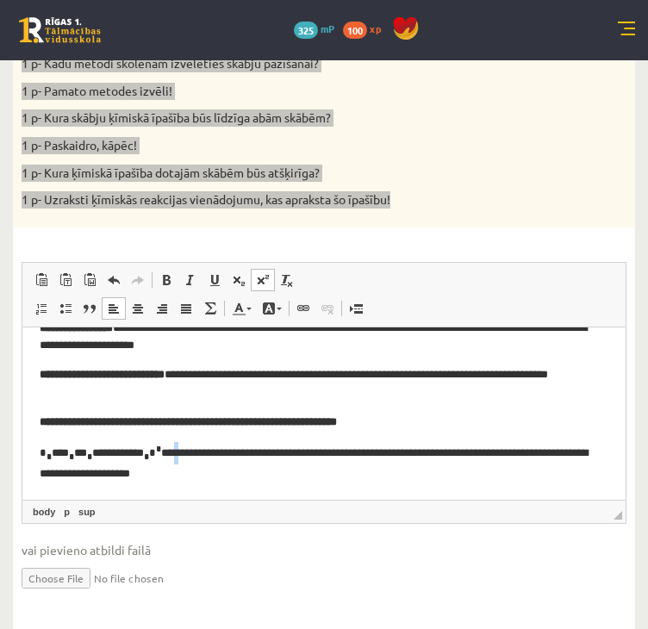
click at [249, 455] on p "**********" at bounding box center [318, 461] width 557 height 40
click at [235, 277] on span at bounding box center [239, 280] width 14 height 14
click at [271, 455] on p "**********" at bounding box center [318, 461] width 557 height 40
click at [257, 270] on link "Superscript" at bounding box center [263, 280] width 24 height 22
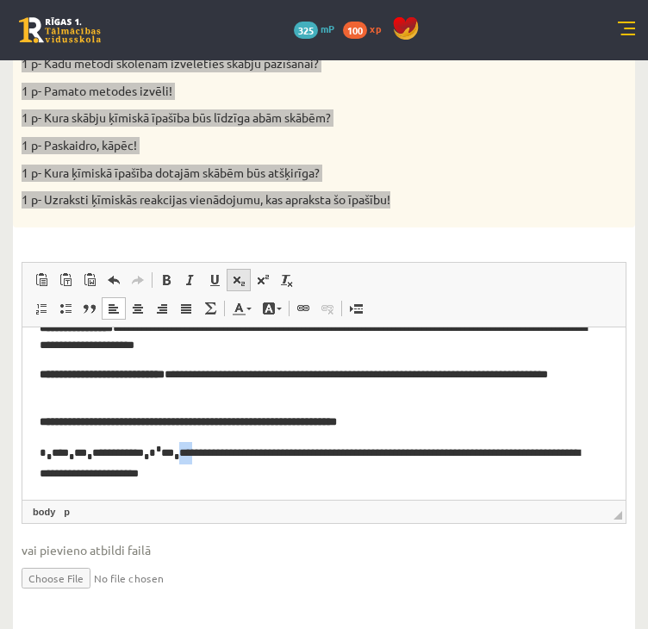
click at [240, 276] on span at bounding box center [239, 280] width 14 height 14
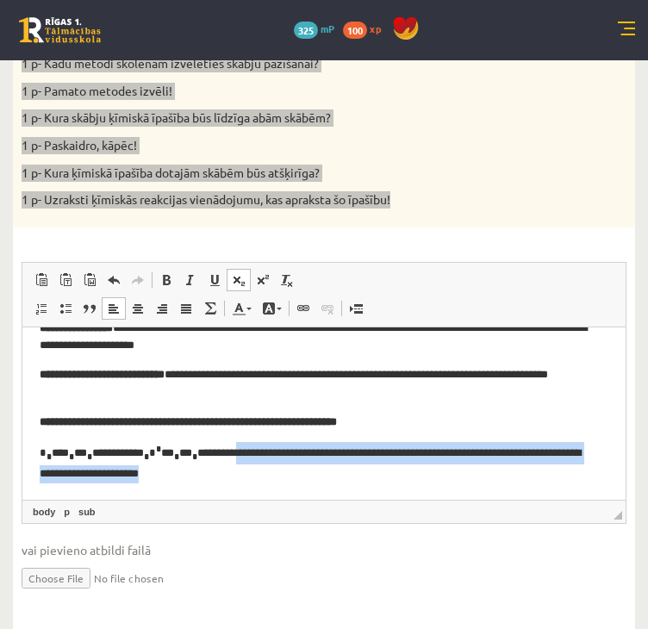
drag, startPoint x: 337, startPoint y: 453, endPoint x: 470, endPoint y: 482, distance: 135.9
click at [470, 482] on html "**********" at bounding box center [323, 338] width 603 height 320
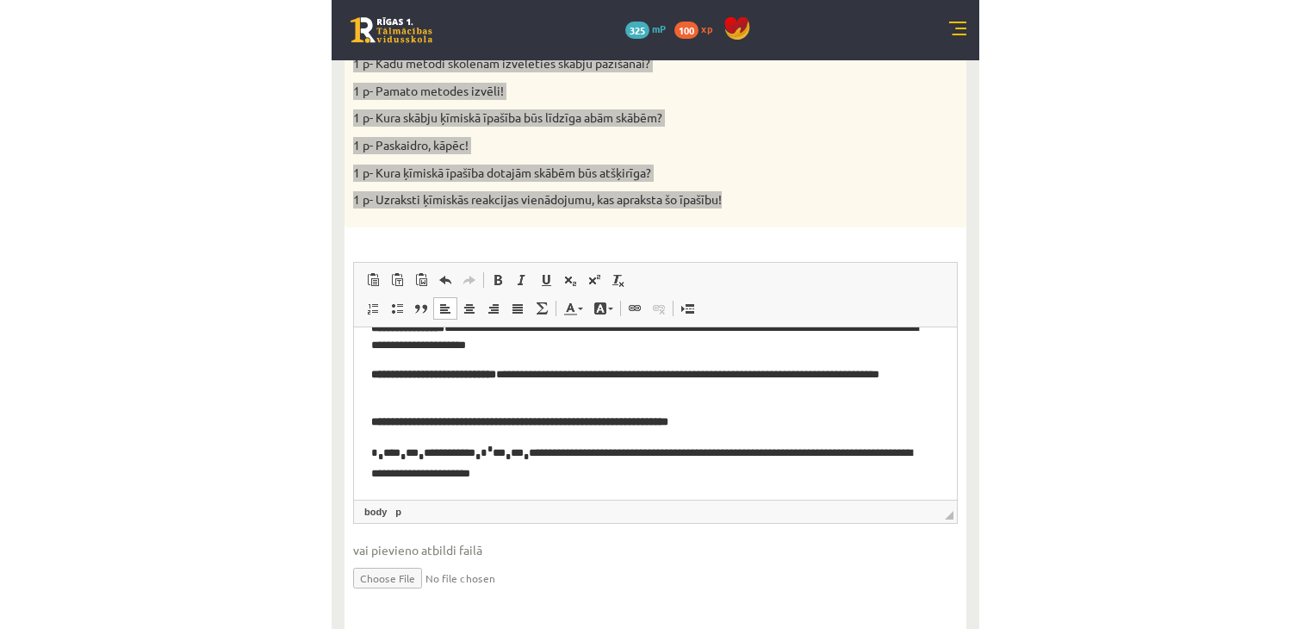
scroll to position [131, 0]
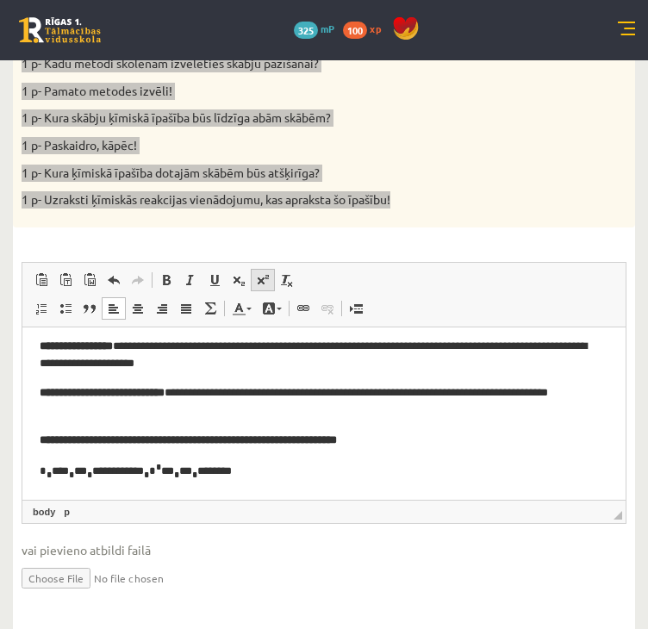
click at [264, 278] on span at bounding box center [263, 280] width 14 height 14
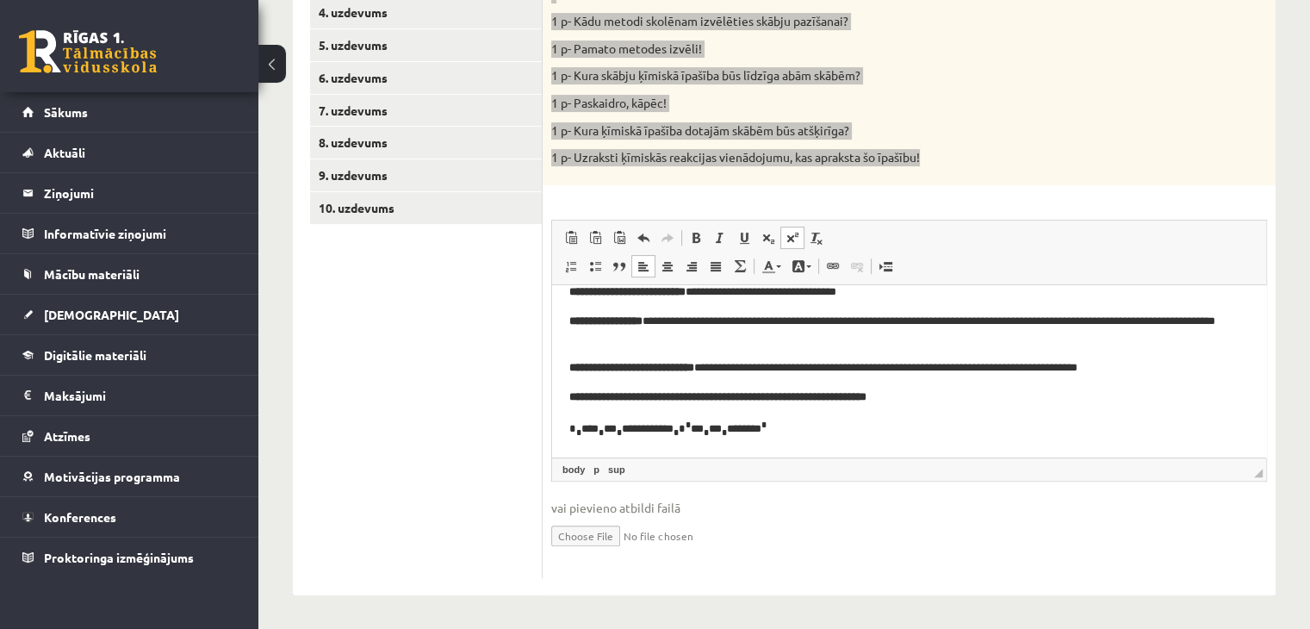
scroll to position [0, 0]
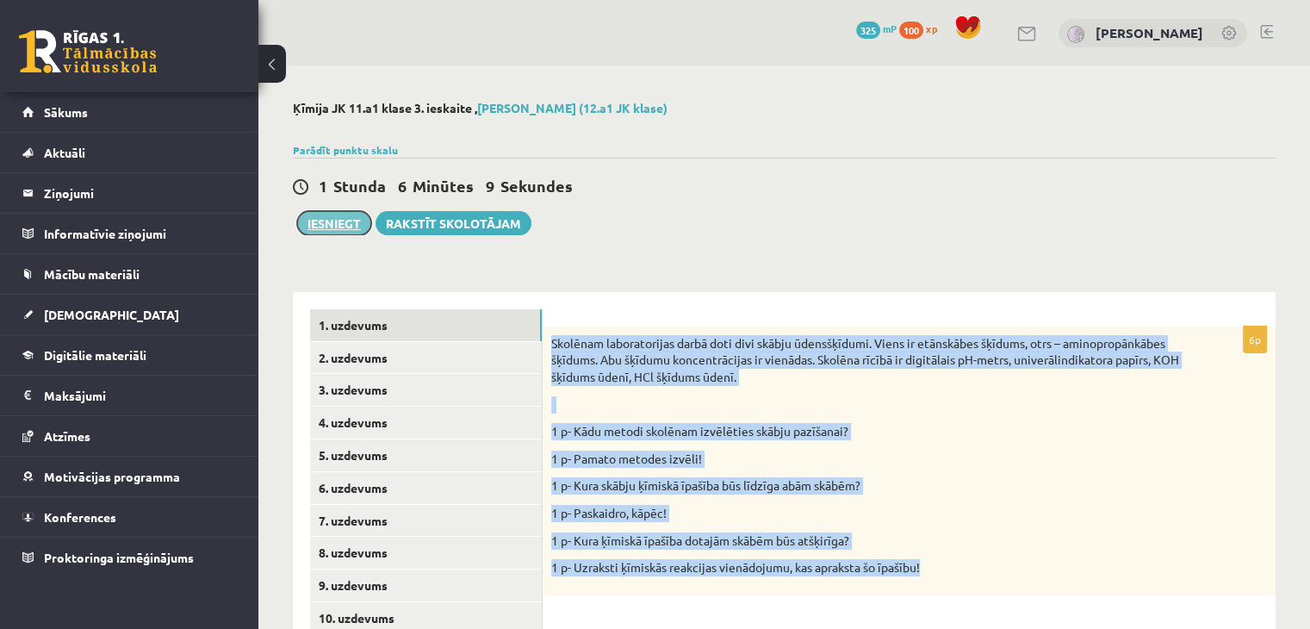
click at [340, 215] on button "Iesniegt" at bounding box center [334, 223] width 74 height 24
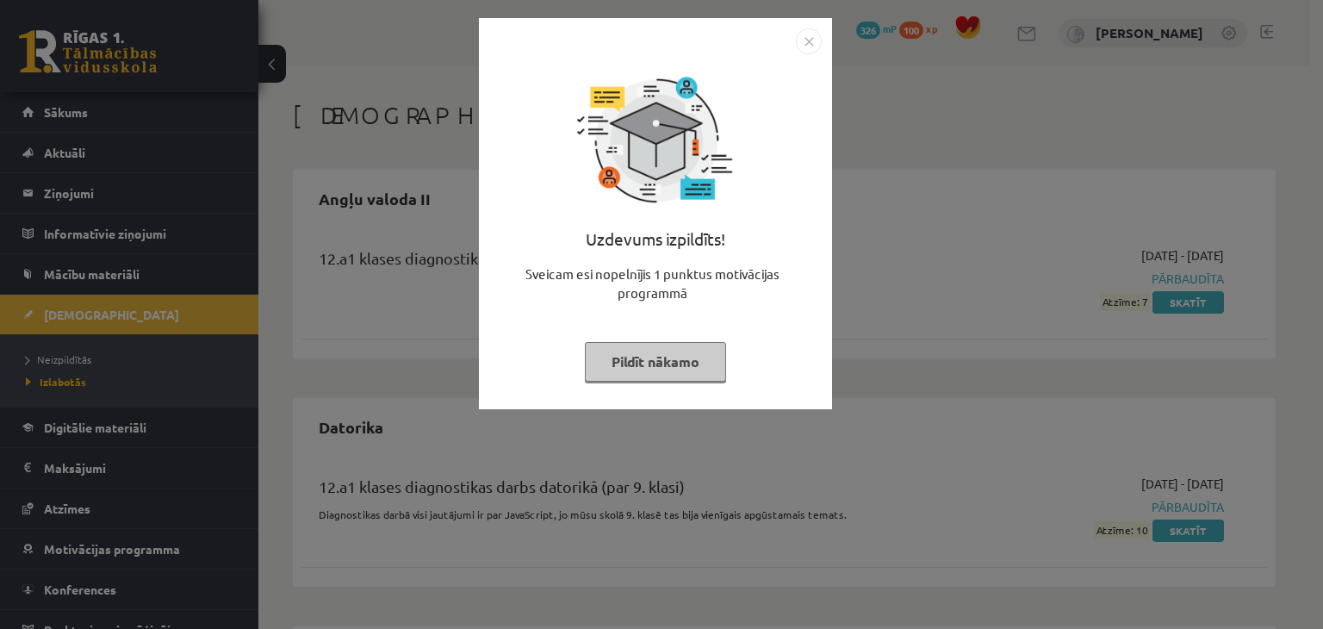
click at [675, 356] on button "Pildīt nākamo" at bounding box center [655, 362] width 141 height 40
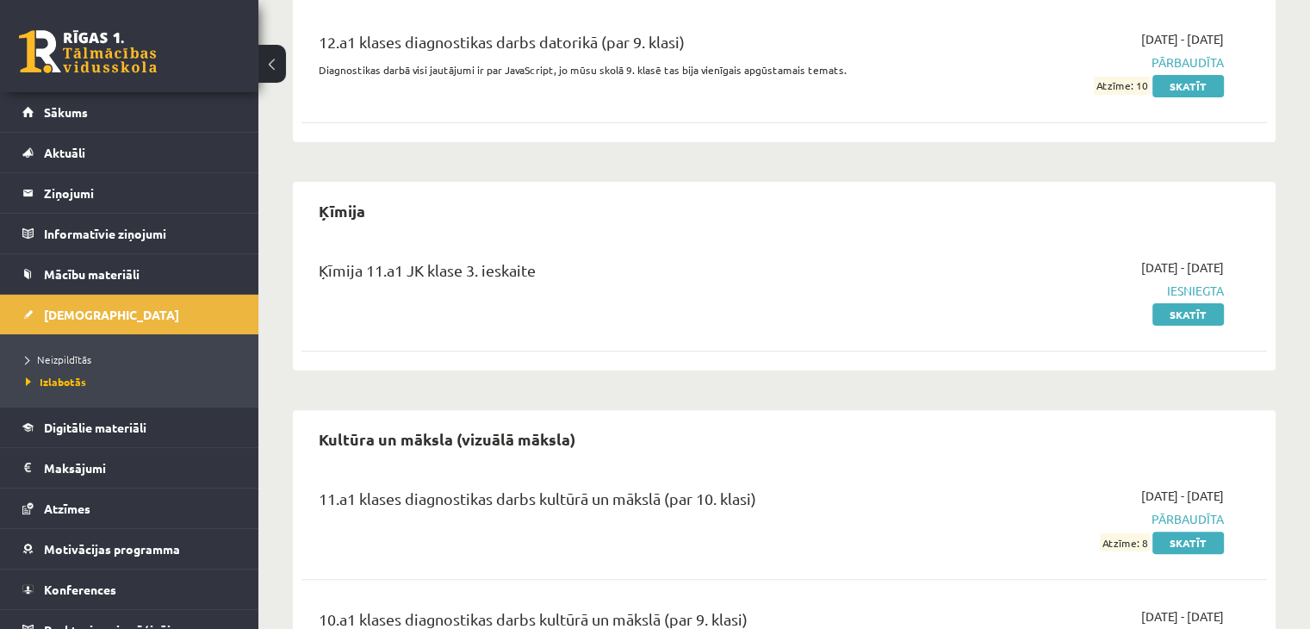
scroll to position [424, 0]
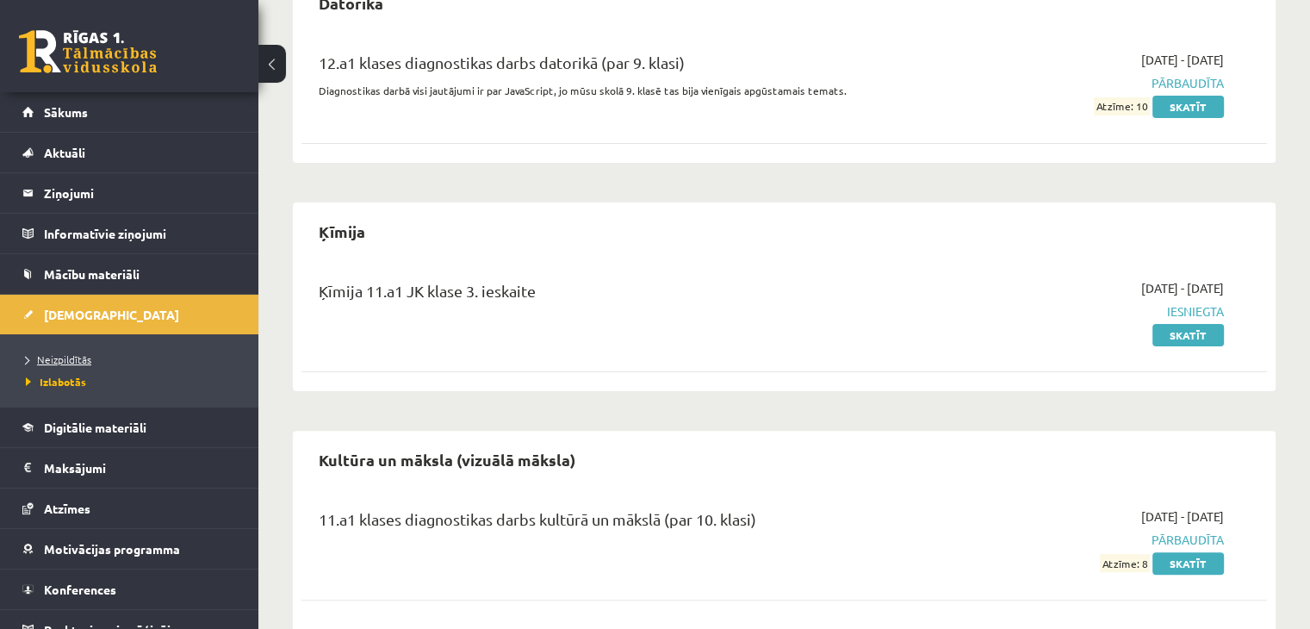
click at [98, 353] on link "Neizpildītās" at bounding box center [133, 359] width 215 height 16
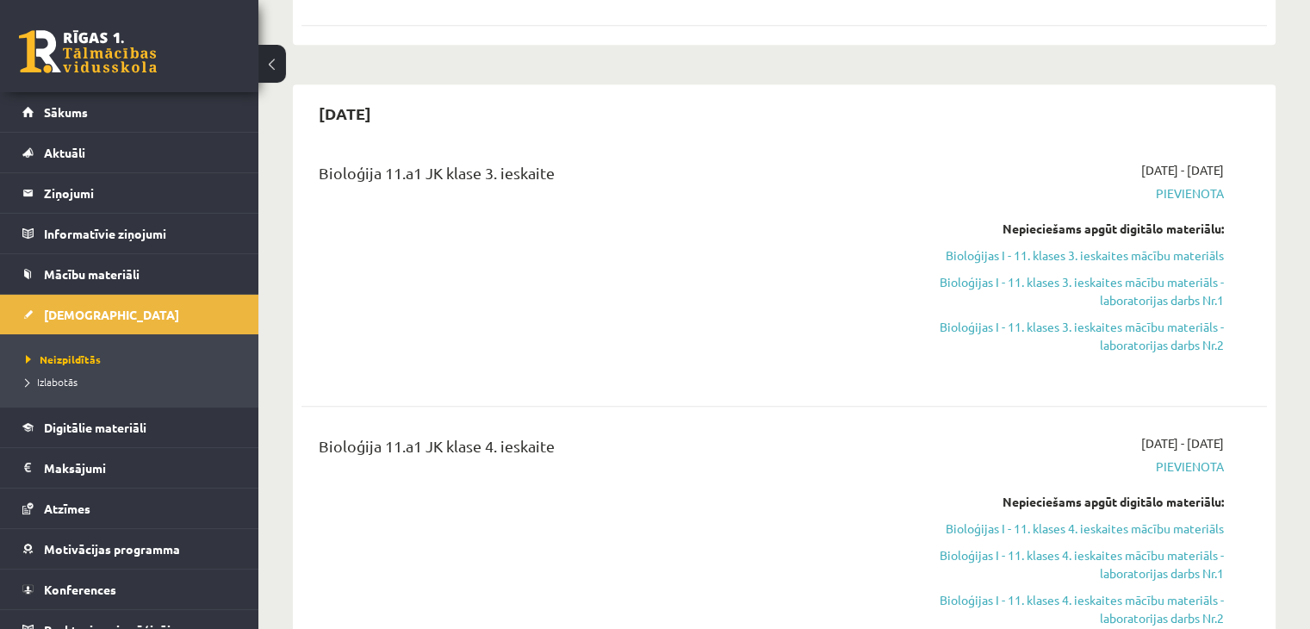
scroll to position [1375, 0]
click at [1029, 246] on link "Bioloģijas I - 11. klases 3. ieskaites mācību materiāls" at bounding box center [1082, 255] width 284 height 18
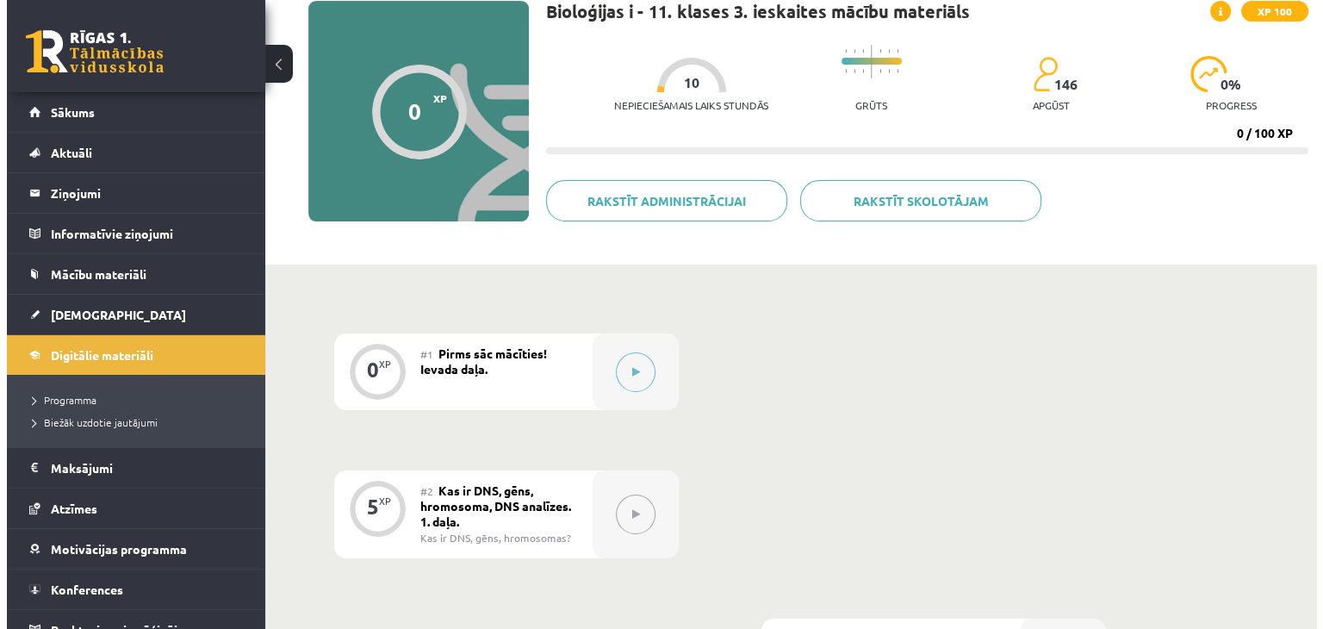
scroll to position [221, 0]
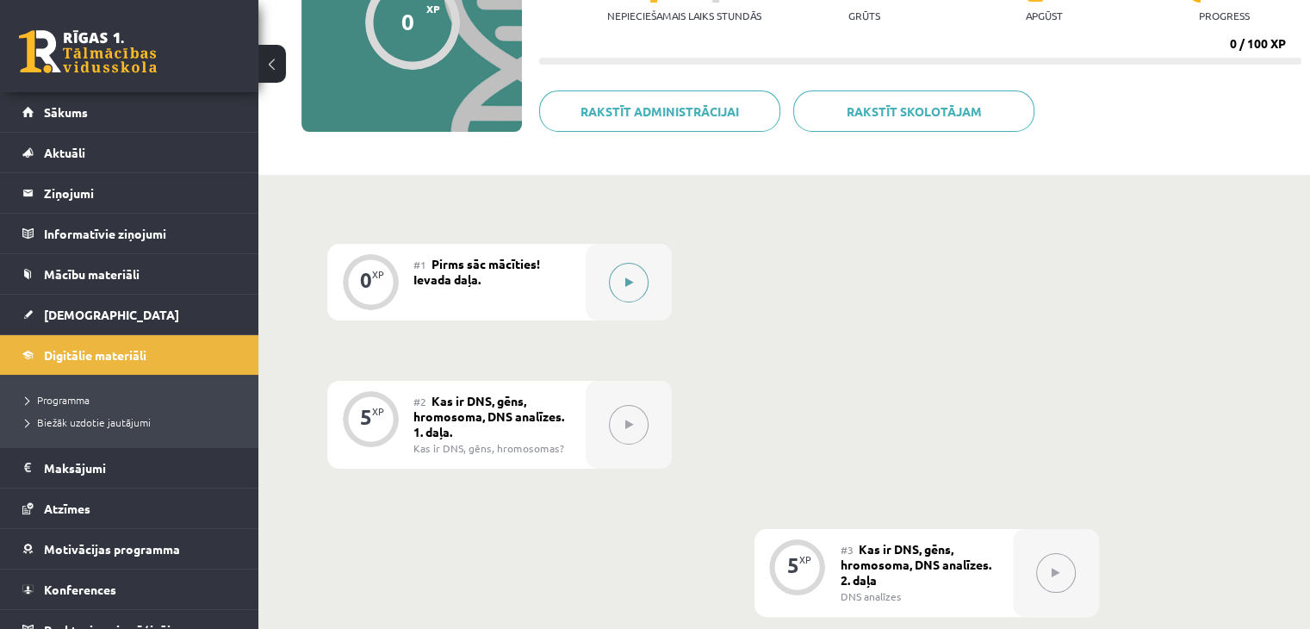
click at [622, 284] on button at bounding box center [629, 283] width 40 height 40
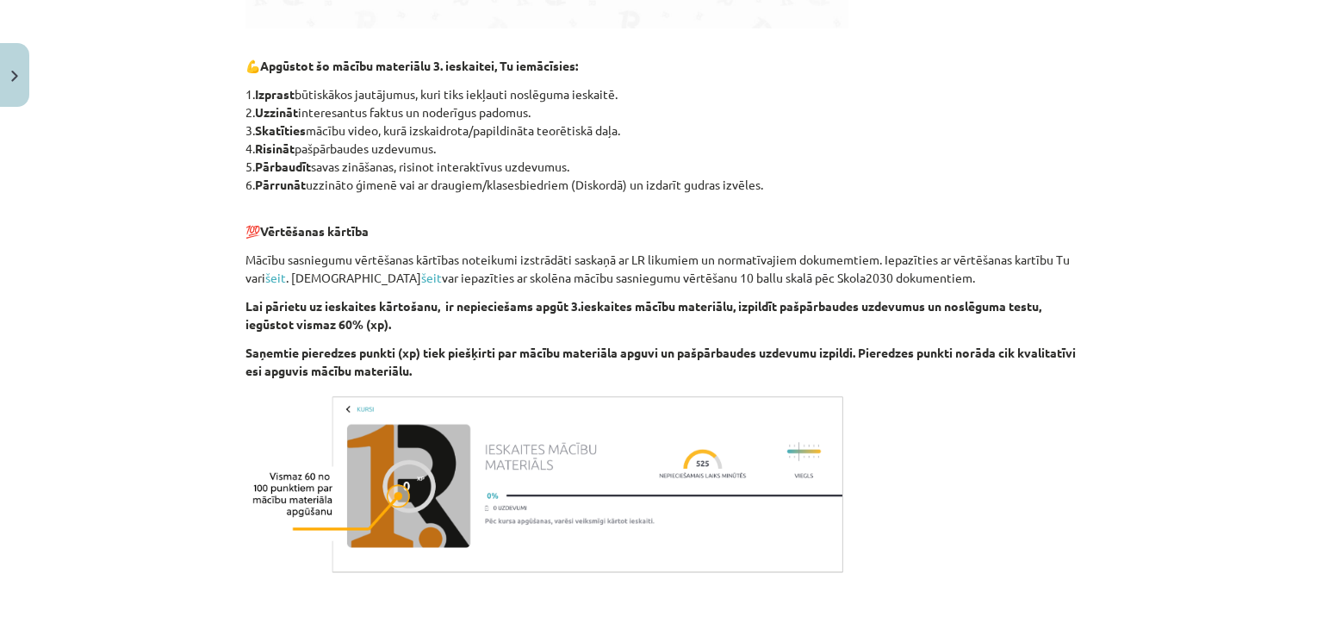
scroll to position [979, 0]
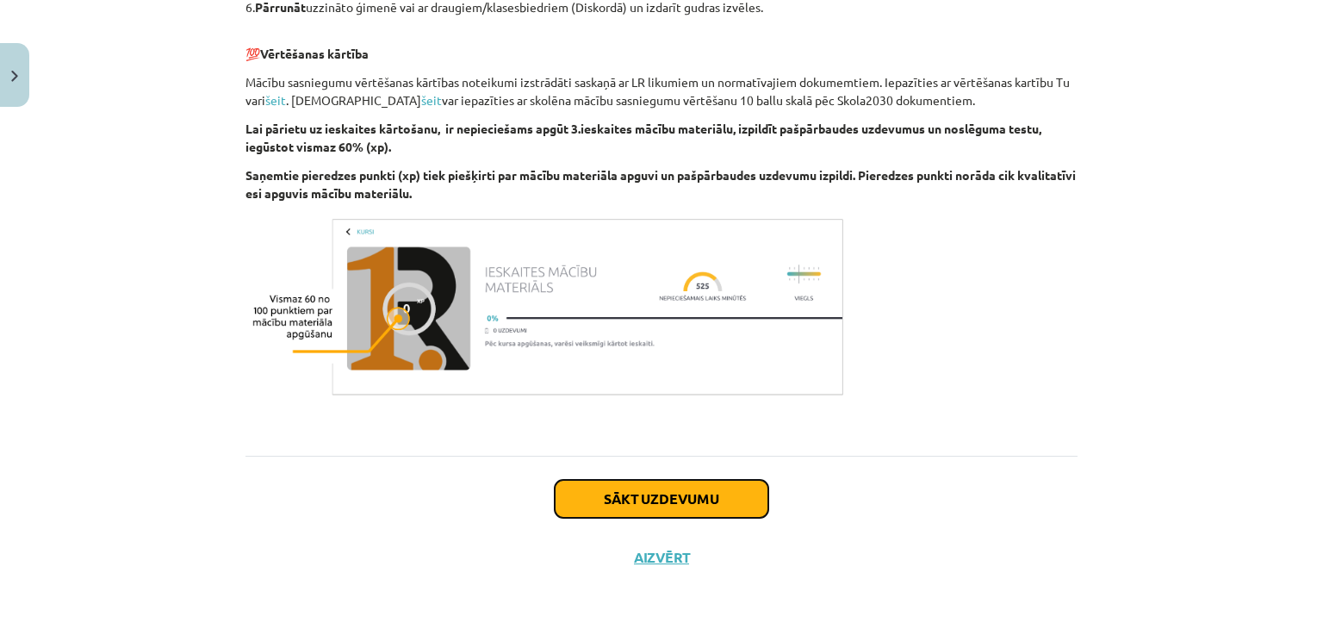
click at [680, 490] on button "Sākt uzdevumu" at bounding box center [662, 499] width 214 height 38
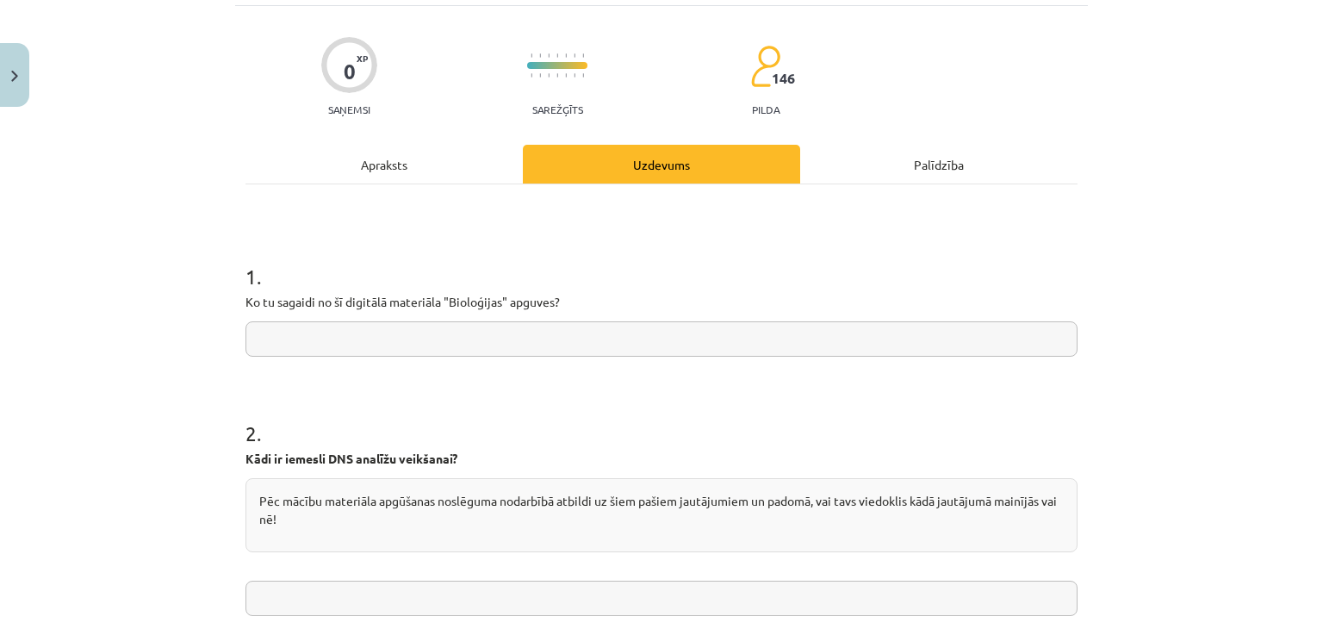
scroll to position [0, 0]
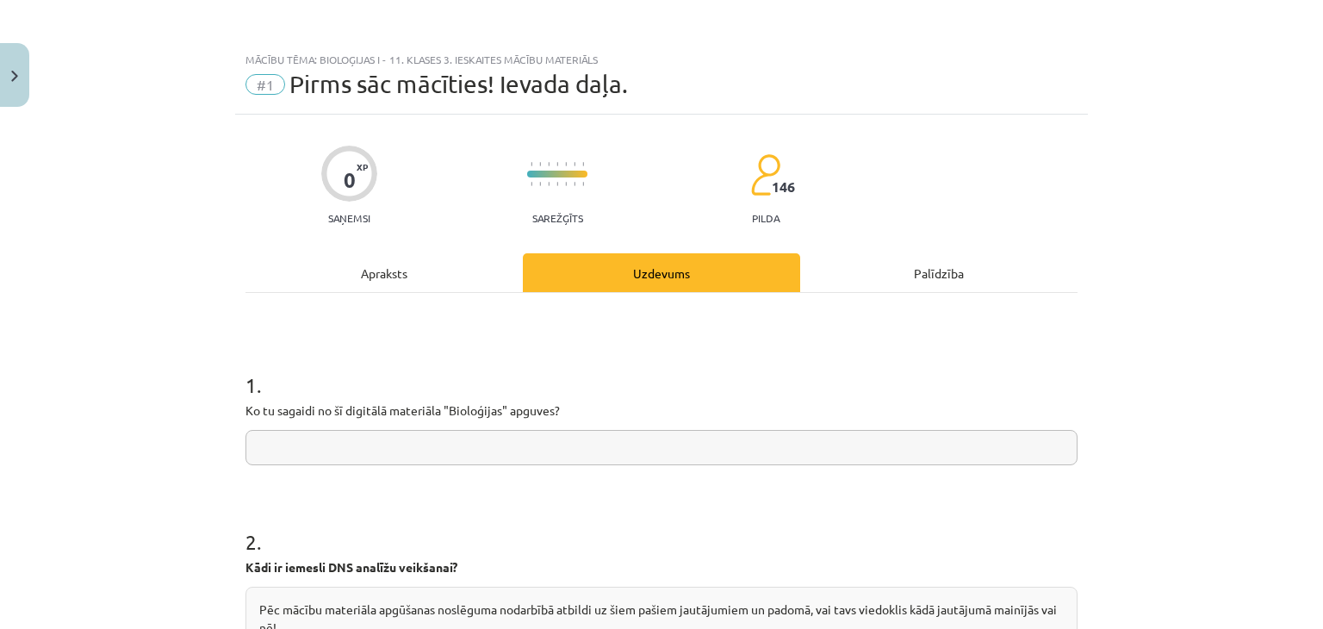
click at [371, 279] on div "Apraksts" at bounding box center [384, 272] width 277 height 39
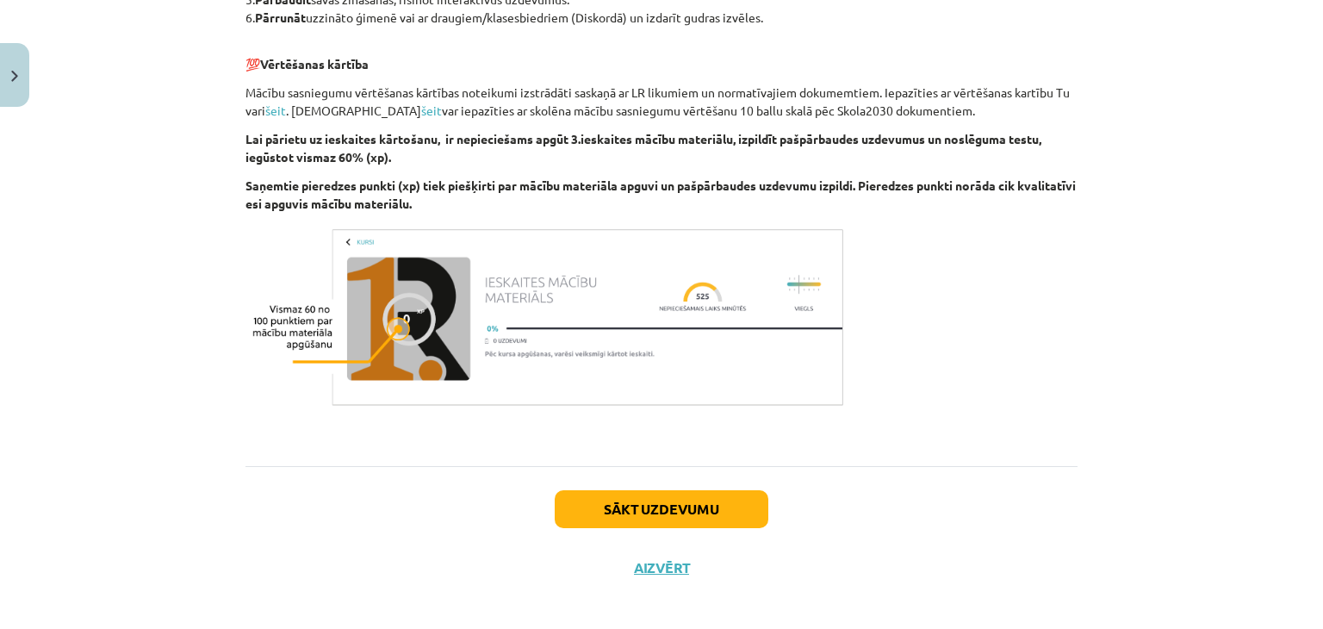
scroll to position [968, 0]
click at [603, 503] on button "Sākt uzdevumu" at bounding box center [662, 509] width 214 height 38
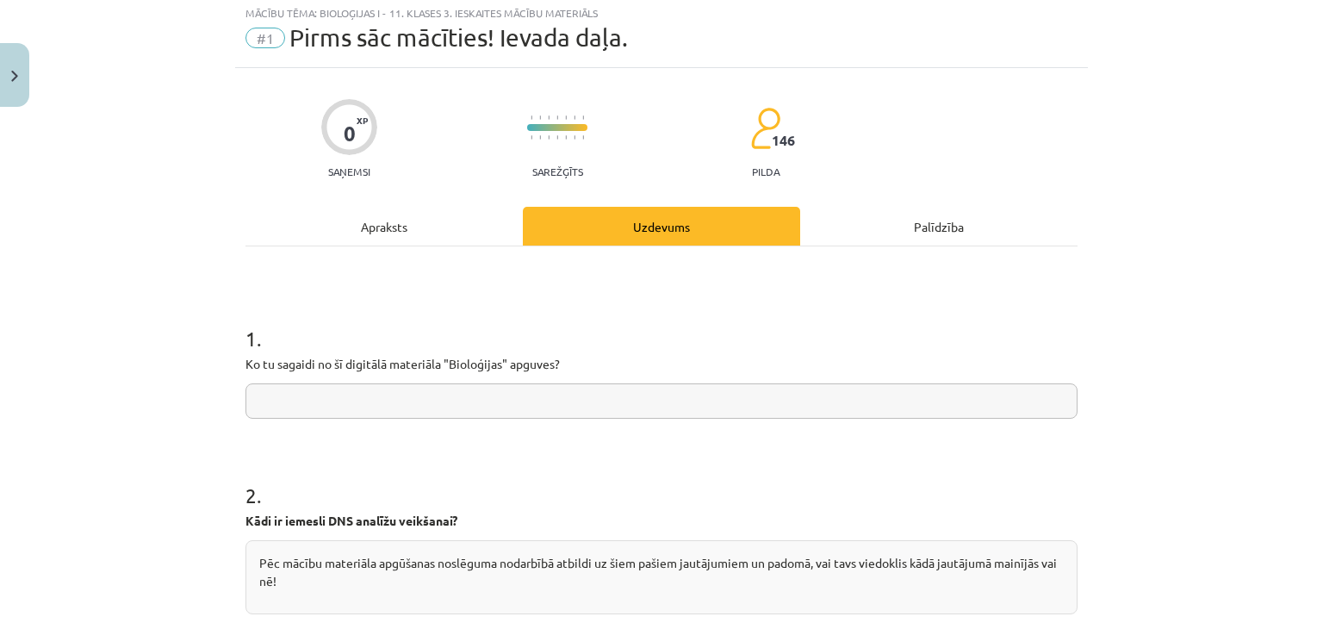
scroll to position [43, 0]
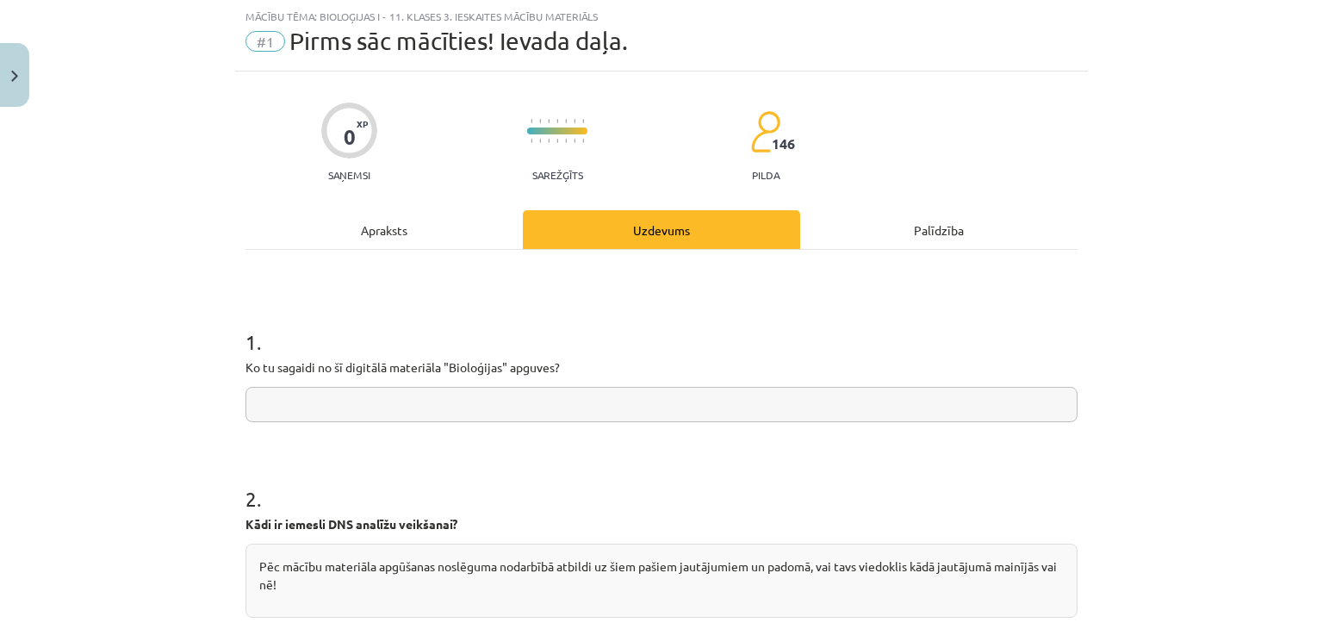
click at [368, 404] on input "text" at bounding box center [662, 404] width 832 height 35
type input "*"
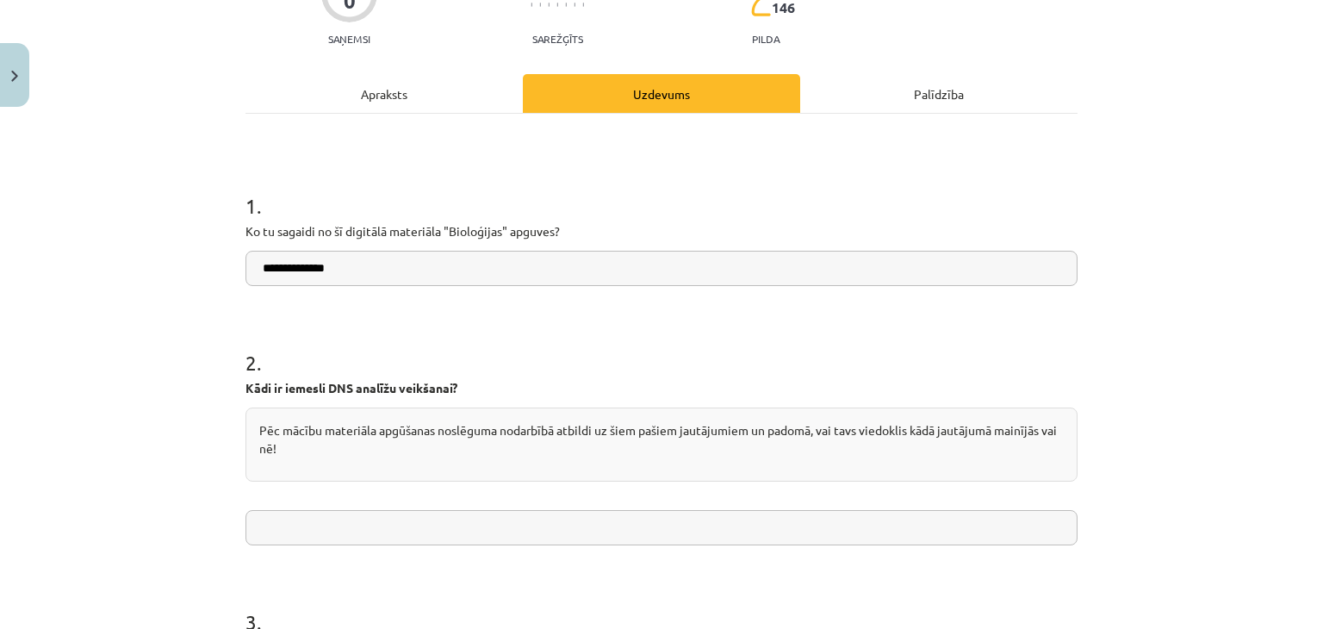
scroll to position [208, 0]
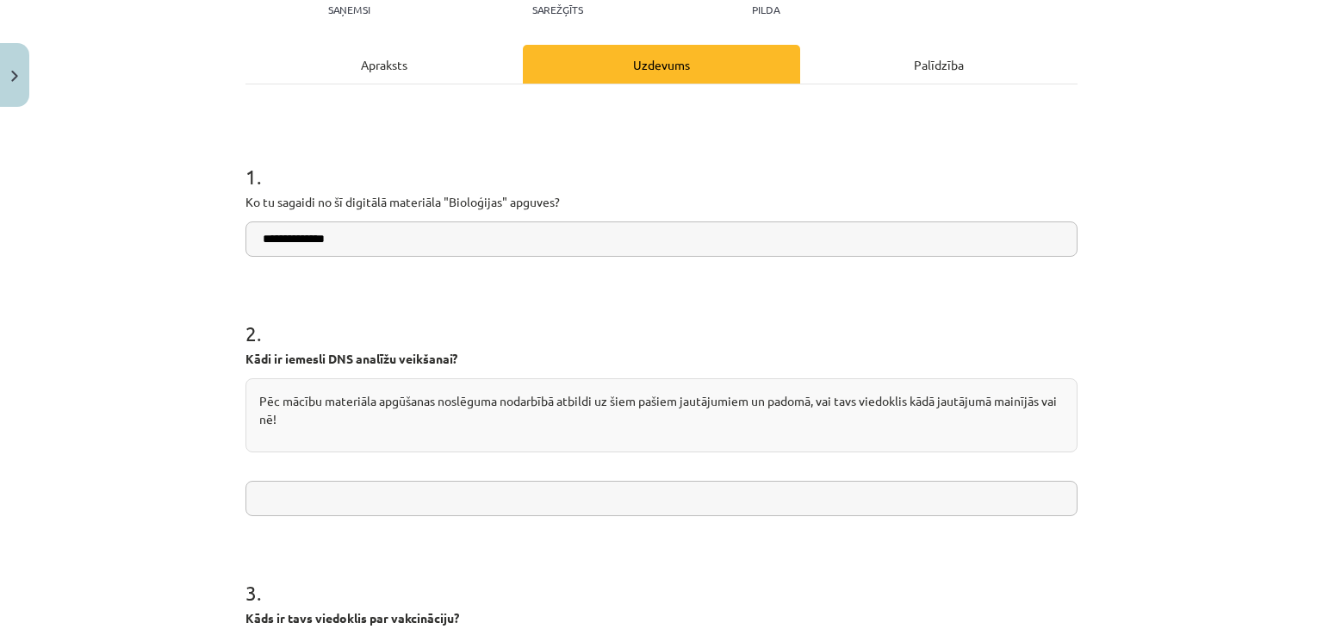
type input "**********"
click at [365, 494] on input "text" at bounding box center [662, 498] width 832 height 35
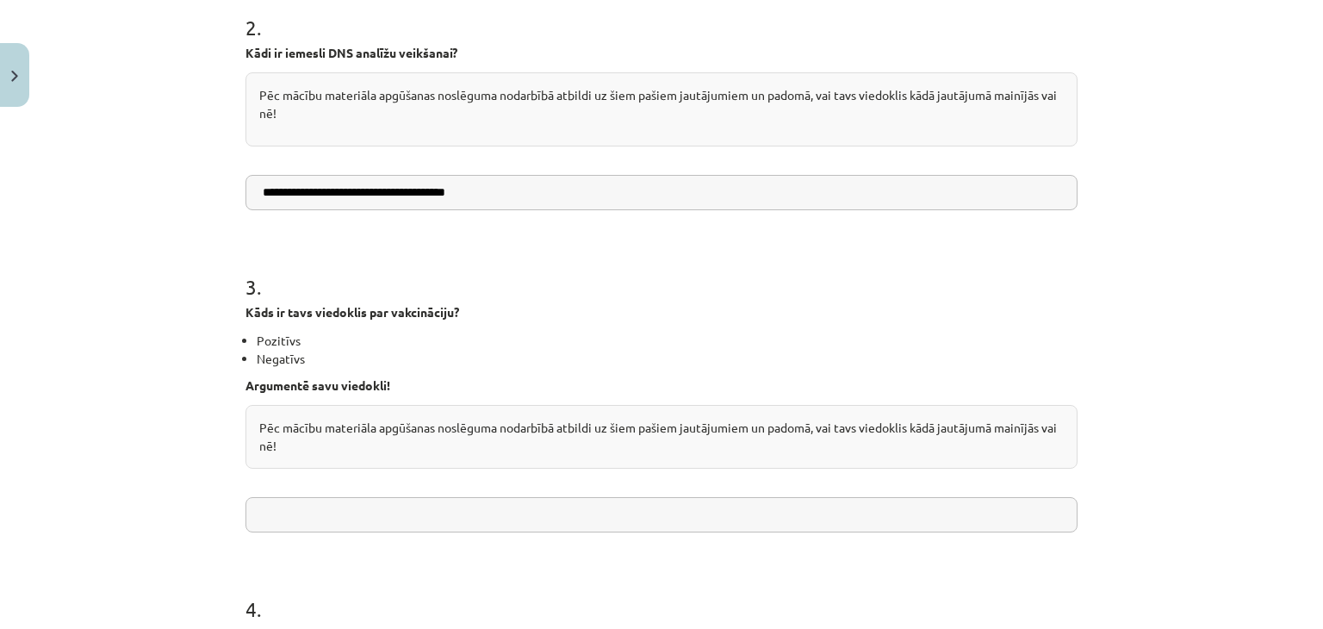
scroll to position [515, 0]
type input "**********"
click at [382, 524] on input "text" at bounding box center [662, 513] width 832 height 35
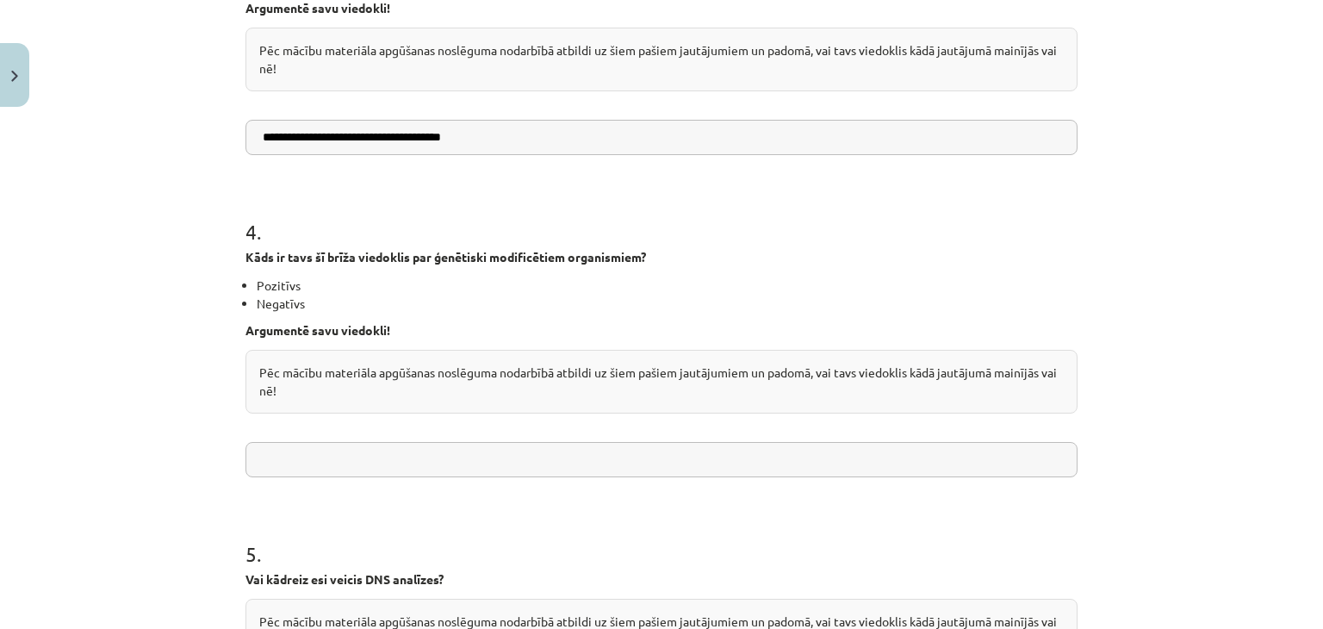
scroll to position [895, 0]
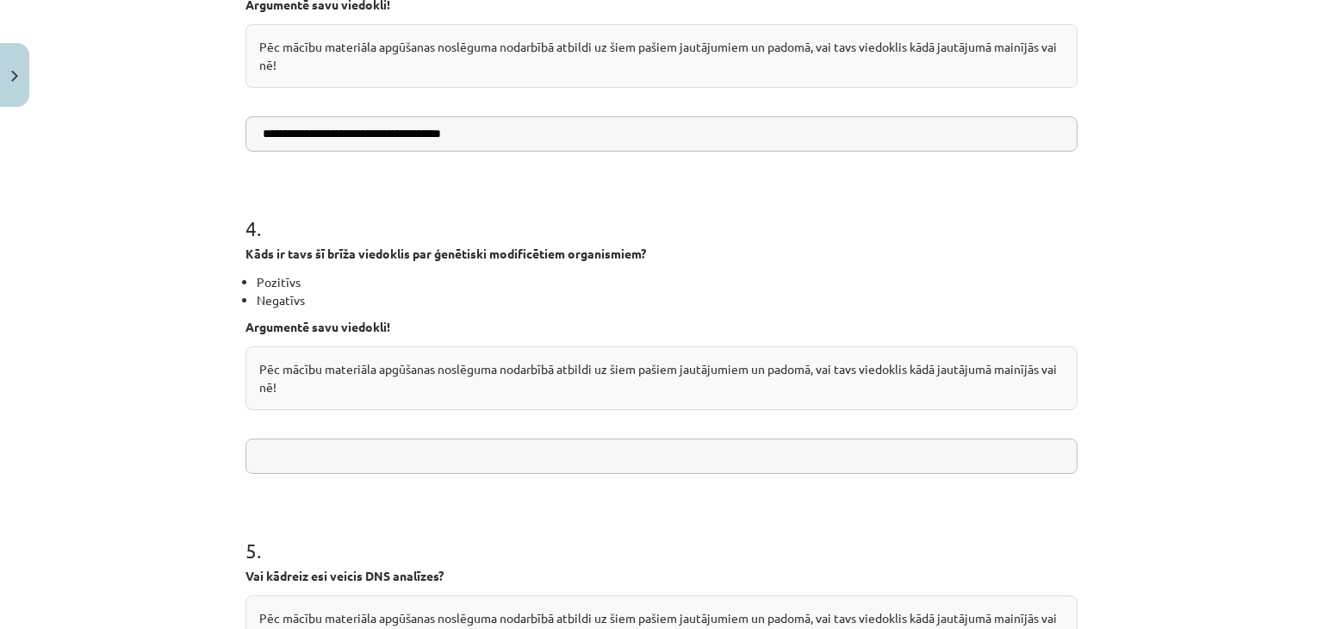
type input "**********"
click at [364, 457] on input "text" at bounding box center [662, 455] width 832 height 35
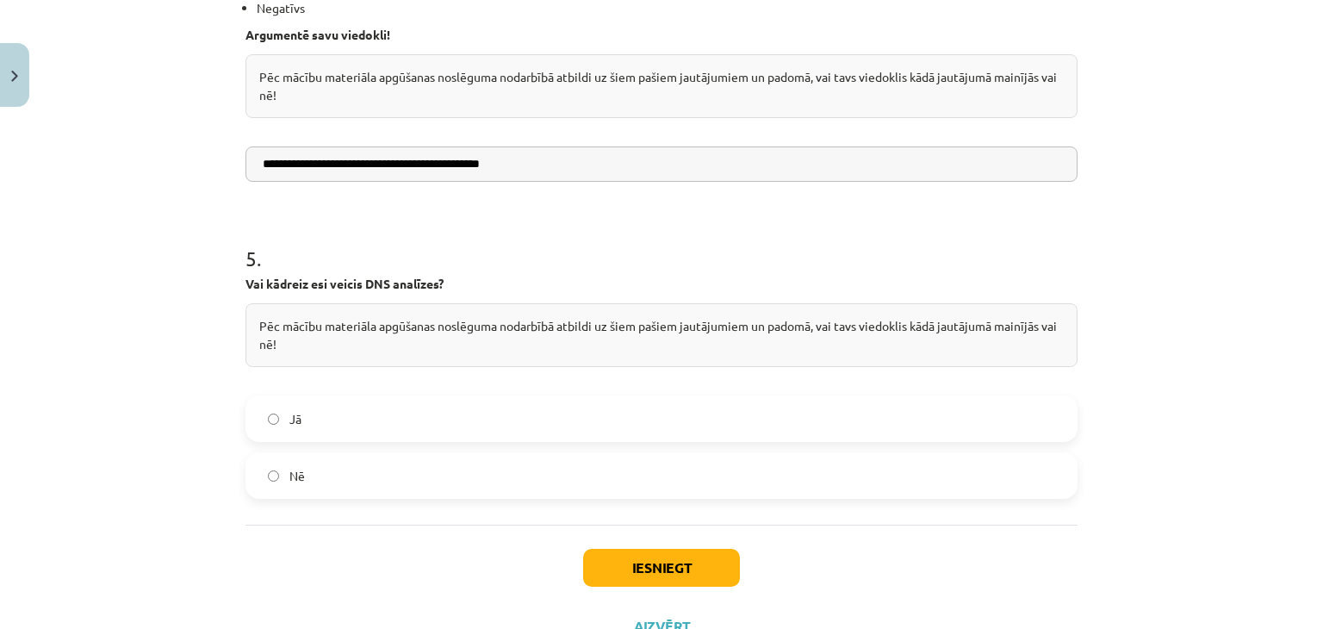
scroll to position [1188, 0]
type input "**********"
click at [394, 400] on label "Jā" at bounding box center [661, 417] width 829 height 43
click at [351, 468] on label "Nē" at bounding box center [661, 474] width 829 height 43
click at [631, 556] on button "Iesniegt" at bounding box center [661, 567] width 157 height 38
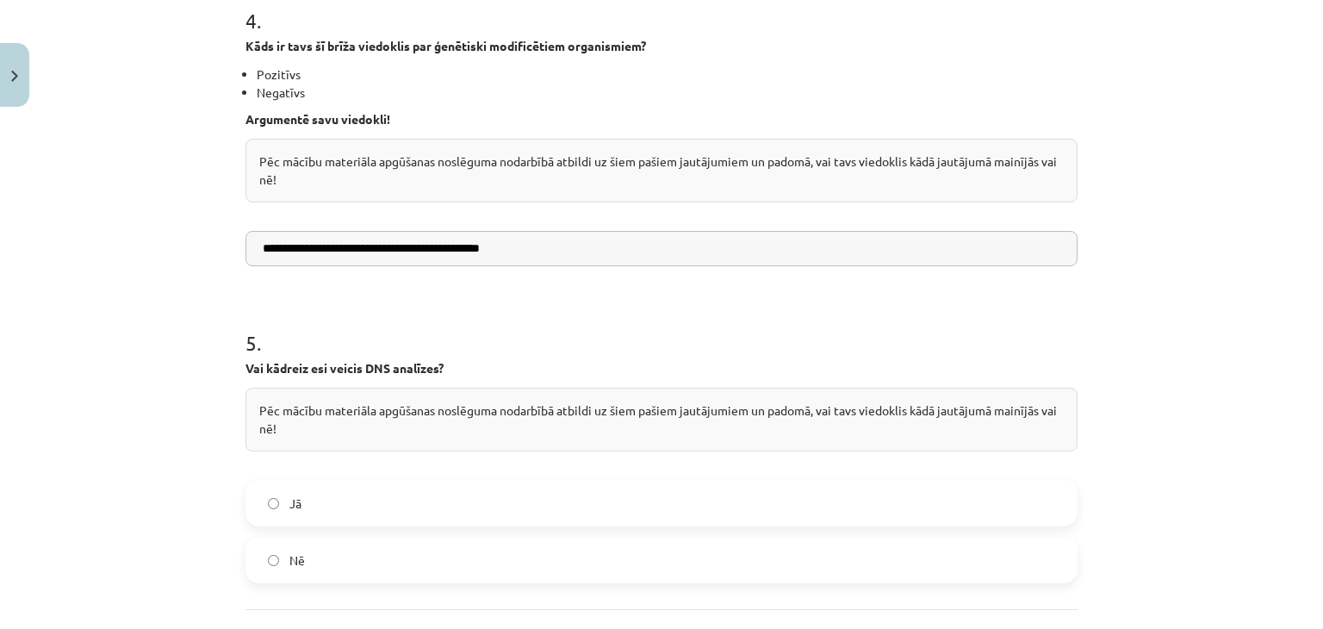
scroll to position [1255, 0]
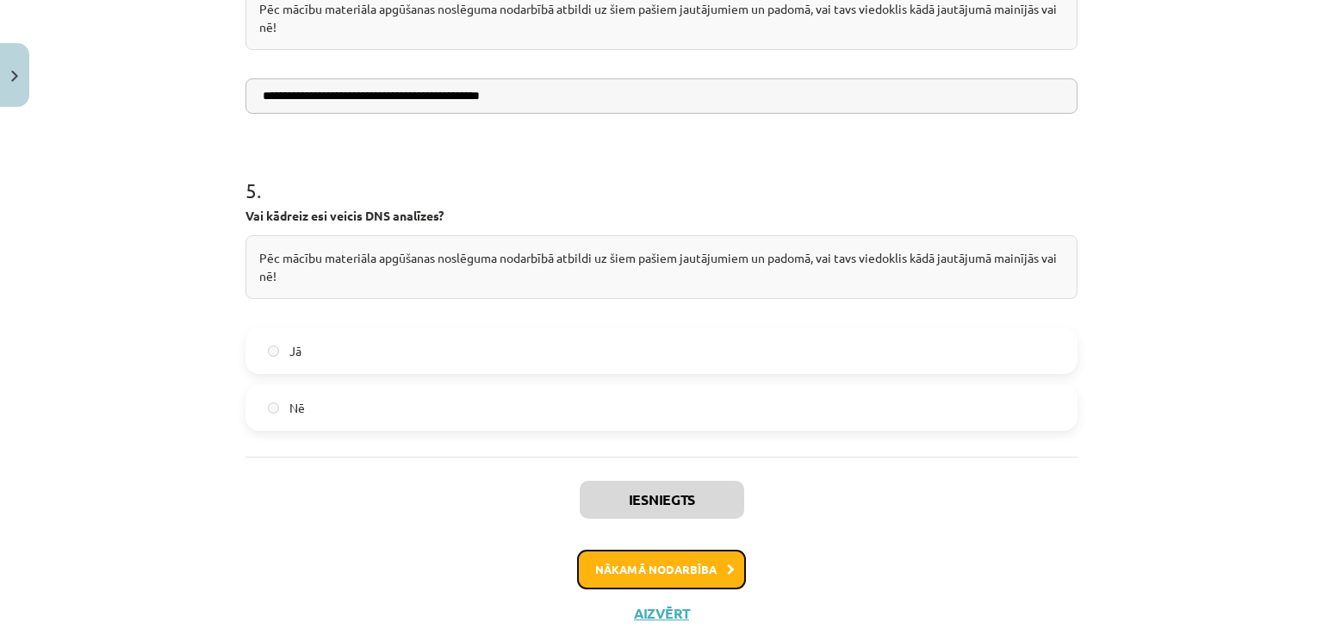
click at [610, 575] on button "Nākamā nodarbība" at bounding box center [661, 570] width 169 height 40
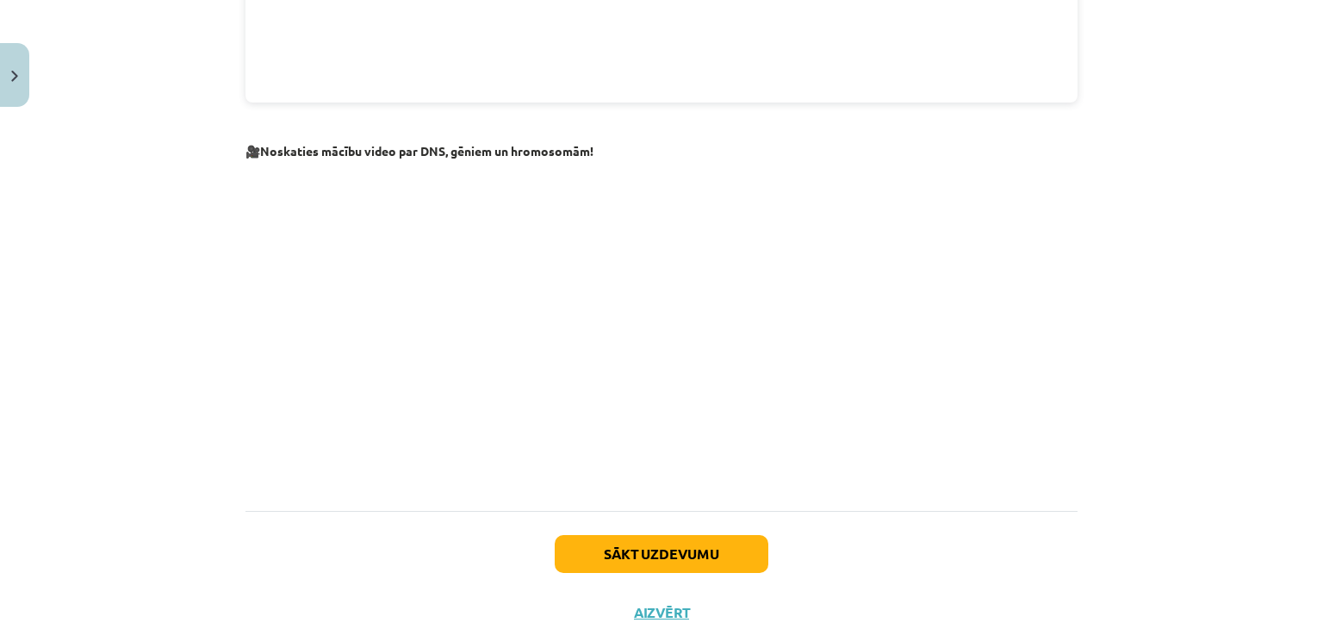
scroll to position [1889, 0]
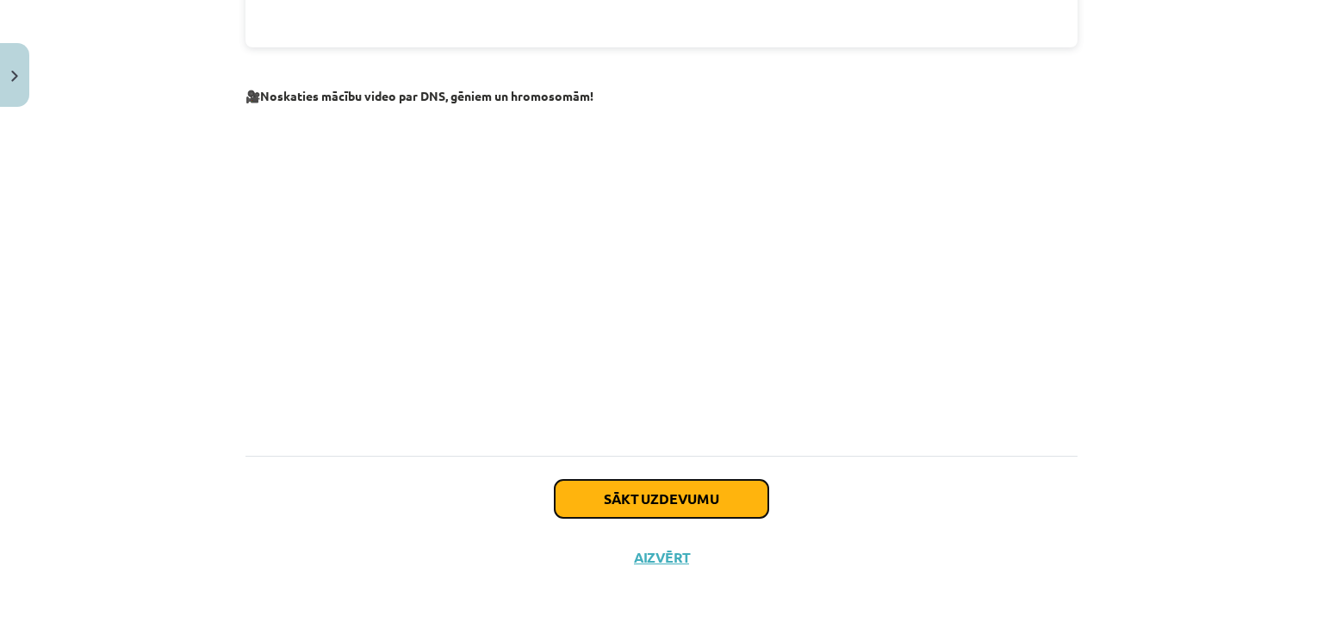
click at [681, 504] on button "Sākt uzdevumu" at bounding box center [662, 499] width 214 height 38
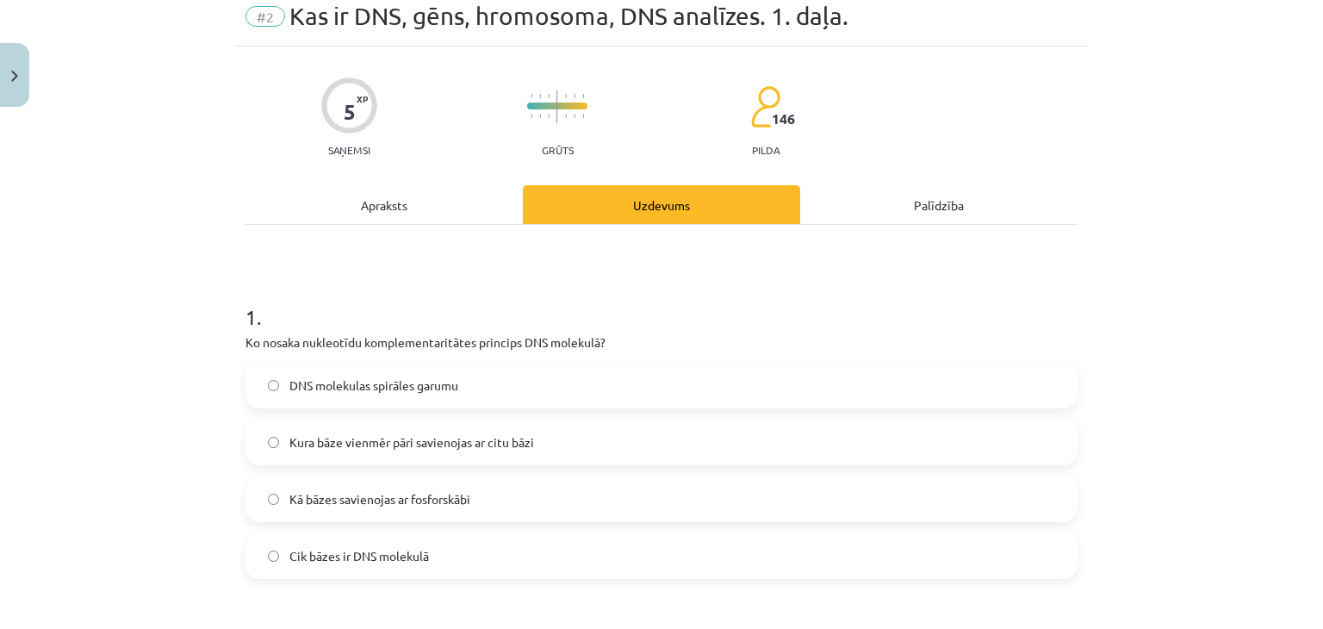
scroll to position [72, 0]
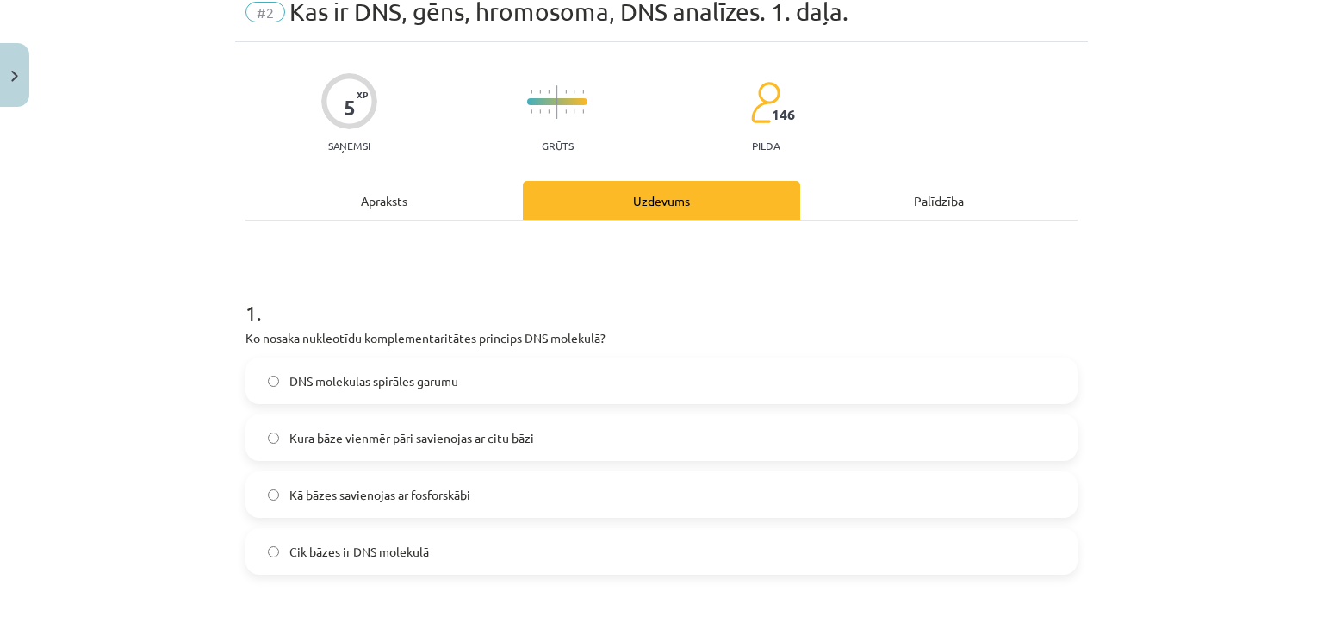
click at [506, 443] on span "Kura bāze vienmēr pāri savienojas ar citu bāzi" at bounding box center [411, 438] width 245 height 18
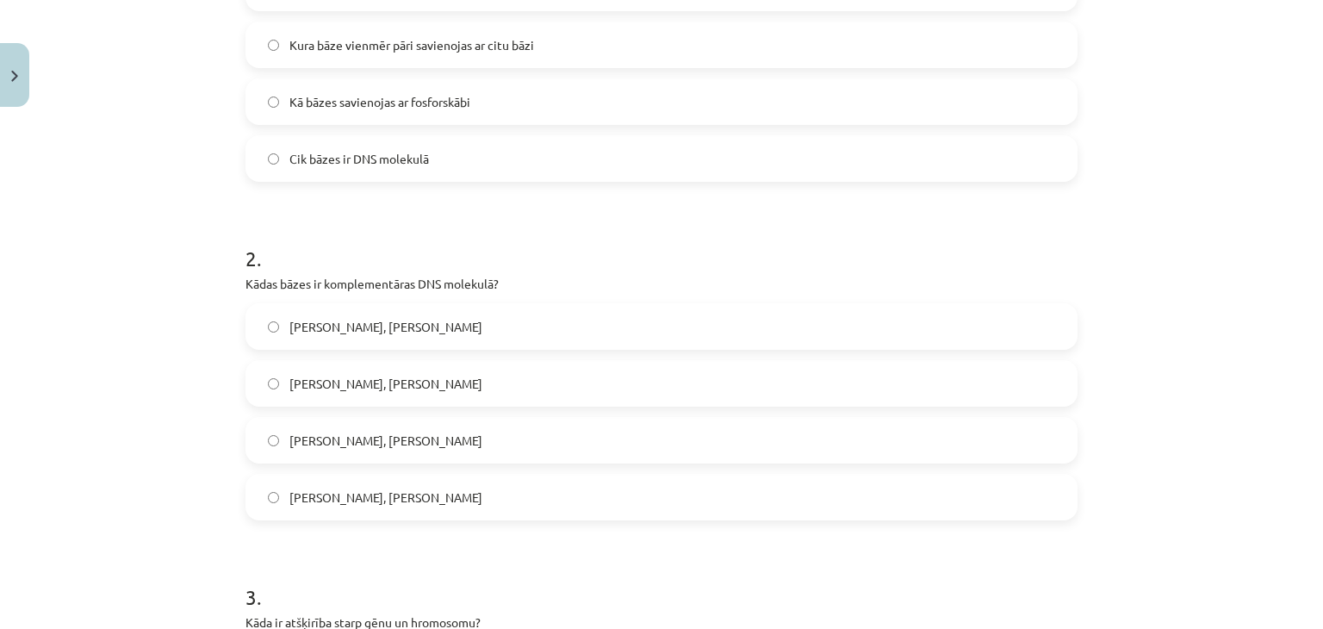
scroll to position [465, 0]
click at [476, 332] on label "Adenīns - Timīns, Citozīns - Guanīn" at bounding box center [661, 326] width 829 height 43
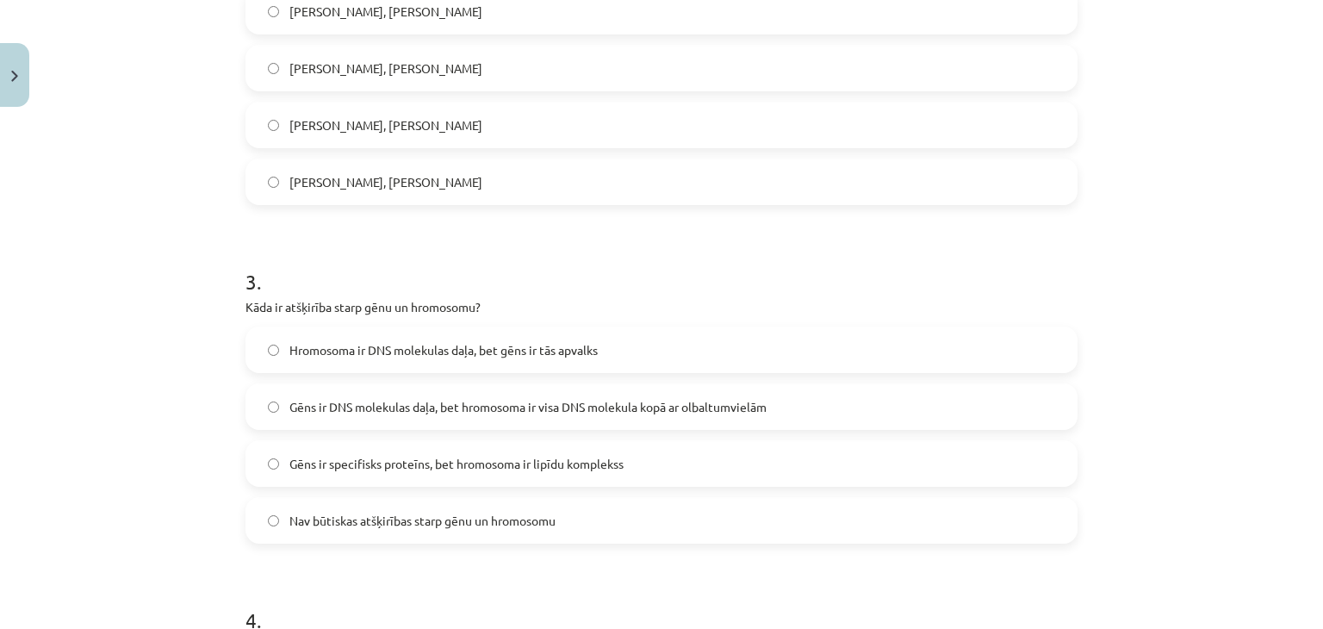
scroll to position [899, 0]
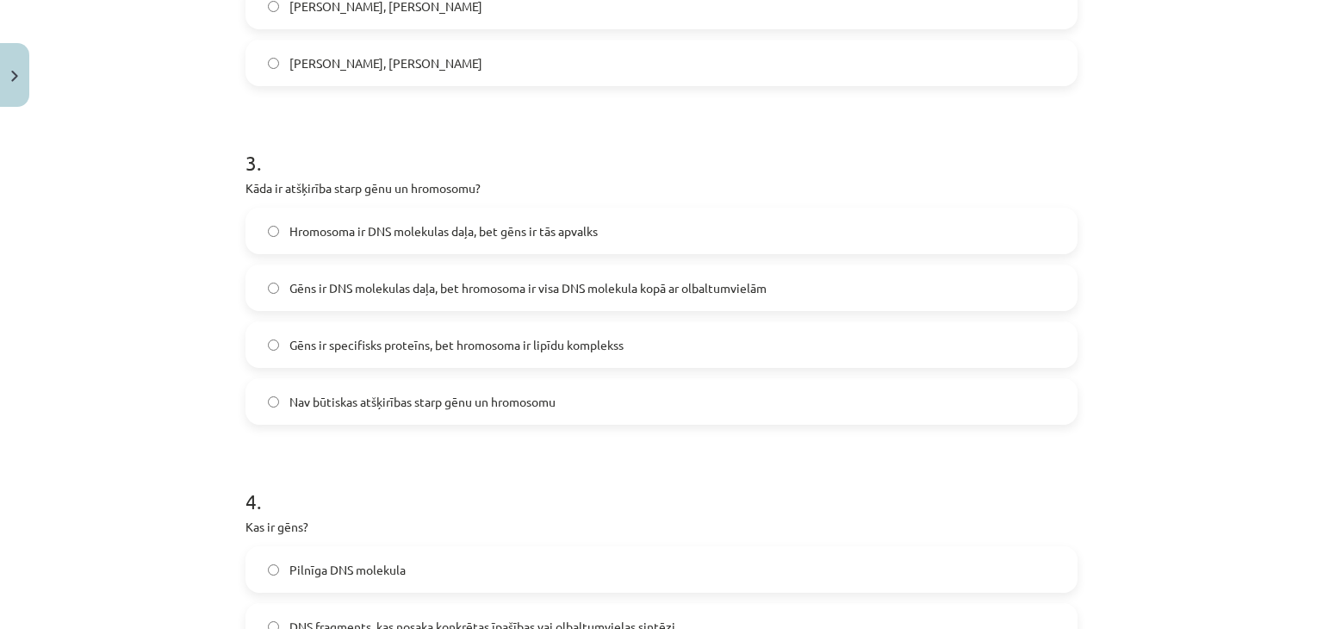
click at [577, 239] on label "Hromosoma ir DNS molekulas daļa, bet gēns ir tās apvalks" at bounding box center [661, 230] width 829 height 43
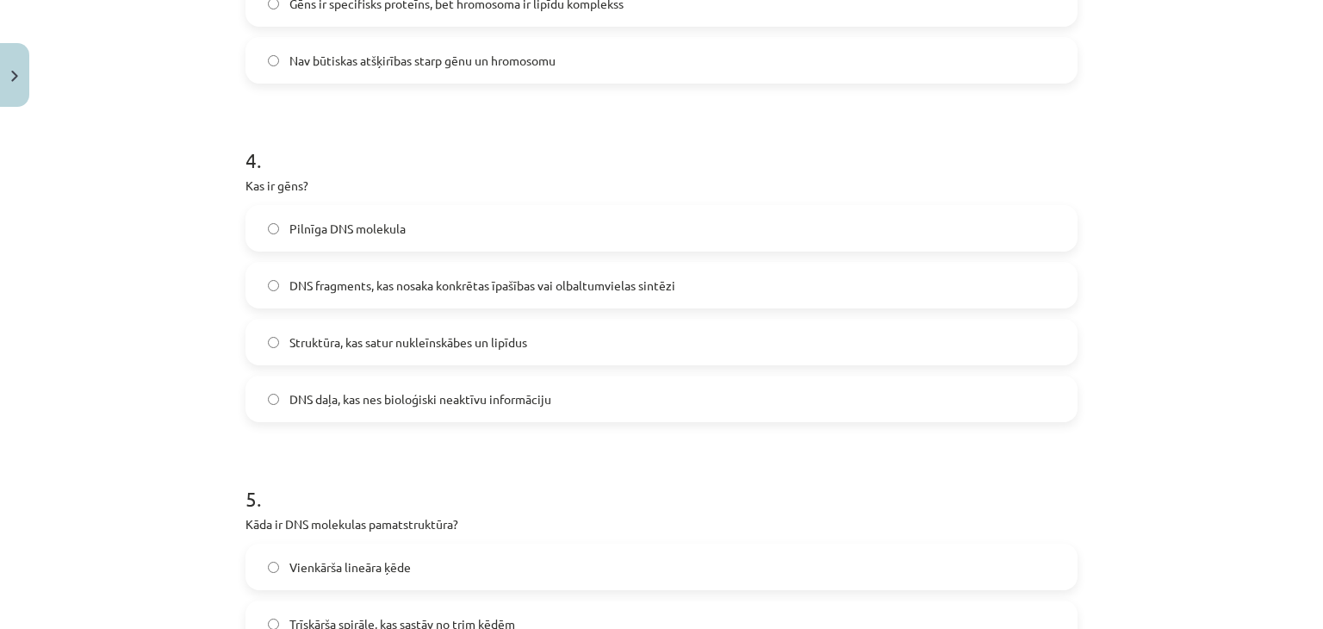
scroll to position [1244, 0]
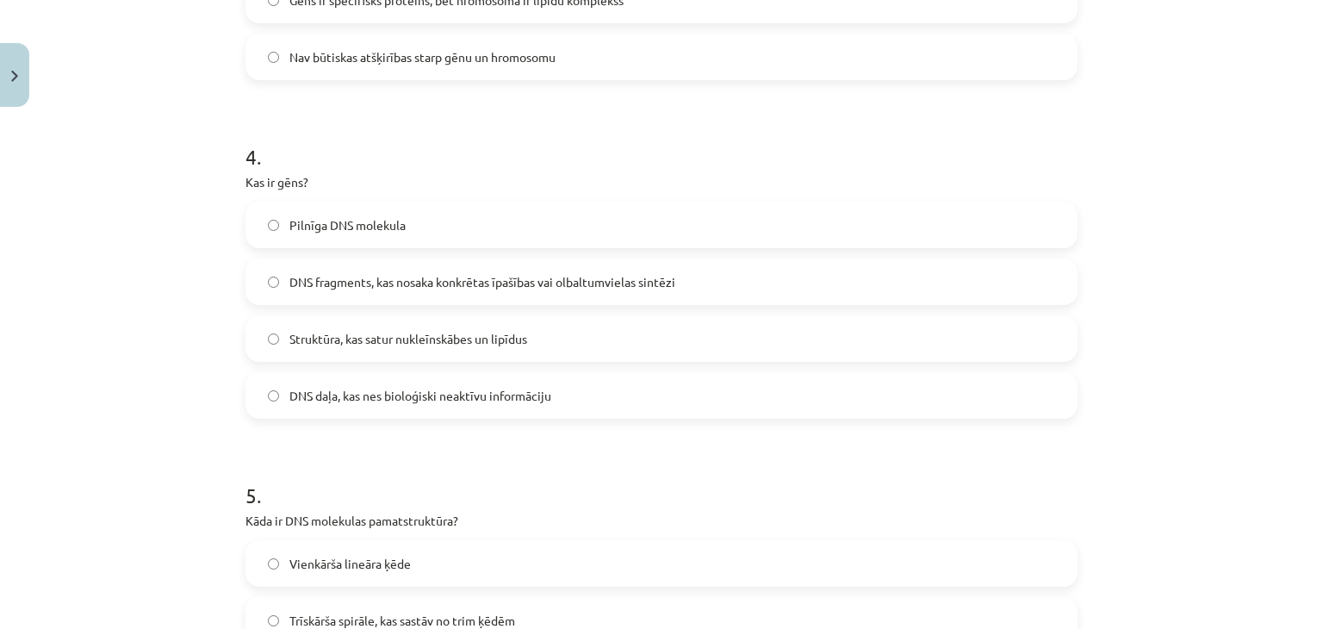
click at [570, 273] on span "DNS fragments, kas nosaka konkrētas īpašības vai olbaltumvielas sintēzi" at bounding box center [482, 282] width 386 height 18
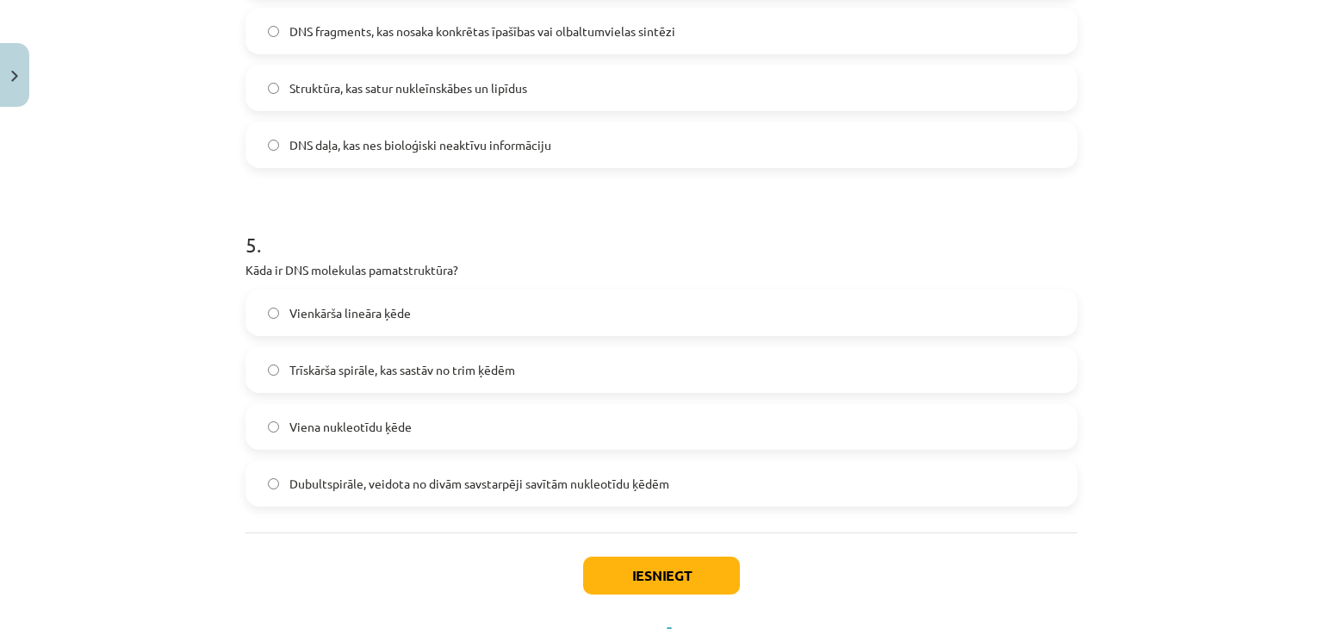
scroll to position [1571, 0]
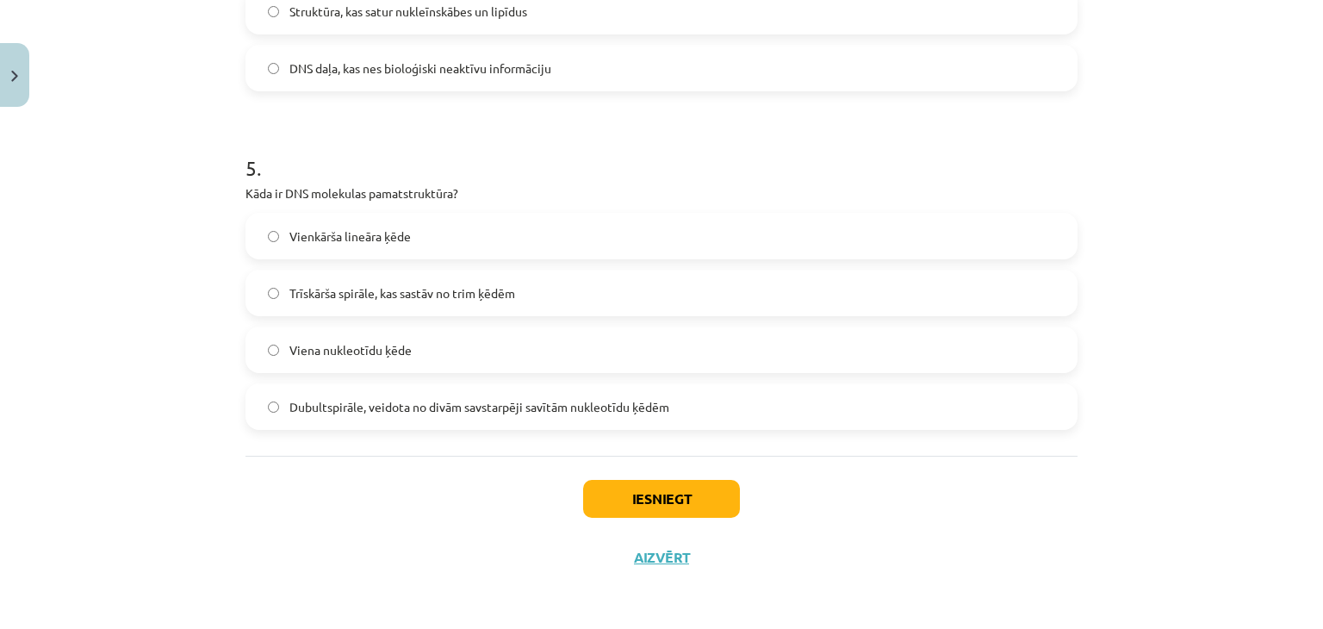
click at [453, 272] on label "Trīskārša spirāle, kas sastāv no trim ķēdēm" at bounding box center [661, 292] width 829 height 43
click at [606, 411] on span "Dubultspirāle, veidota no divām savstarpēji savītām nukleotīdu ķēdēm" at bounding box center [479, 407] width 380 height 18
click at [624, 492] on button "Iesniegt" at bounding box center [661, 499] width 157 height 38
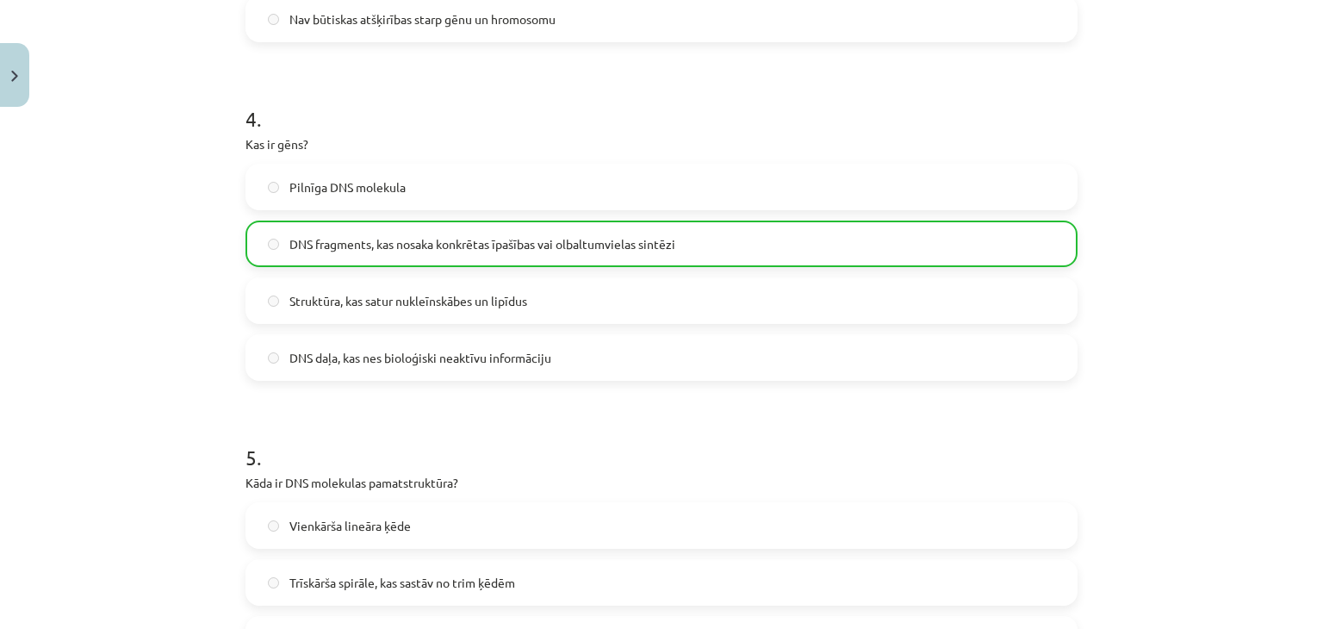
scroll to position [1626, 0]
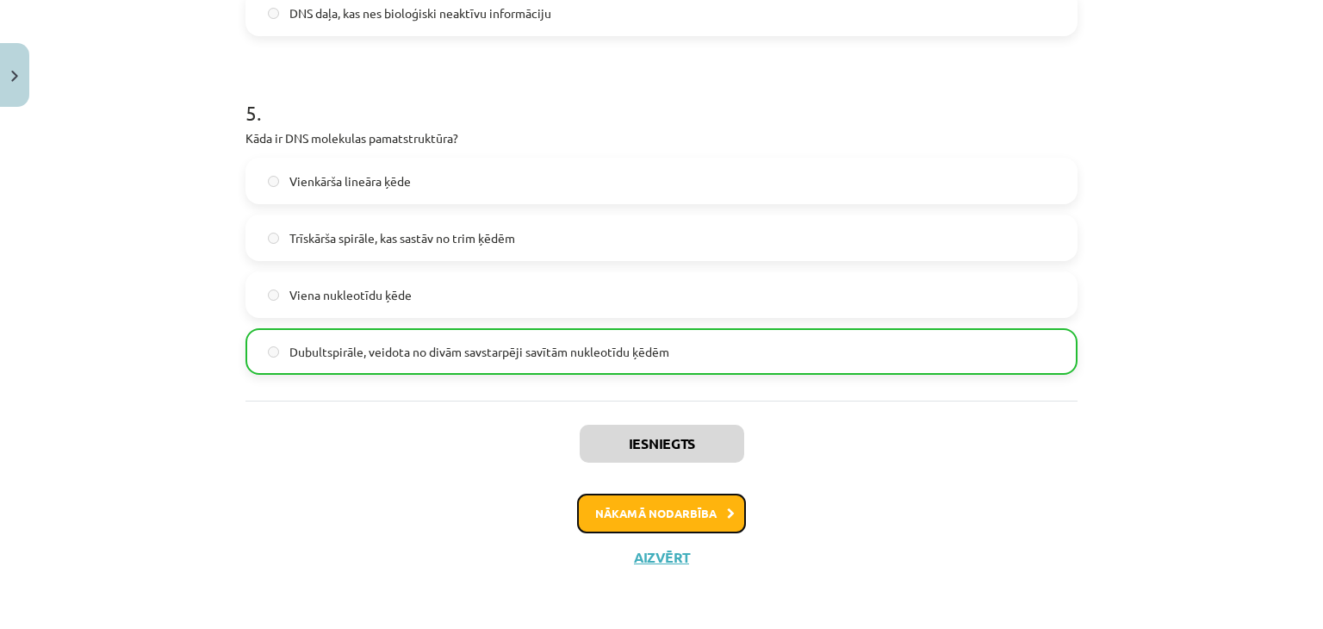
click at [680, 521] on button "Nākamā nodarbība" at bounding box center [661, 514] width 169 height 40
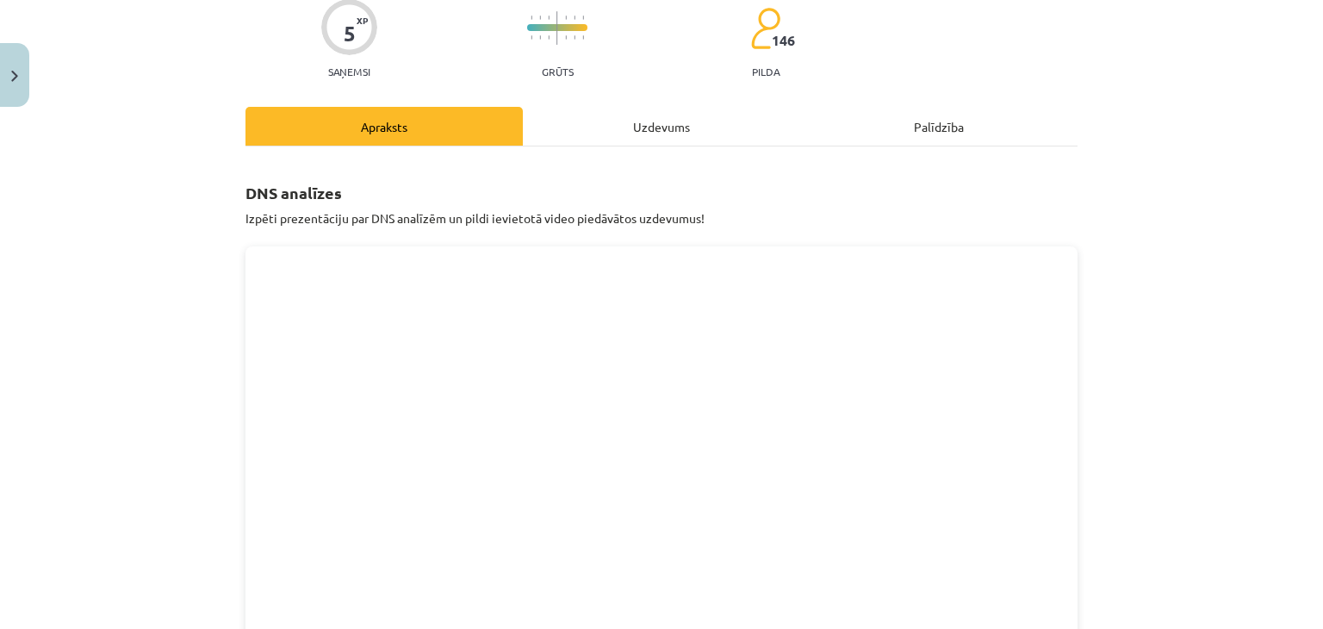
scroll to position [0, 0]
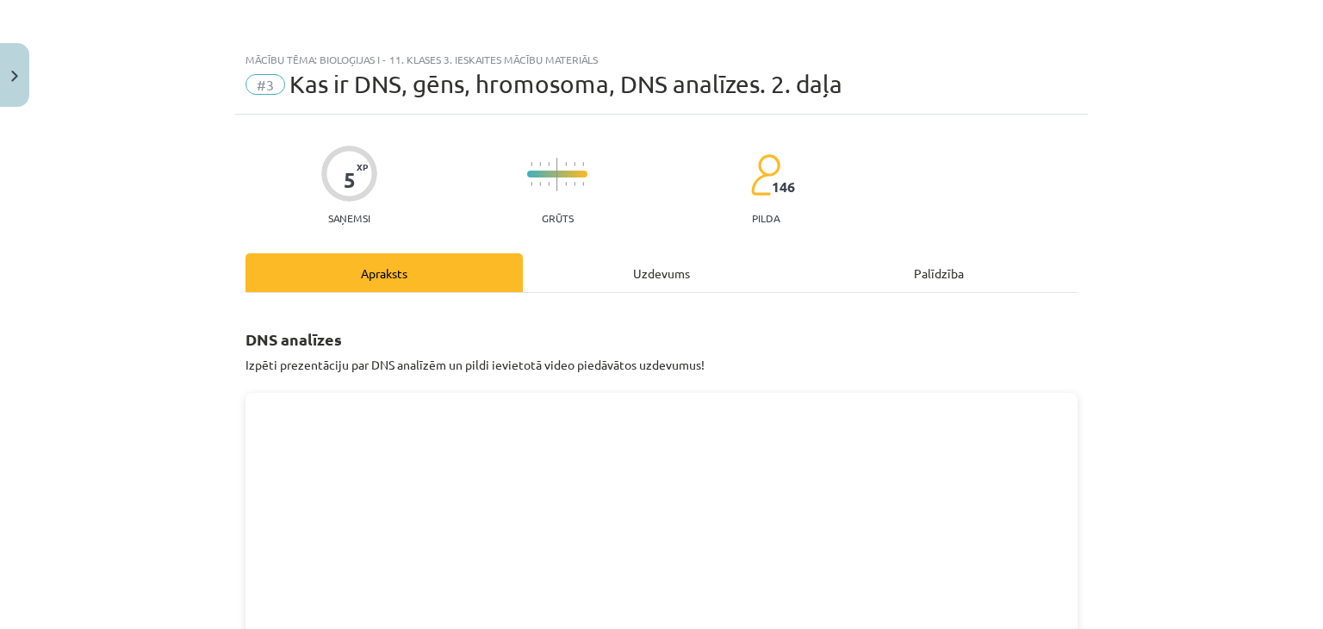
click at [669, 274] on div "Uzdevums" at bounding box center [661, 272] width 277 height 39
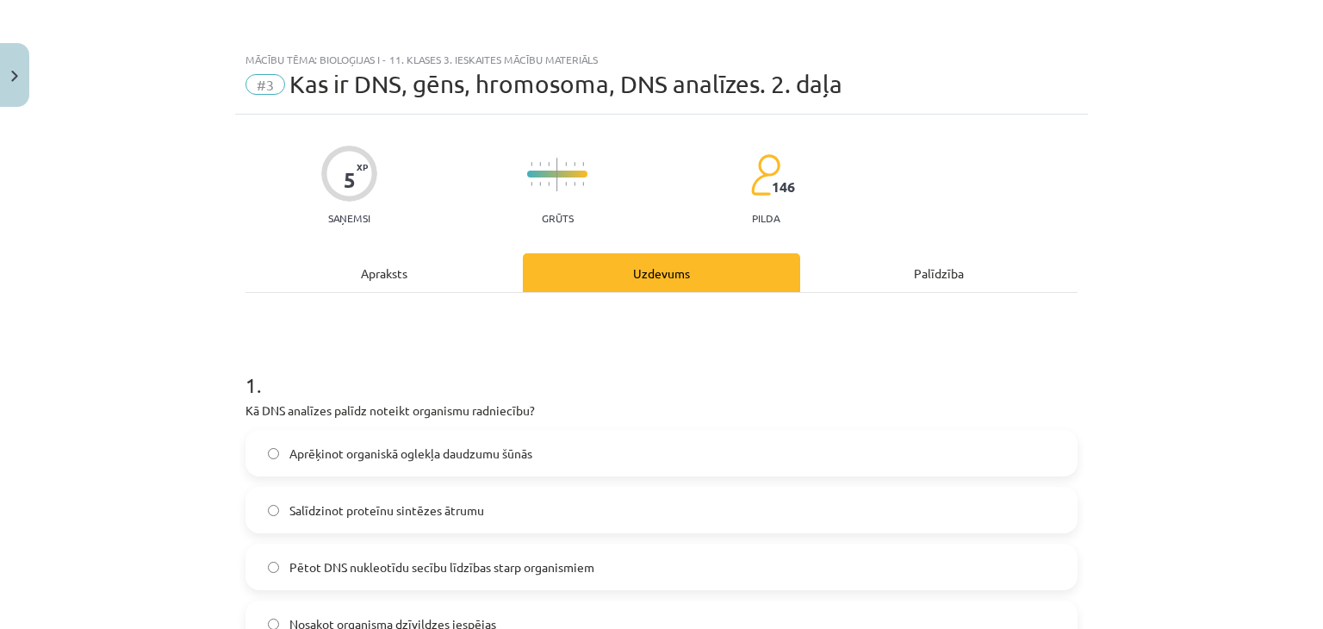
click at [248, 83] on span "#3" at bounding box center [266, 84] width 40 height 21
click at [15, 100] on button "Close" at bounding box center [14, 75] width 29 height 64
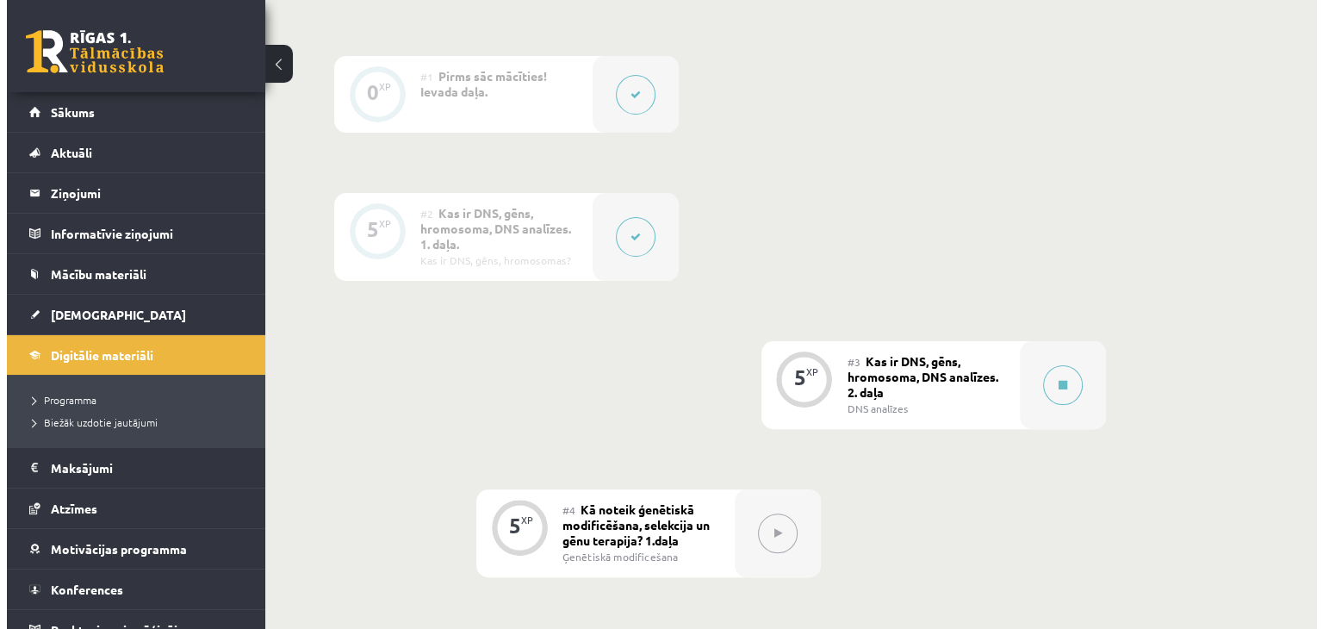
scroll to position [416, 0]
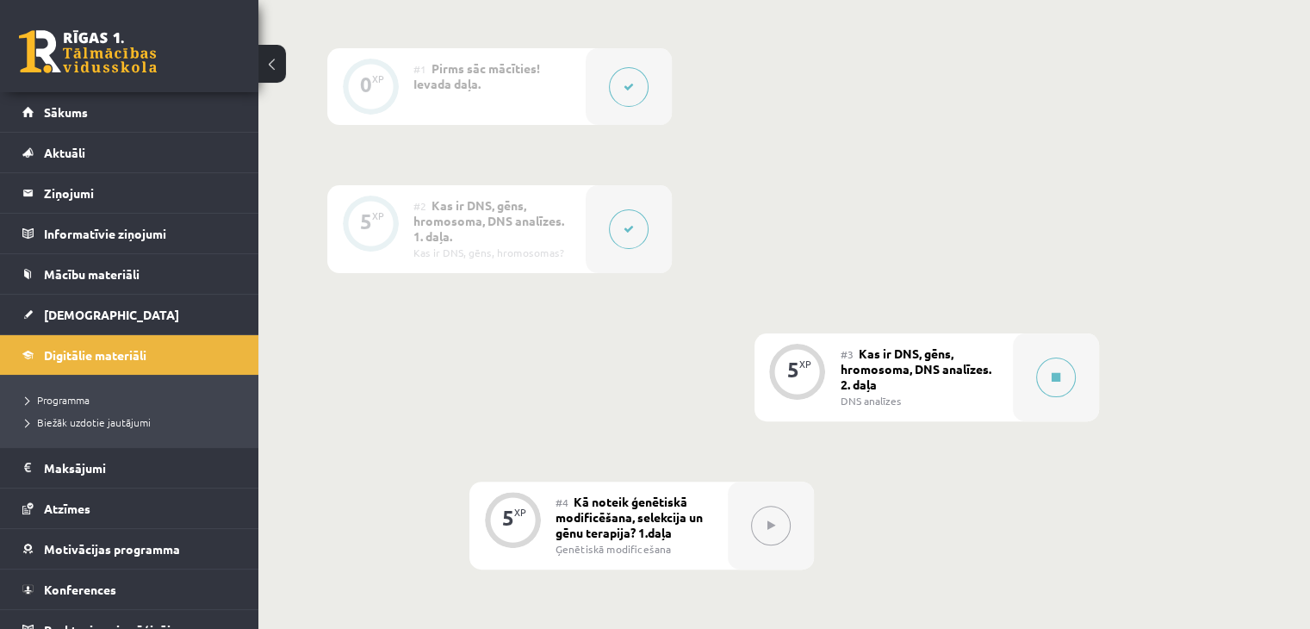
click at [960, 411] on div "#3 Kas ir DNS, gēns, hromosoma, DNS analīzes. 2. daļa DNS analīzes" at bounding box center [927, 377] width 172 height 88
click at [1044, 387] on button at bounding box center [1056, 378] width 40 height 40
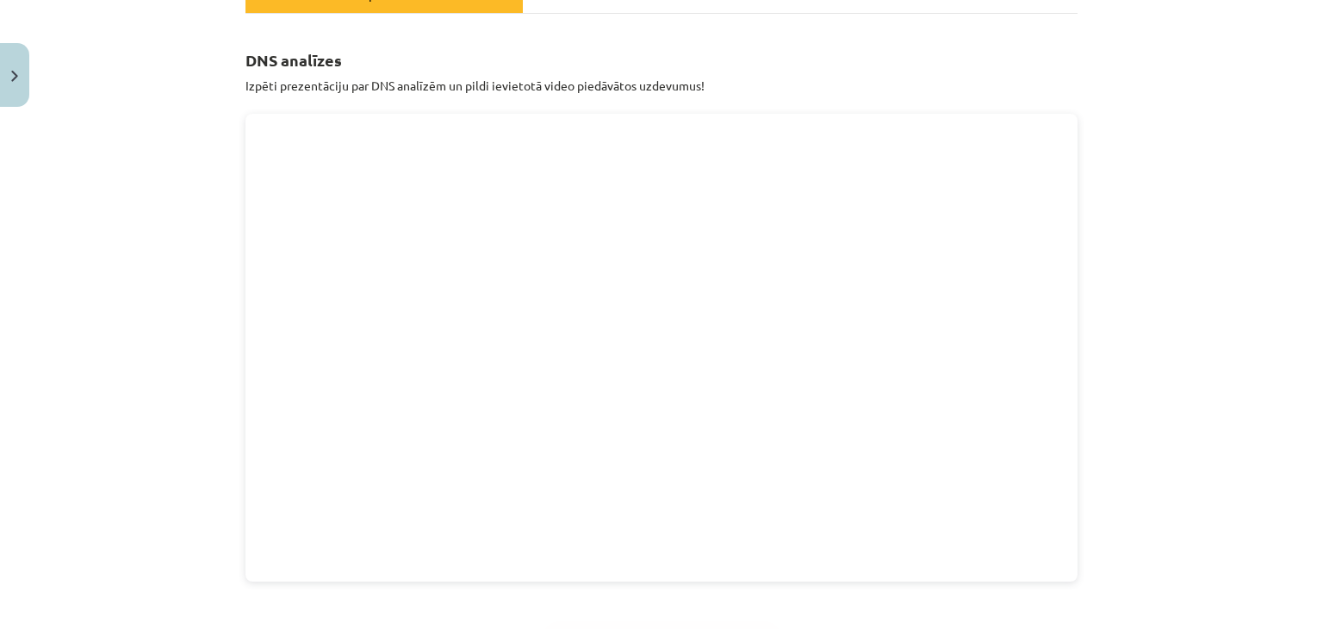
scroll to position [298, 0]
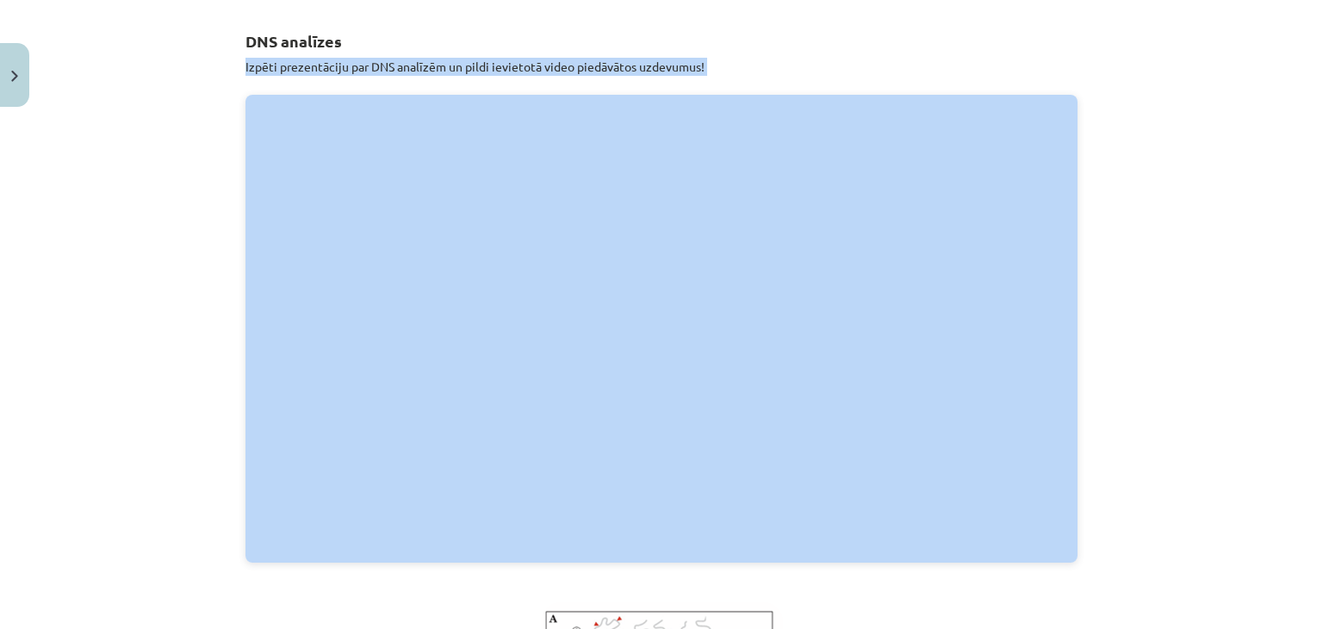
drag, startPoint x: 131, startPoint y: 108, endPoint x: 372, endPoint y: 42, distance: 249.9
click at [372, 42] on div "Mācību tēma: Bioloģijas i - 11. klases 3. ieskaites mācību materiāls #3 Kas ir …" at bounding box center [661, 314] width 1323 height 629
click at [372, 42] on h2 "DNS analīzes" at bounding box center [662, 31] width 832 height 42
drag, startPoint x: 372, startPoint y: 42, endPoint x: 716, endPoint y: 72, distance: 345.1
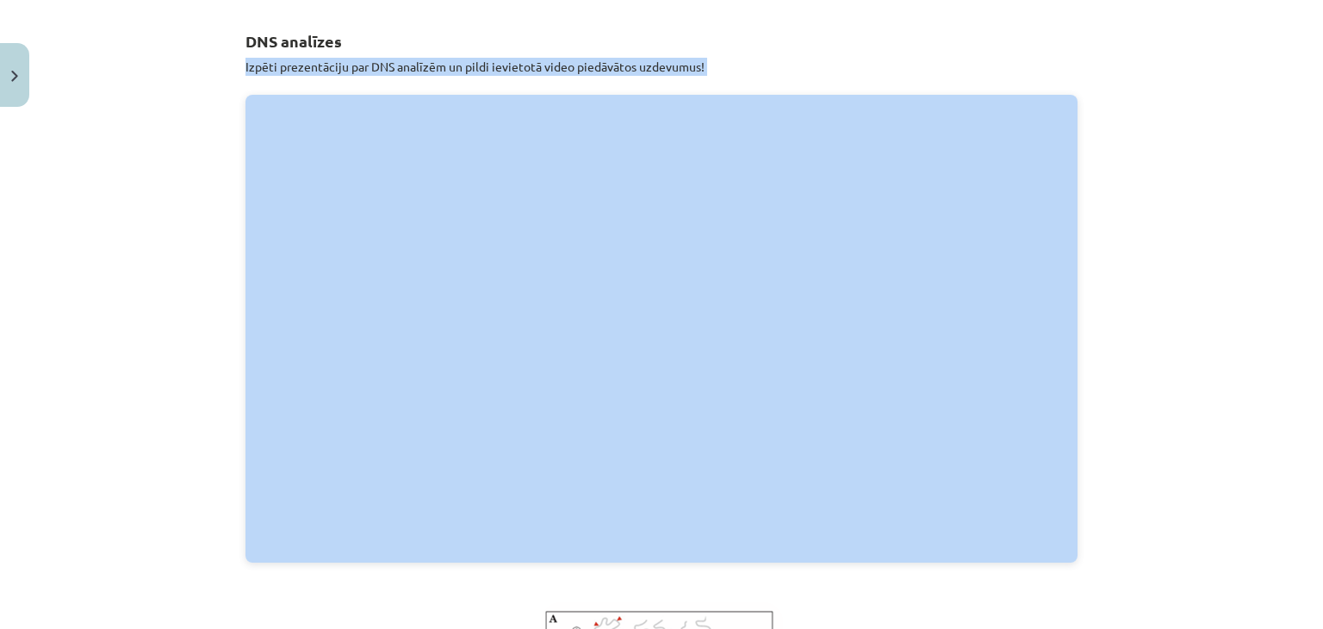
click at [716, 72] on p "Izpēti prezentāciju par DNS analīzēm un pildi ievietotā video piedāvātos uzdevu…" at bounding box center [662, 67] width 832 height 18
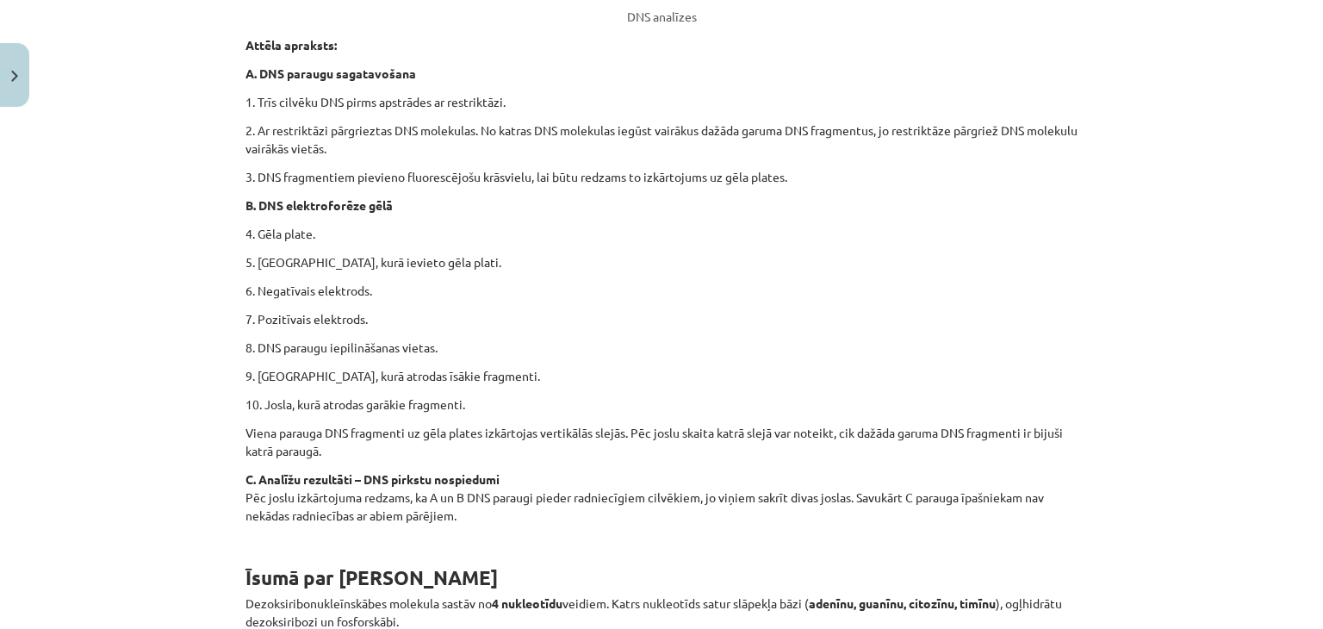
scroll to position [1439, 0]
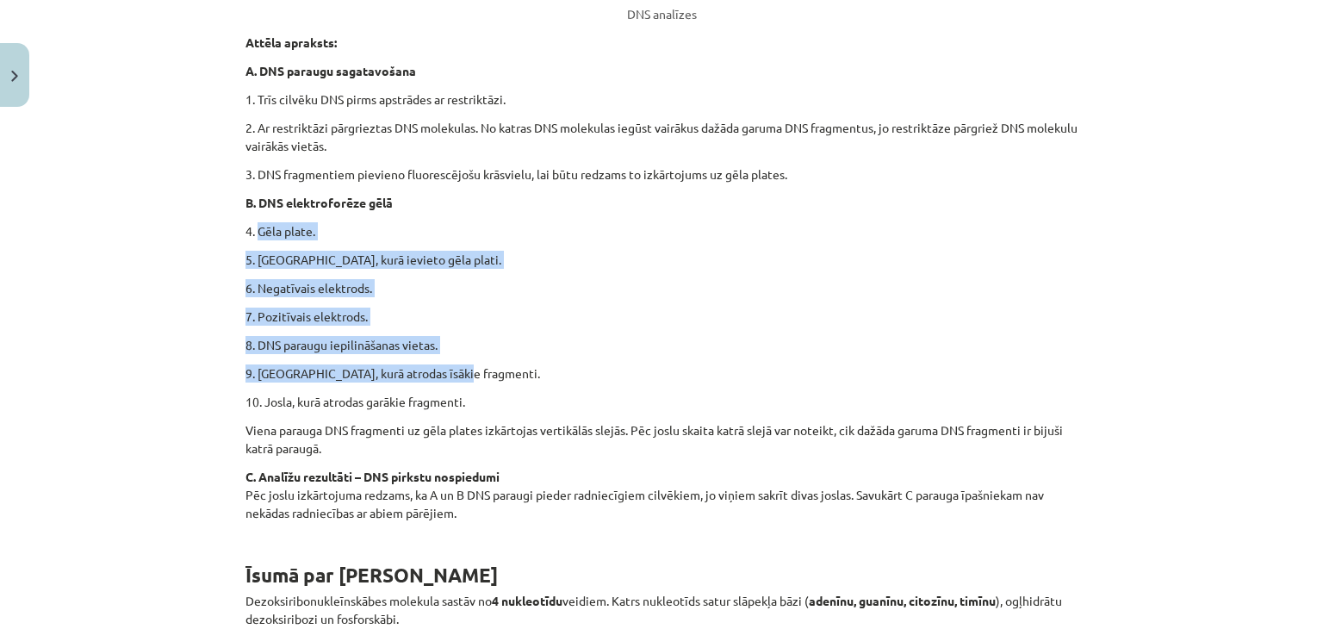
drag, startPoint x: 255, startPoint y: 227, endPoint x: 462, endPoint y: 375, distance: 253.9
click at [462, 375] on p "9. Josla, kurā atrodas īsākie fragmenti." at bounding box center [662, 373] width 832 height 18
drag, startPoint x: 465, startPoint y: 395, endPoint x: 231, endPoint y: 218, distance: 293.9
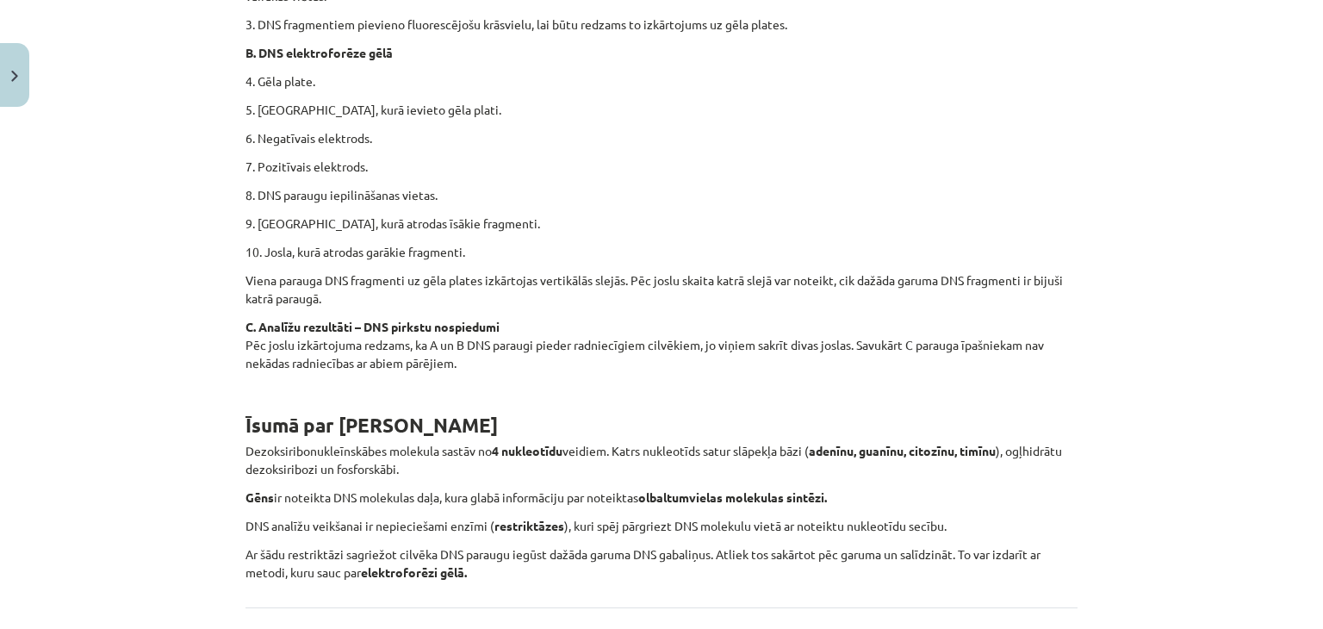
scroll to position [1740, 0]
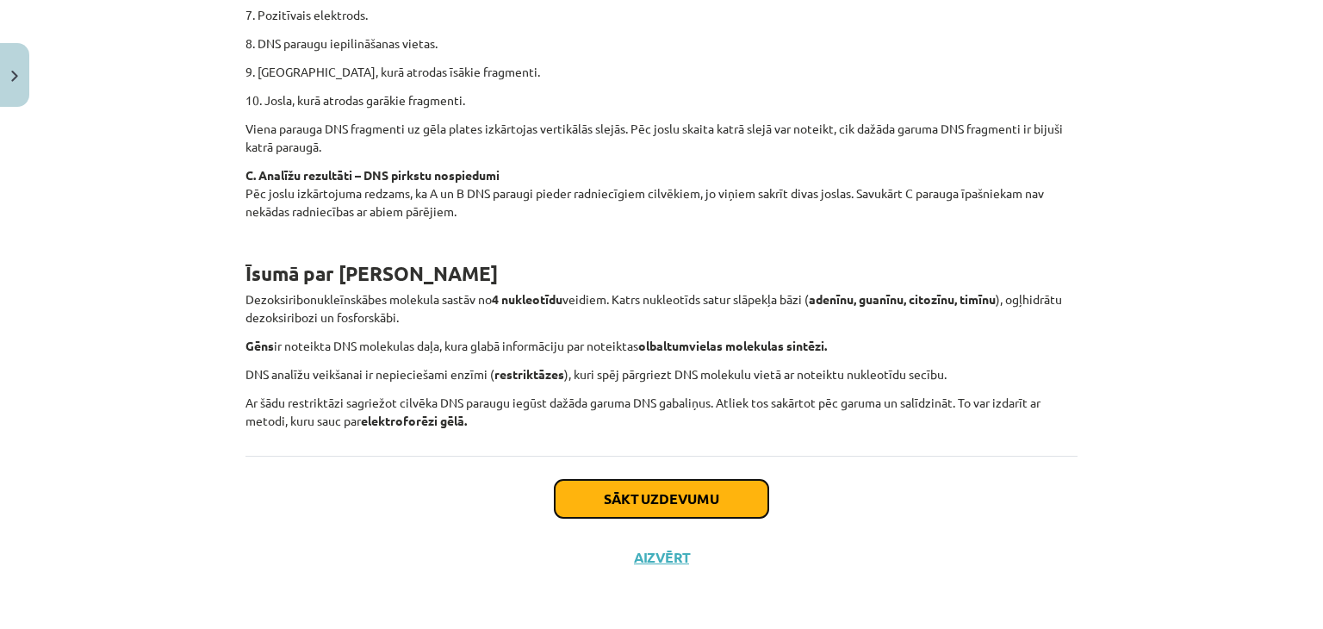
click at [662, 490] on button "Sākt uzdevumu" at bounding box center [662, 499] width 214 height 38
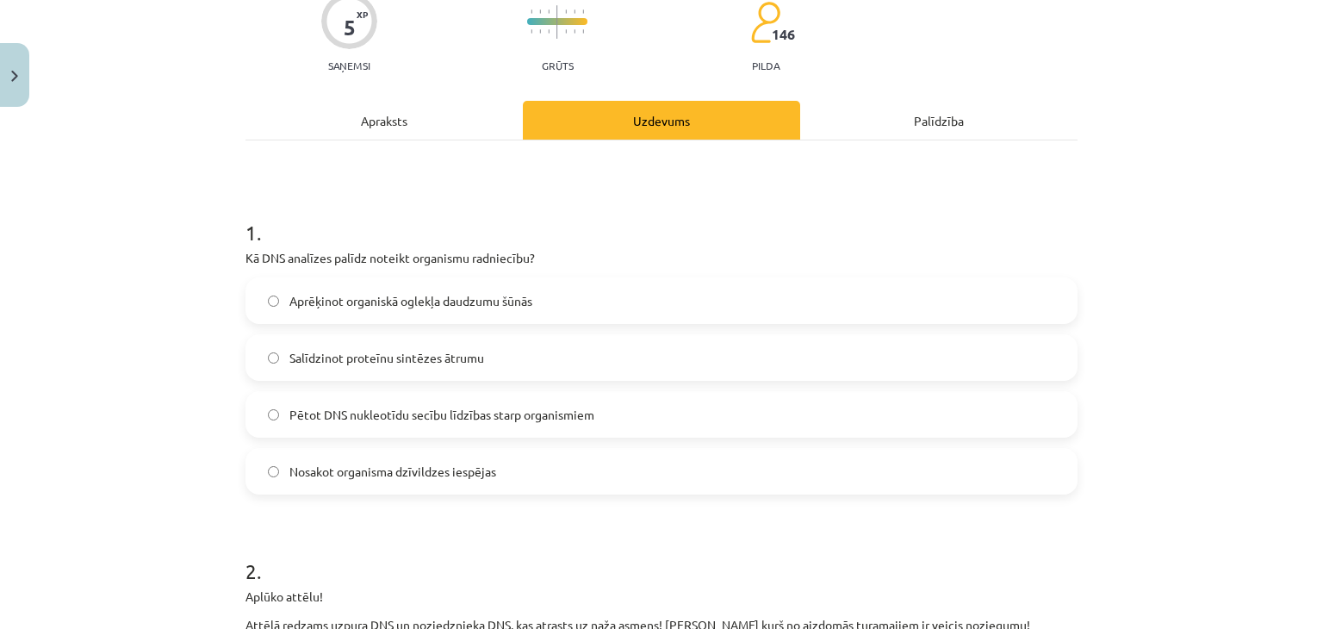
scroll to position [161, 0]
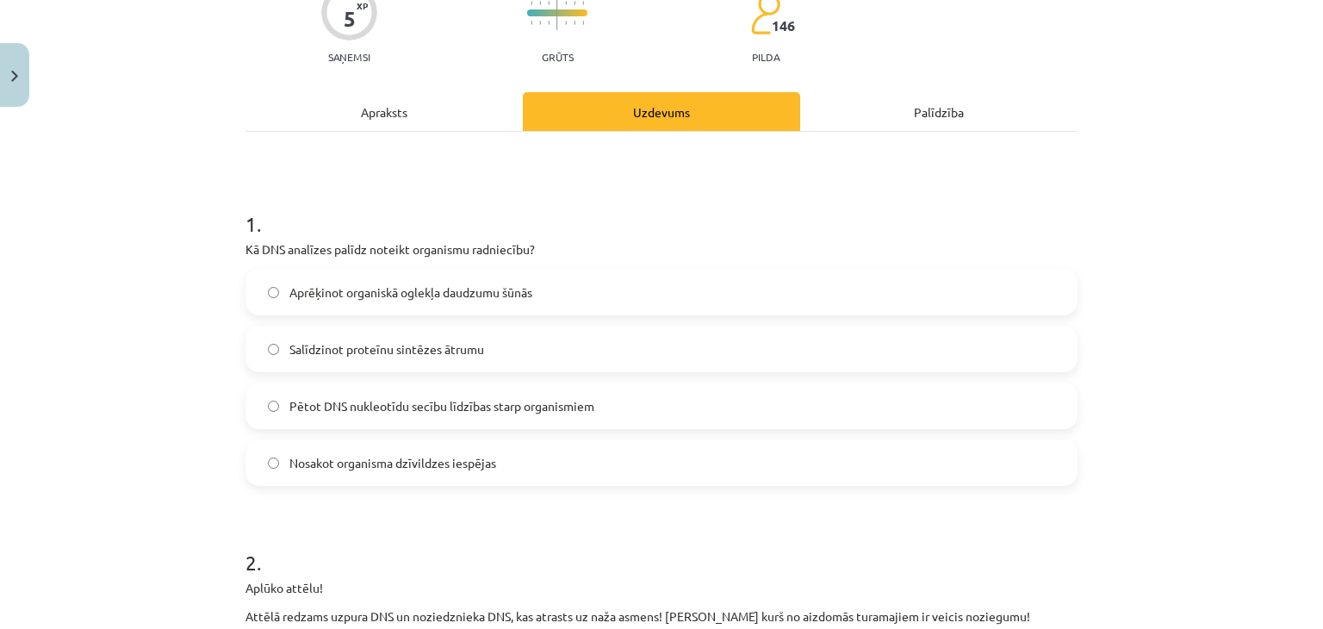
click at [382, 417] on label "Pētot DNS nukleotīdu secību līdzības starp organismiem" at bounding box center [661, 405] width 829 height 43
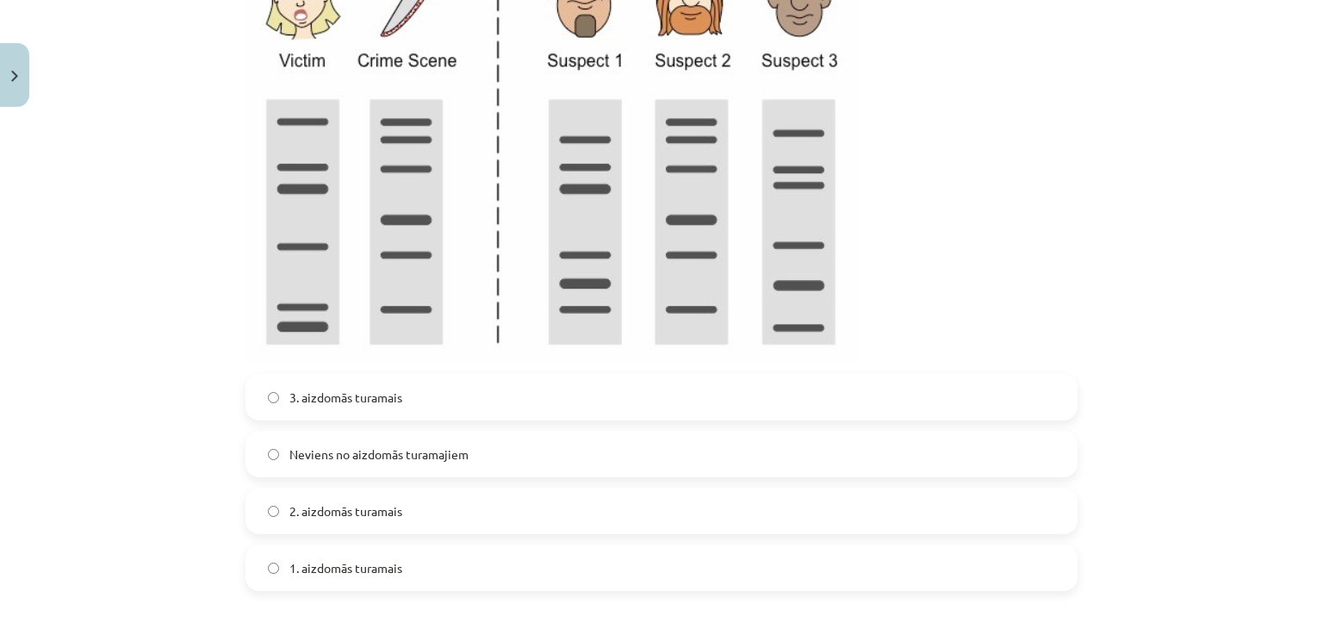
scroll to position [876, 0]
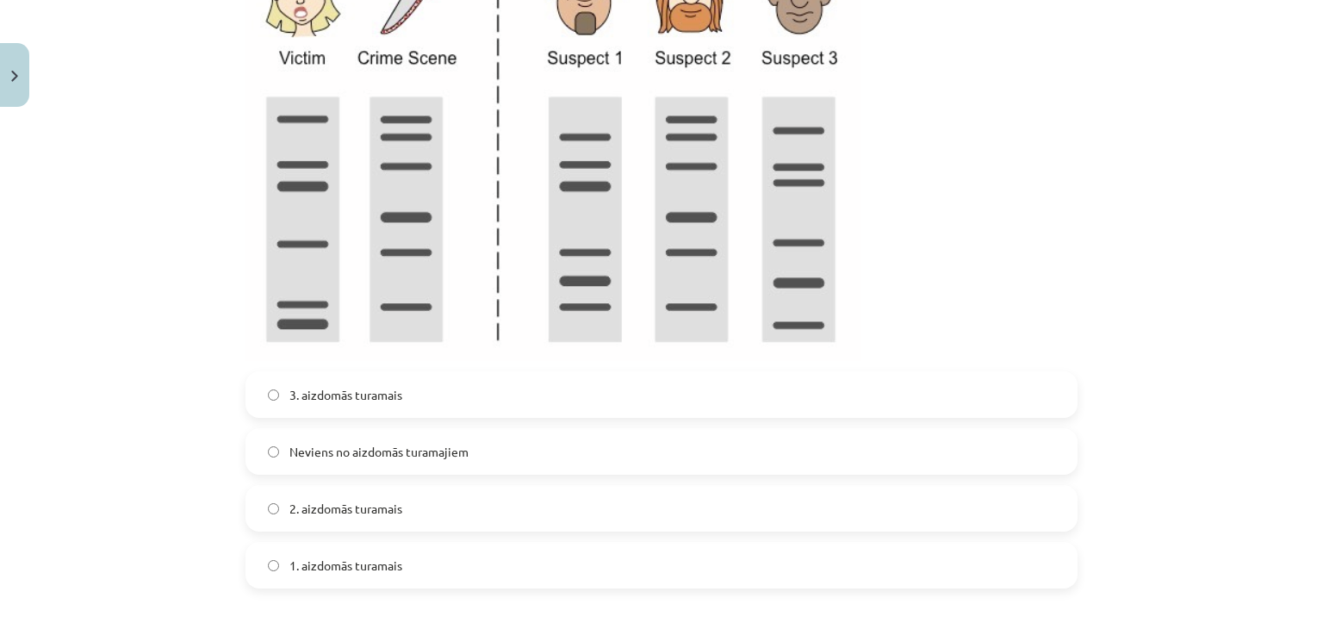
click at [489, 498] on label "2. aizdomās turamais" at bounding box center [661, 508] width 829 height 43
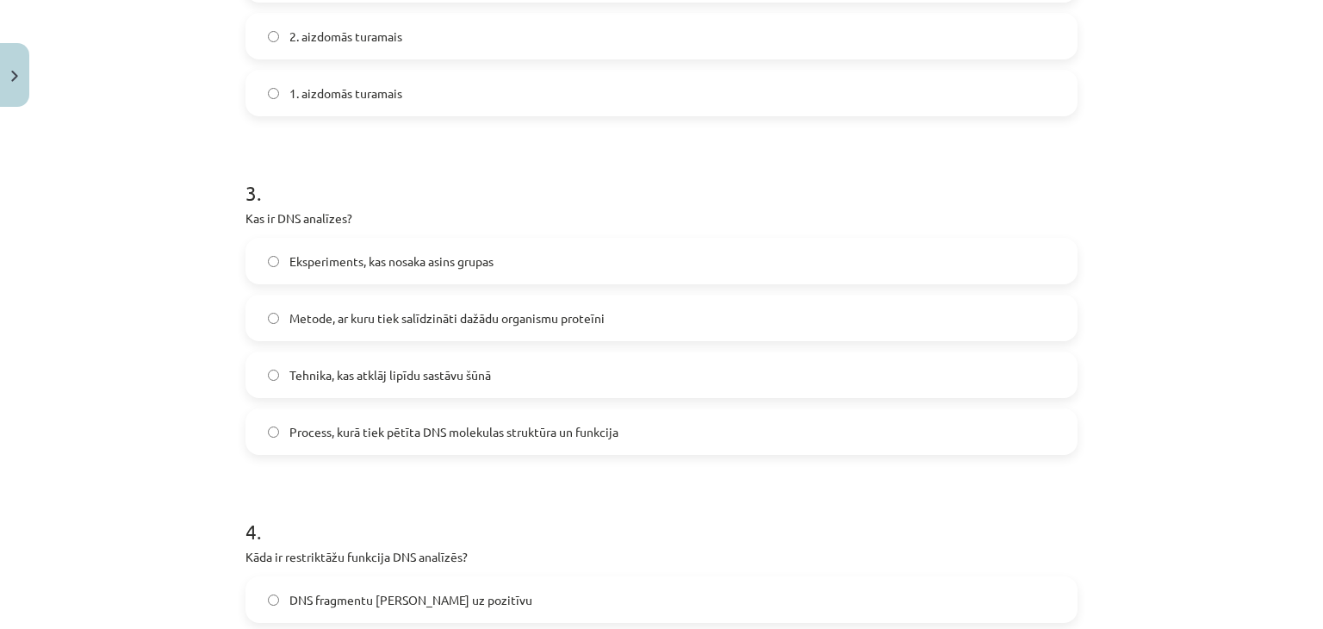
scroll to position [1349, 0]
click at [434, 325] on span "Metode, ar kuru tiek salīdzināti dažādu organismu proteīni" at bounding box center [446, 317] width 315 height 18
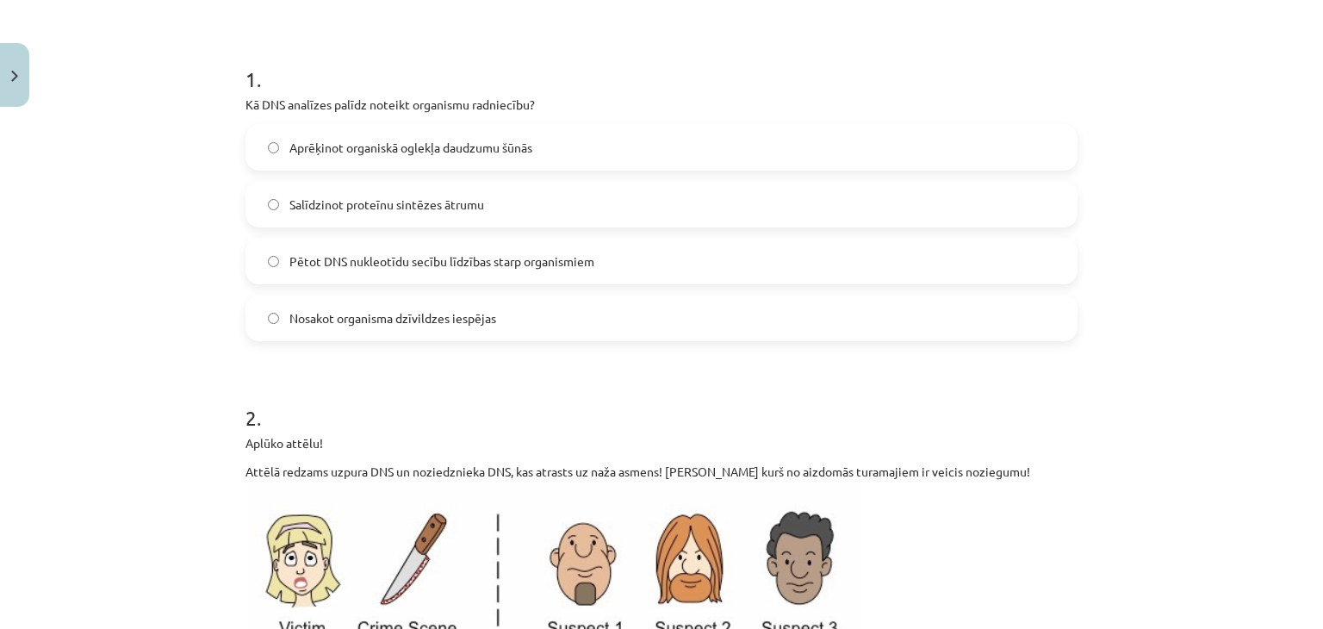
scroll to position [310, 0]
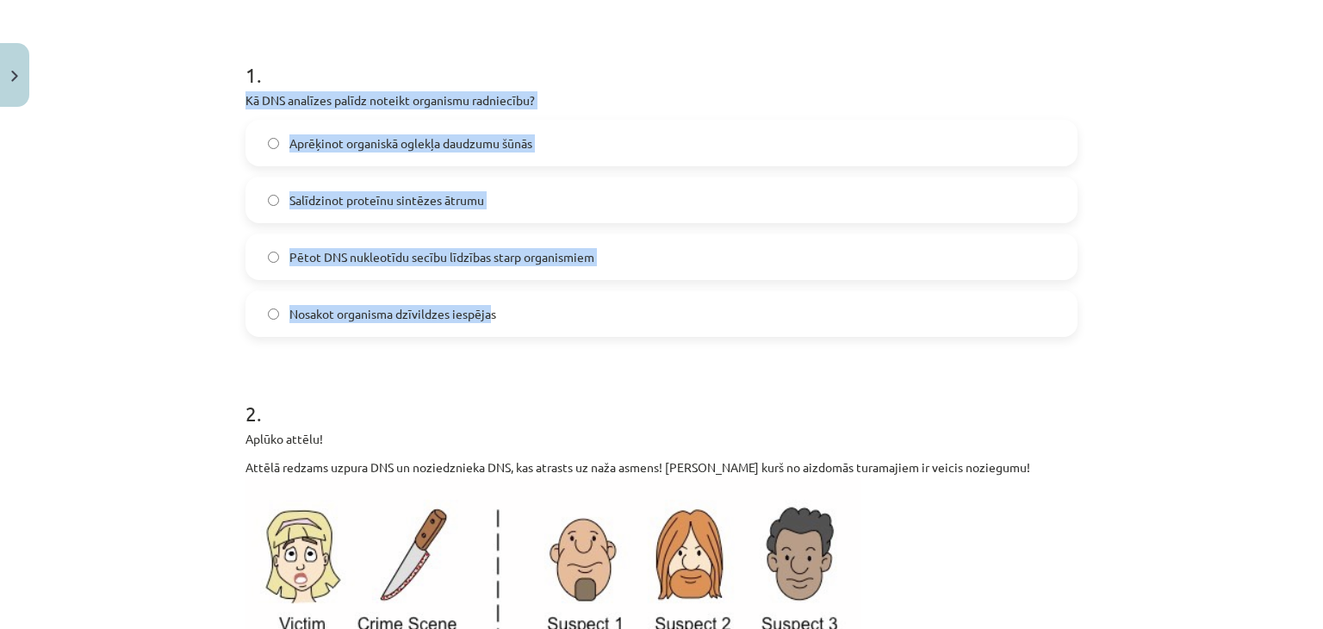
drag, startPoint x: 237, startPoint y: 97, endPoint x: 487, endPoint y: 328, distance: 340.2
click at [487, 328] on label "Nosakot organisma dzīvildzes iespējas" at bounding box center [661, 313] width 829 height 43
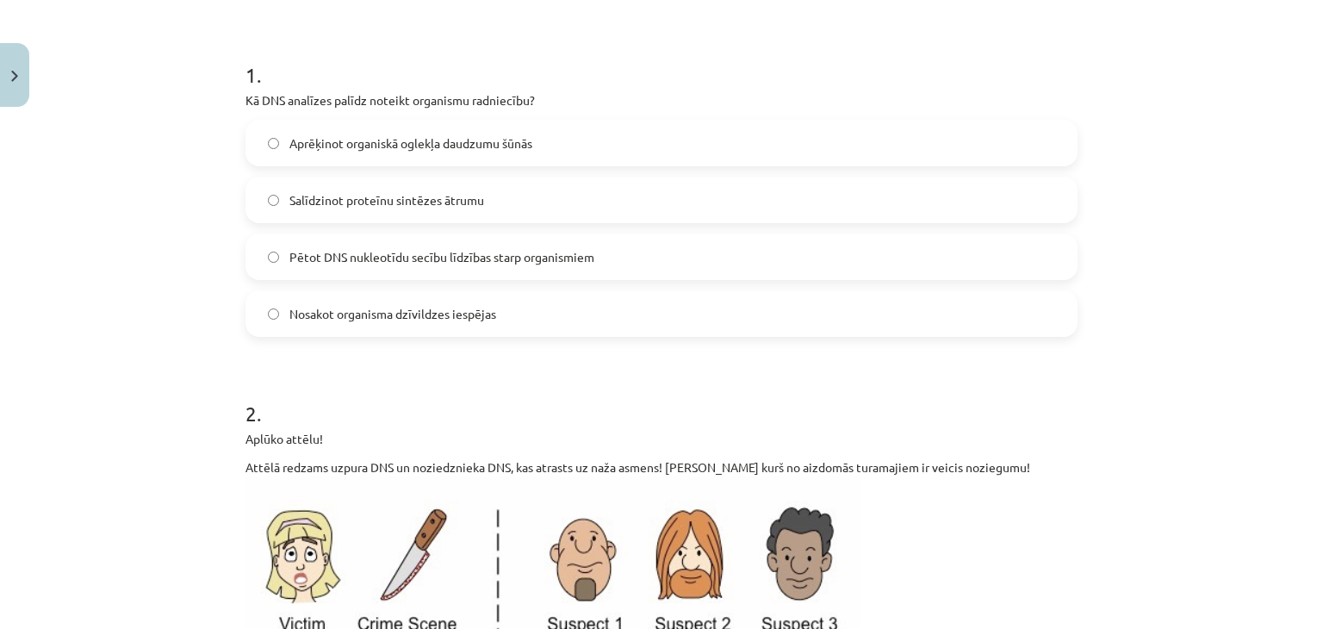
click at [430, 197] on span "Salīdzinot proteīnu sintēzes ātrumu" at bounding box center [386, 200] width 195 height 18
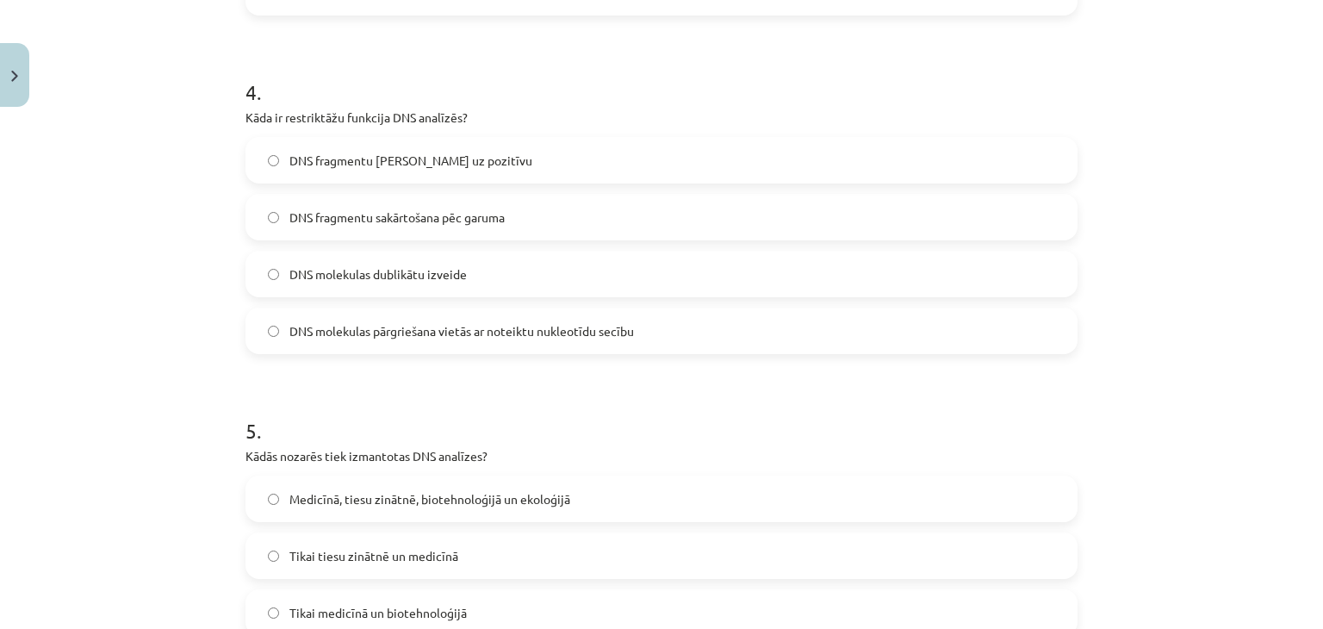
scroll to position [1788, 0]
click at [462, 328] on span "DNS molekulas pārgriešana vietās ar noteiktu nukleotīdu secību" at bounding box center [461, 330] width 345 height 18
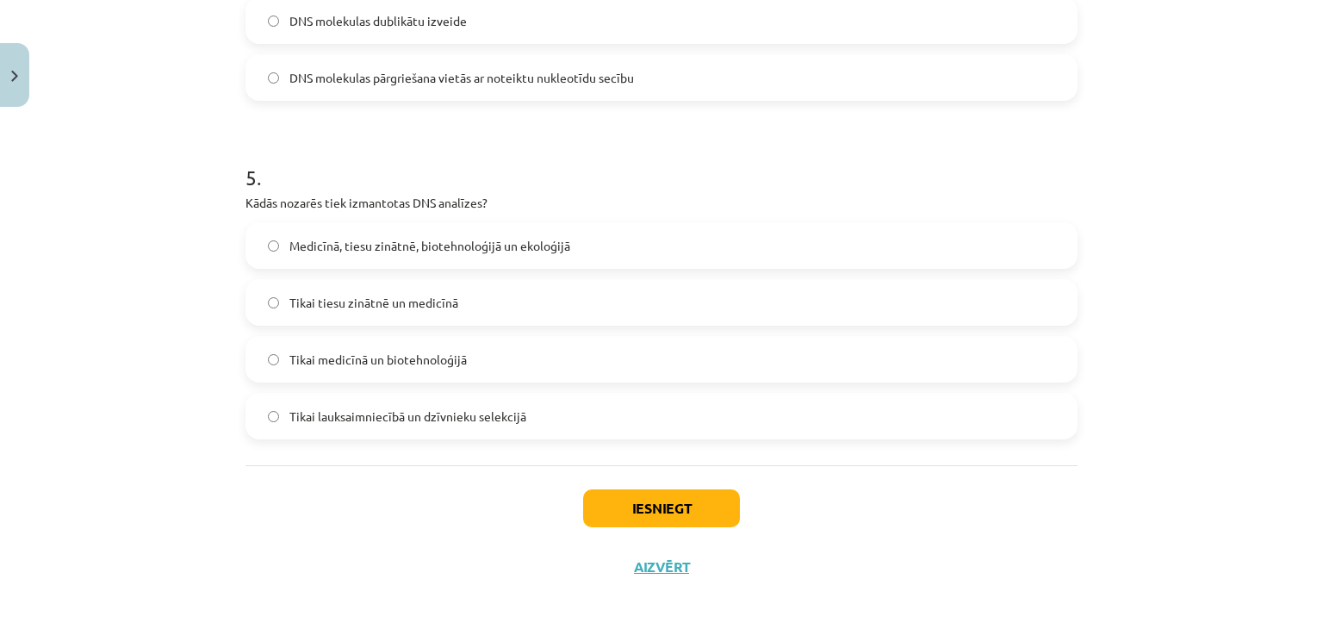
scroll to position [2048, 0]
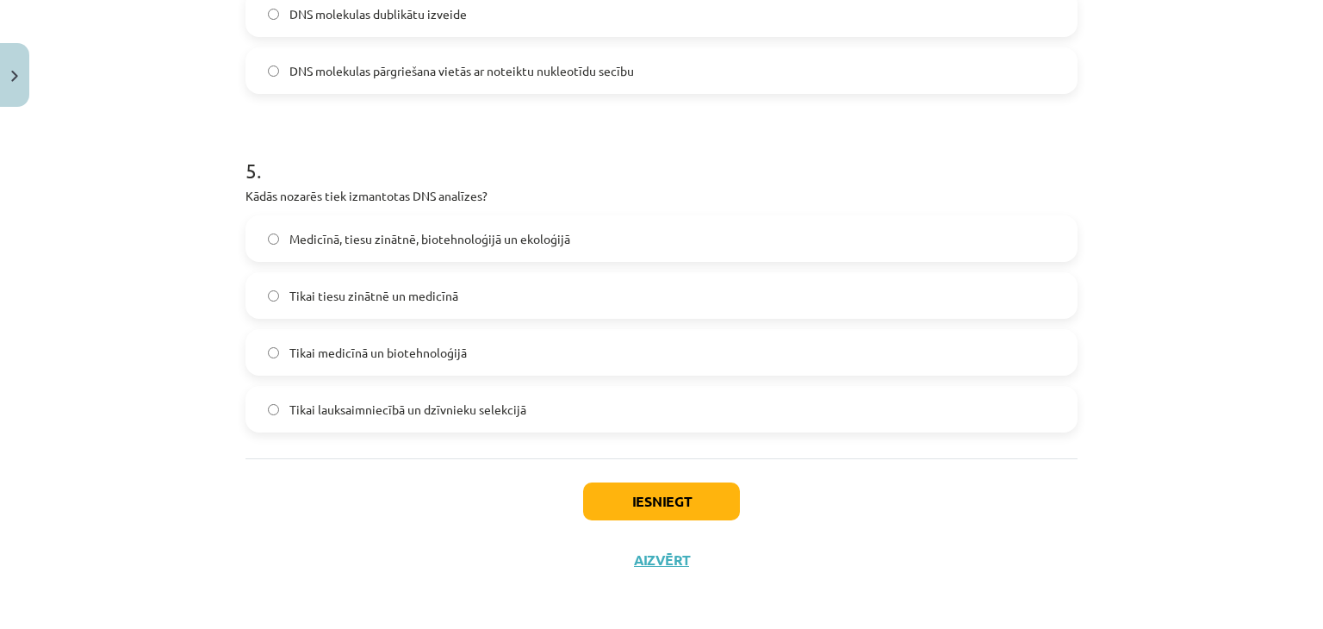
click at [510, 225] on label "Medicīnā, tiesu zinātnē, biotehnoloģijā un ekoloģijā" at bounding box center [661, 238] width 829 height 43
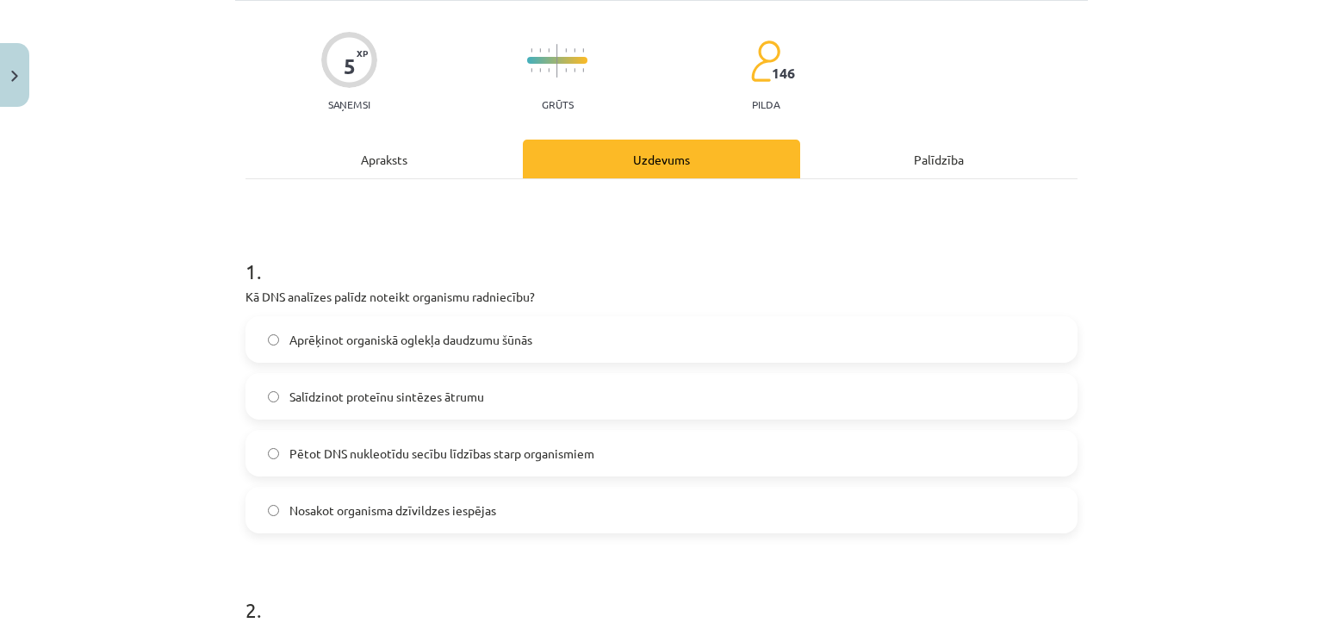
scroll to position [113, 0]
click at [367, 464] on label "Pētot DNS nukleotīdu secību līdzības starp organismiem" at bounding box center [661, 453] width 829 height 43
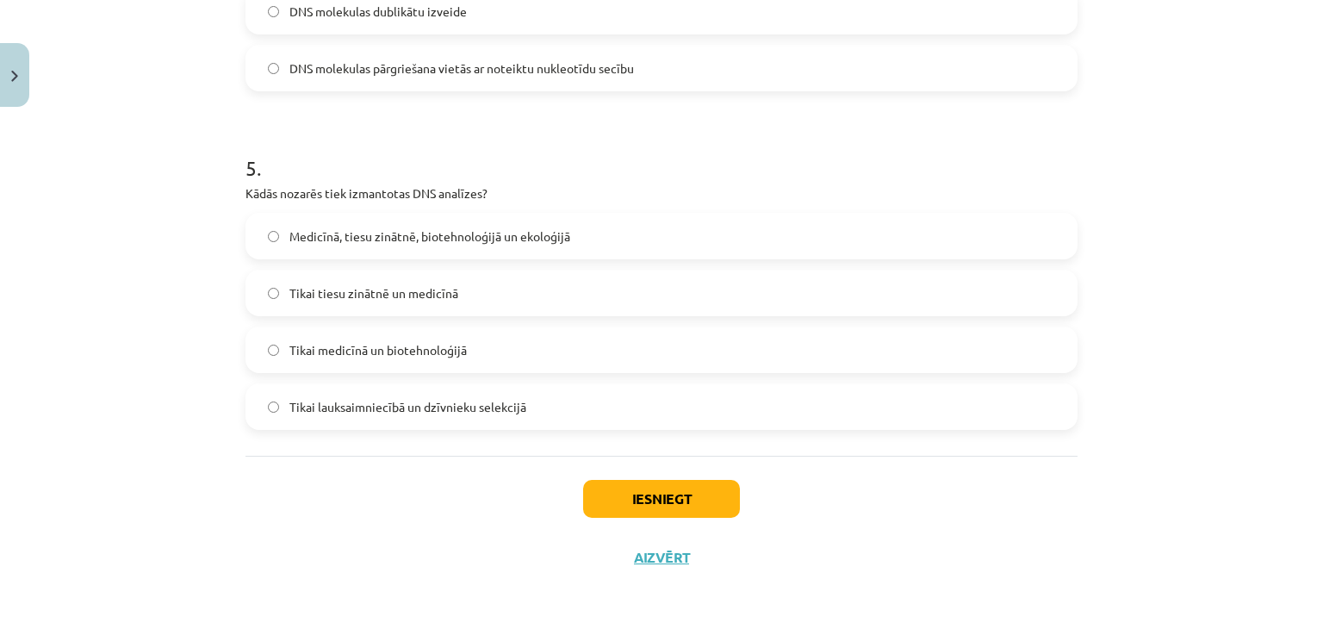
scroll to position [2050, 0]
click at [635, 507] on button "Iesniegt" at bounding box center [661, 499] width 157 height 38
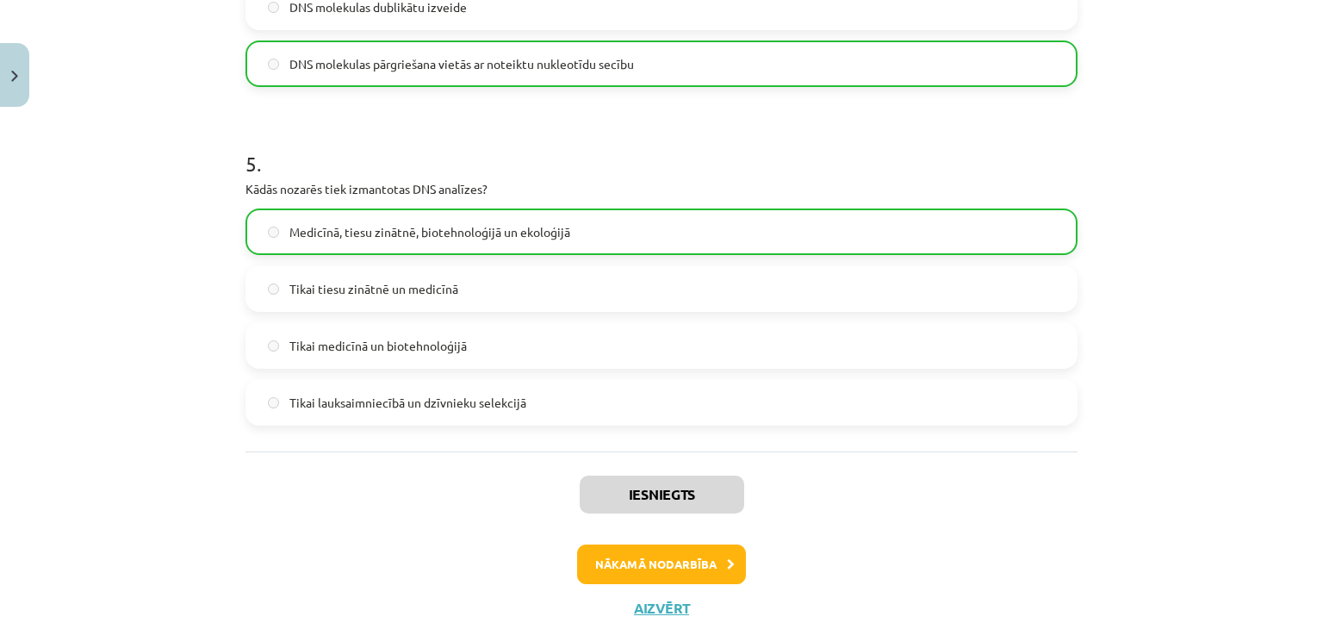
scroll to position [2105, 0]
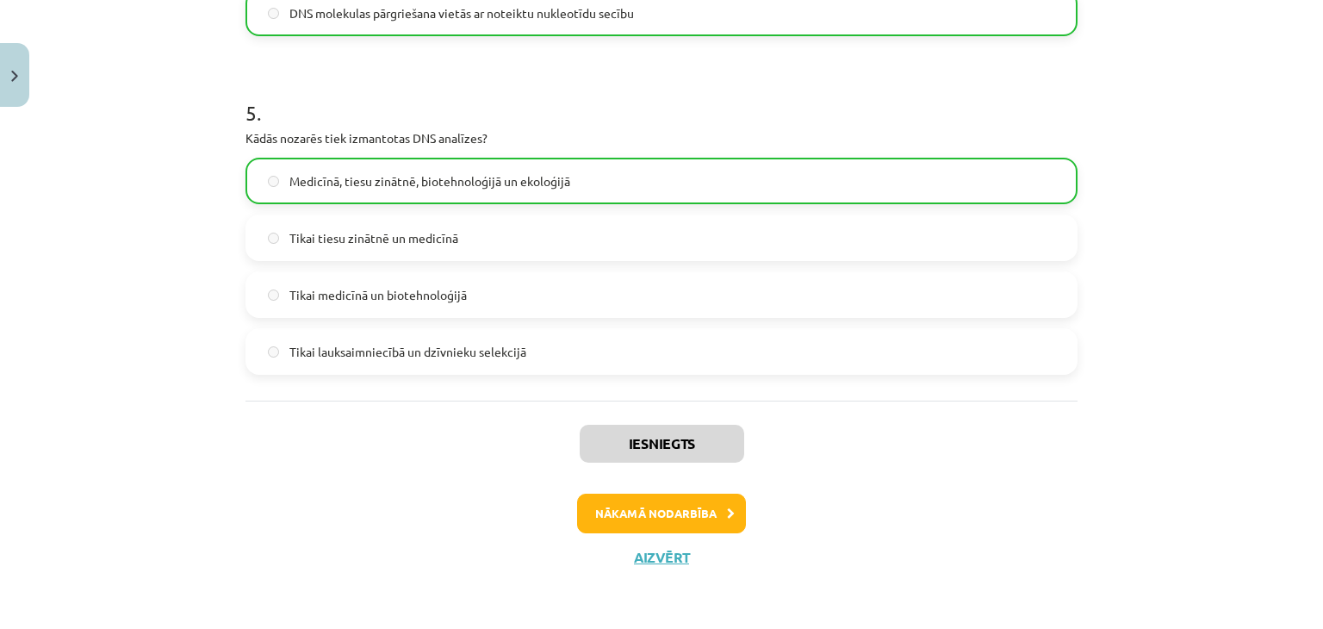
click at [631, 533] on div "Iesniegts Nākamā nodarbība Aizvērt" at bounding box center [662, 489] width 832 height 176
click at [630, 520] on button "Nākamā nodarbība" at bounding box center [661, 514] width 169 height 40
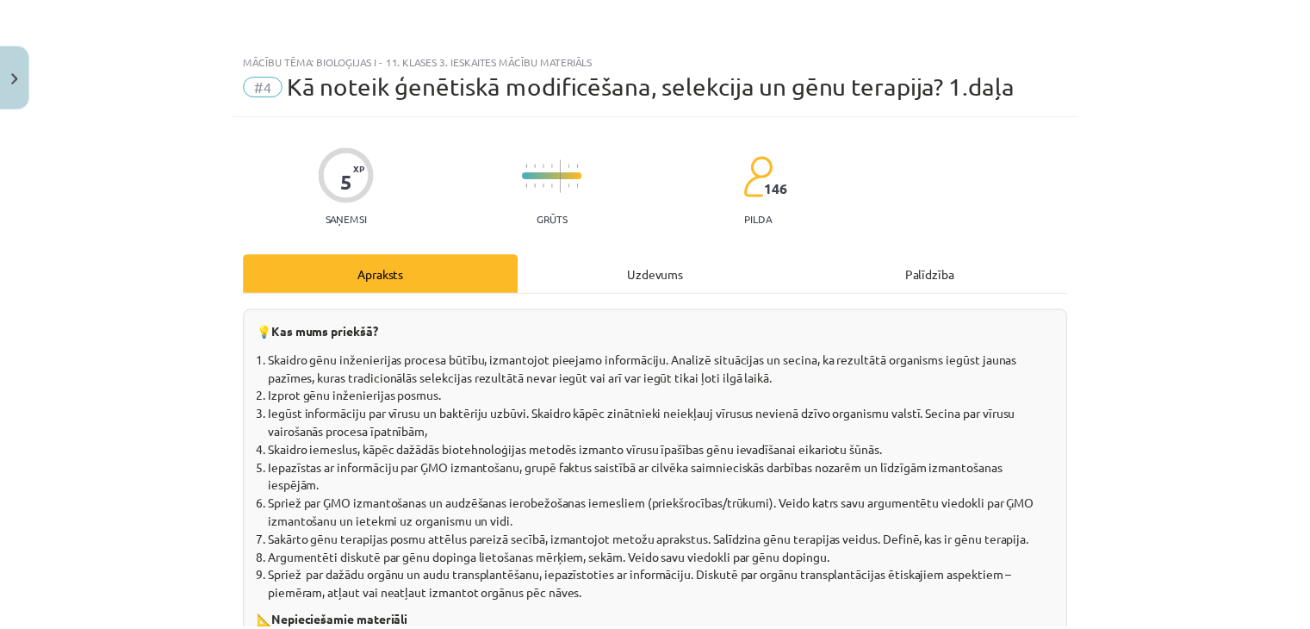
scroll to position [0, 0]
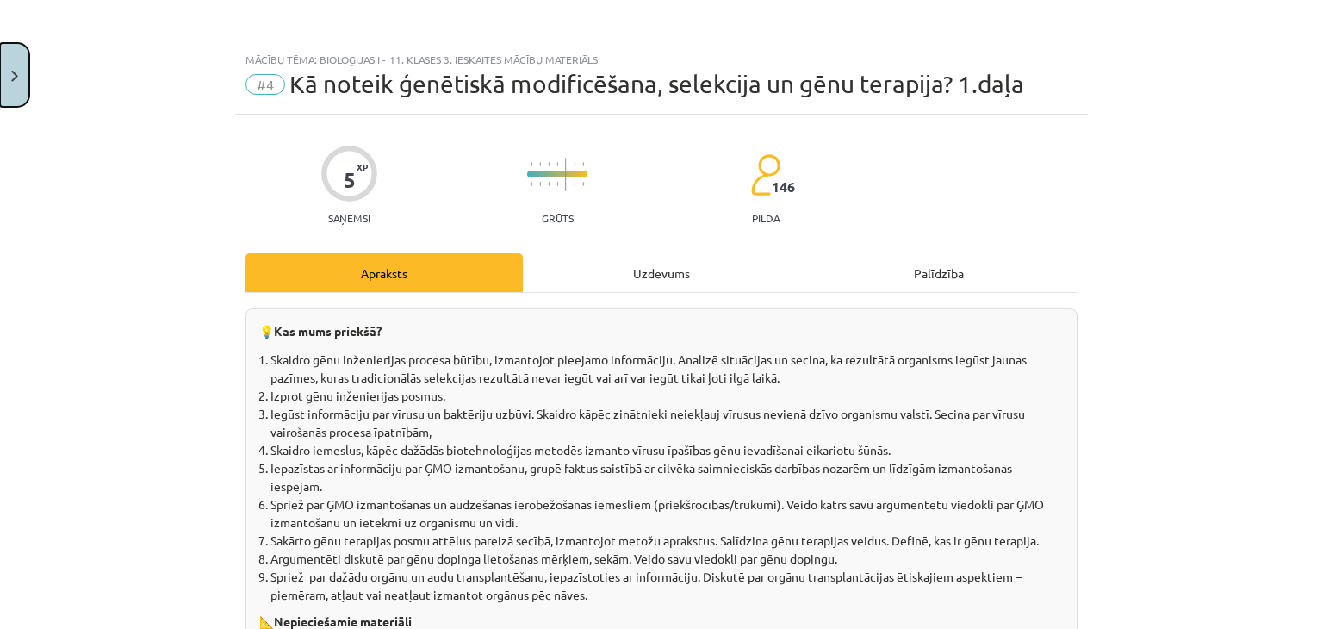
click at [14, 75] on img "Close" at bounding box center [14, 76] width 7 height 11
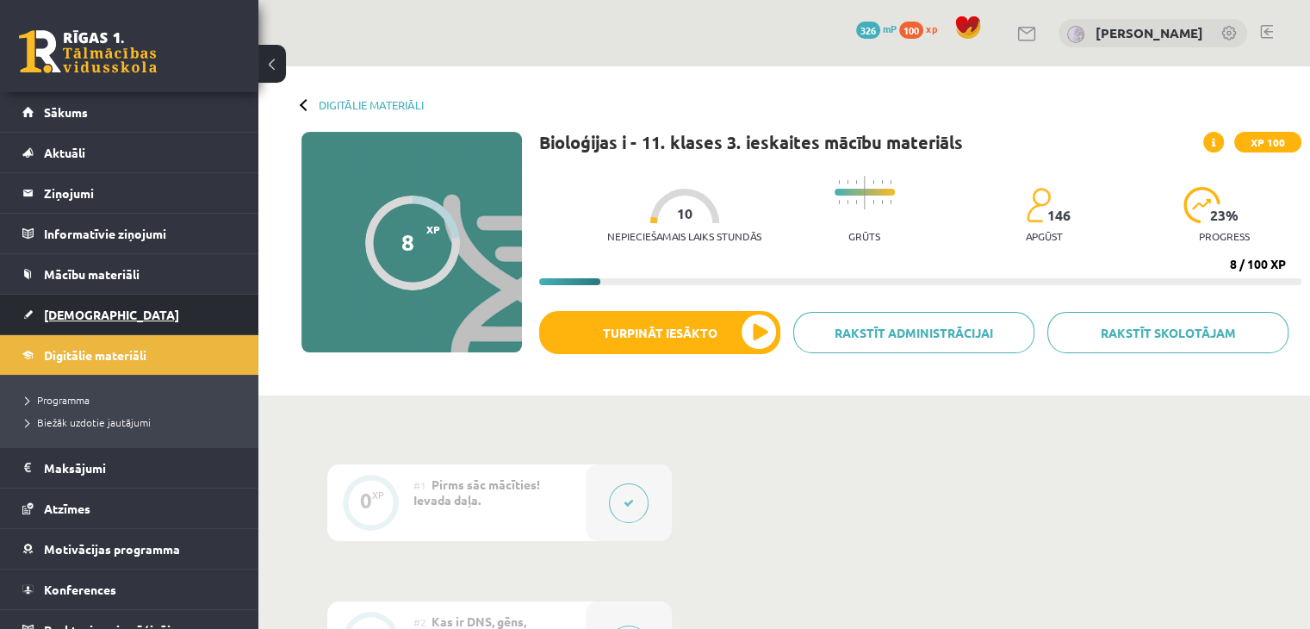
click at [69, 320] on link "[DEMOGRAPHIC_DATA]" at bounding box center [129, 315] width 215 height 40
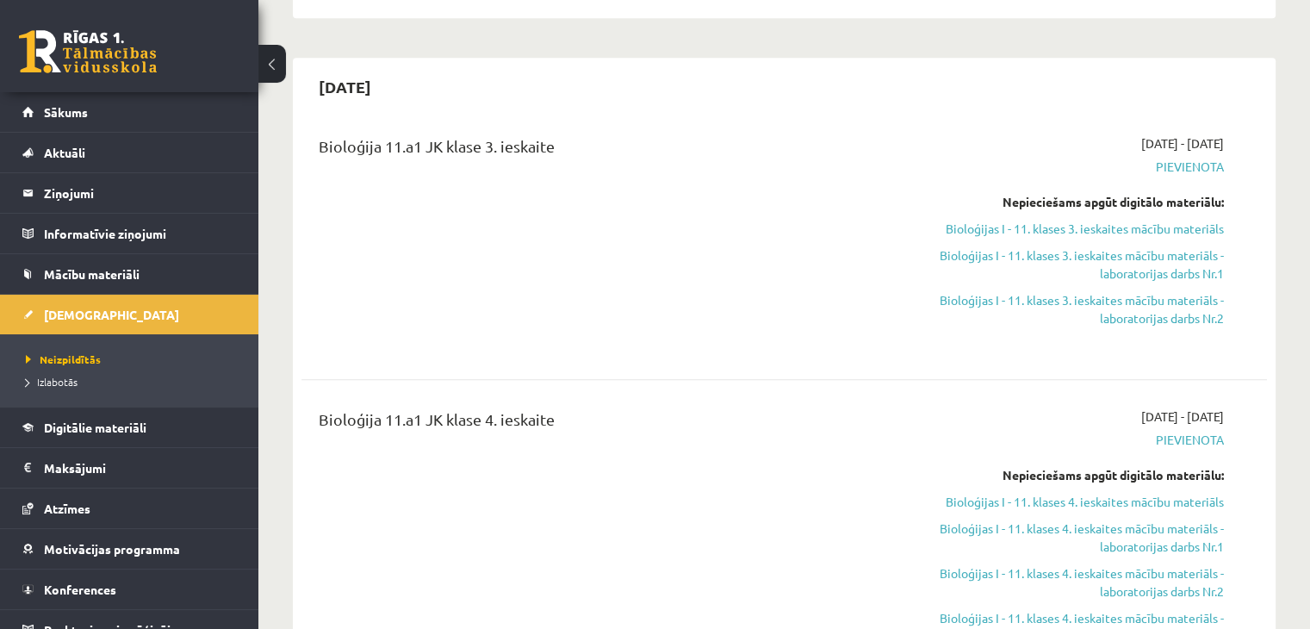
scroll to position [1402, 0]
click at [1112, 267] on link "Bioloģijas I - 11. klases 3. ieskaites mācību materiāls - laboratorijas darbs N…" at bounding box center [1082, 264] width 284 height 36
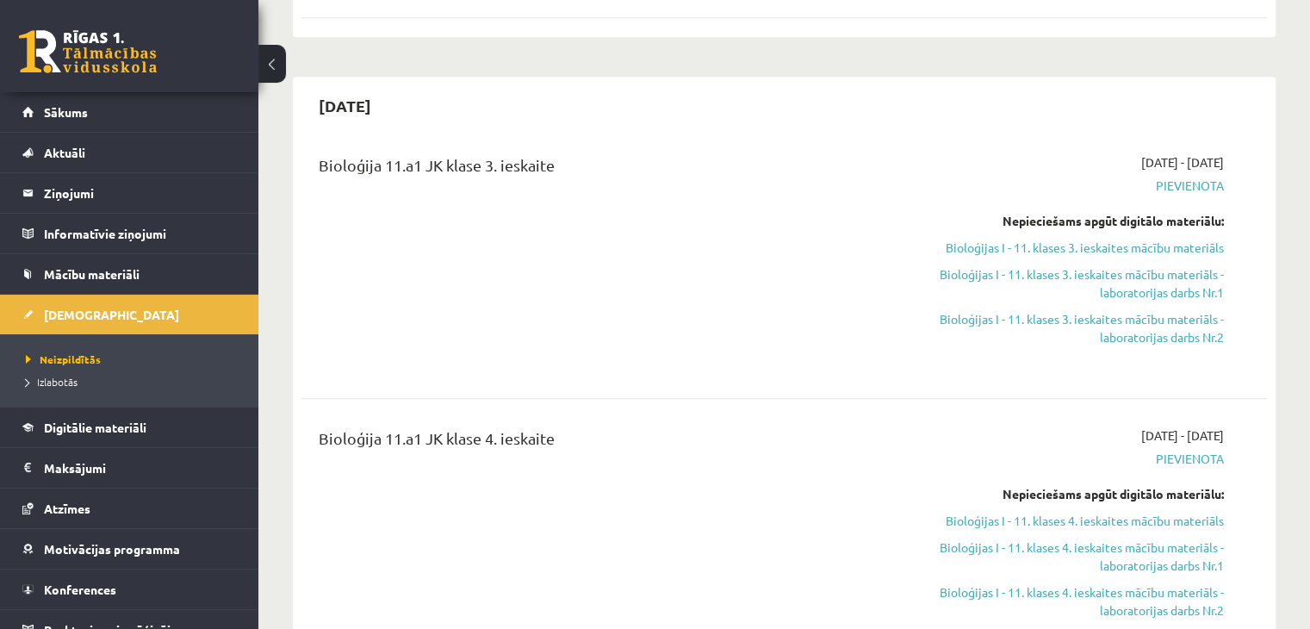
scroll to position [1382, 0]
click at [1018, 240] on link "Bioloģijas I - 11. klases 3. ieskaites mācību materiāls" at bounding box center [1082, 248] width 284 height 18
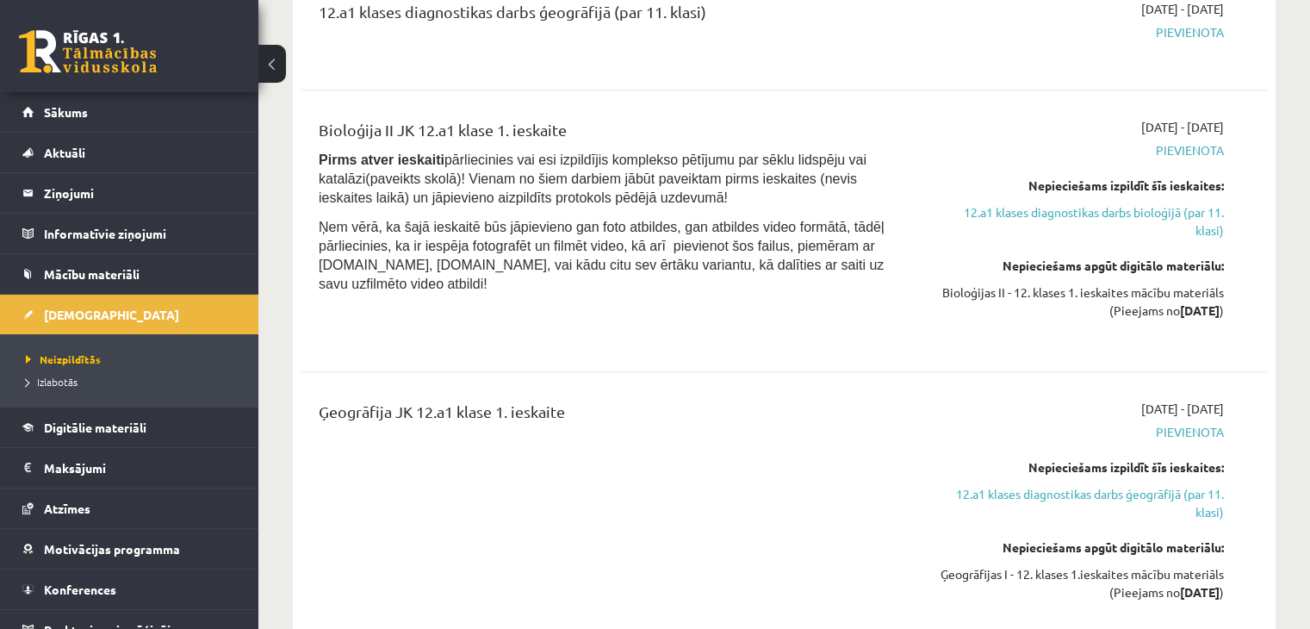
scroll to position [720, 0]
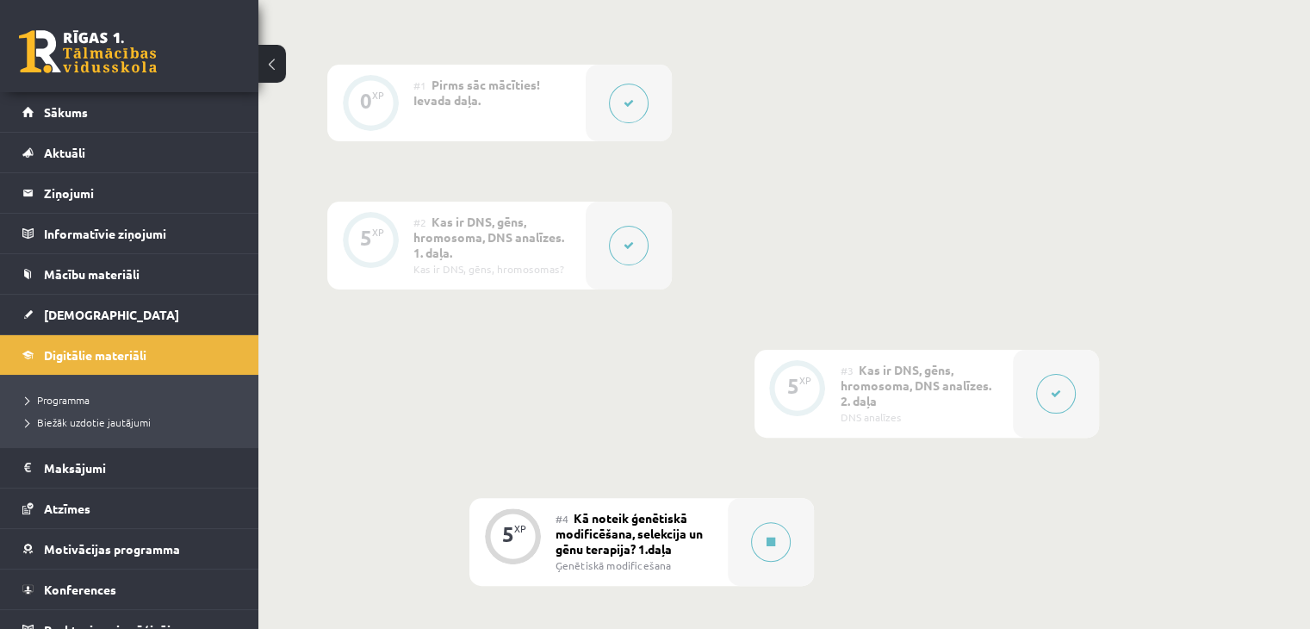
scroll to position [406, 0]
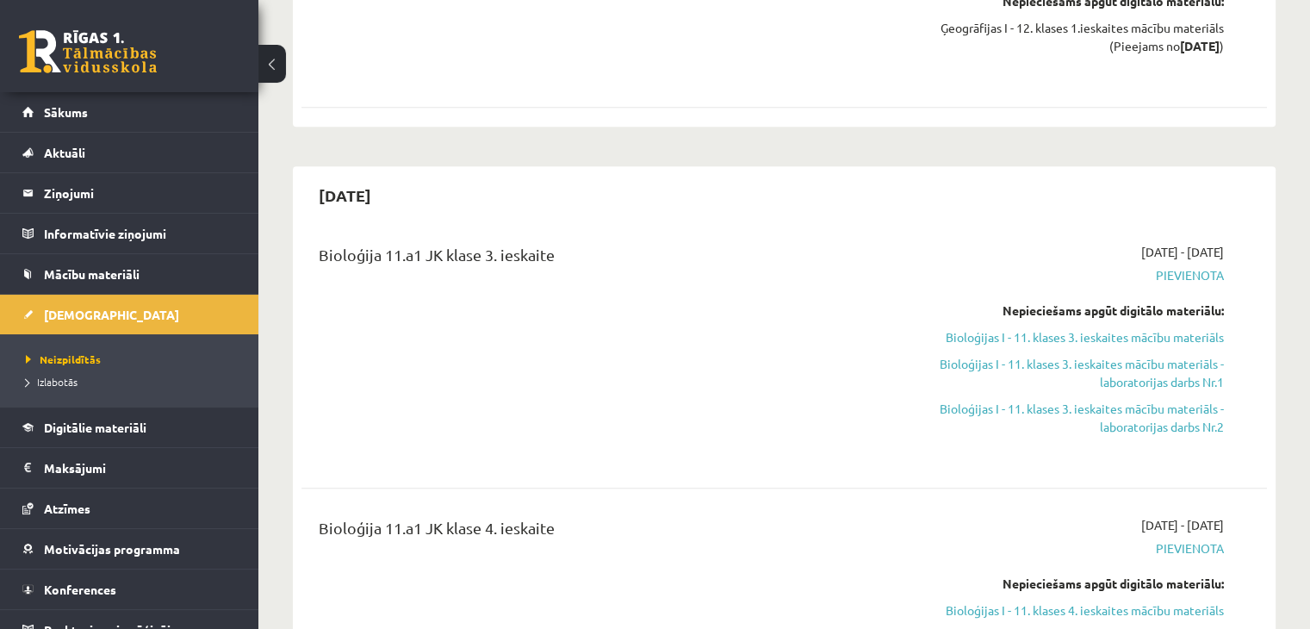
scroll to position [1267, 0]
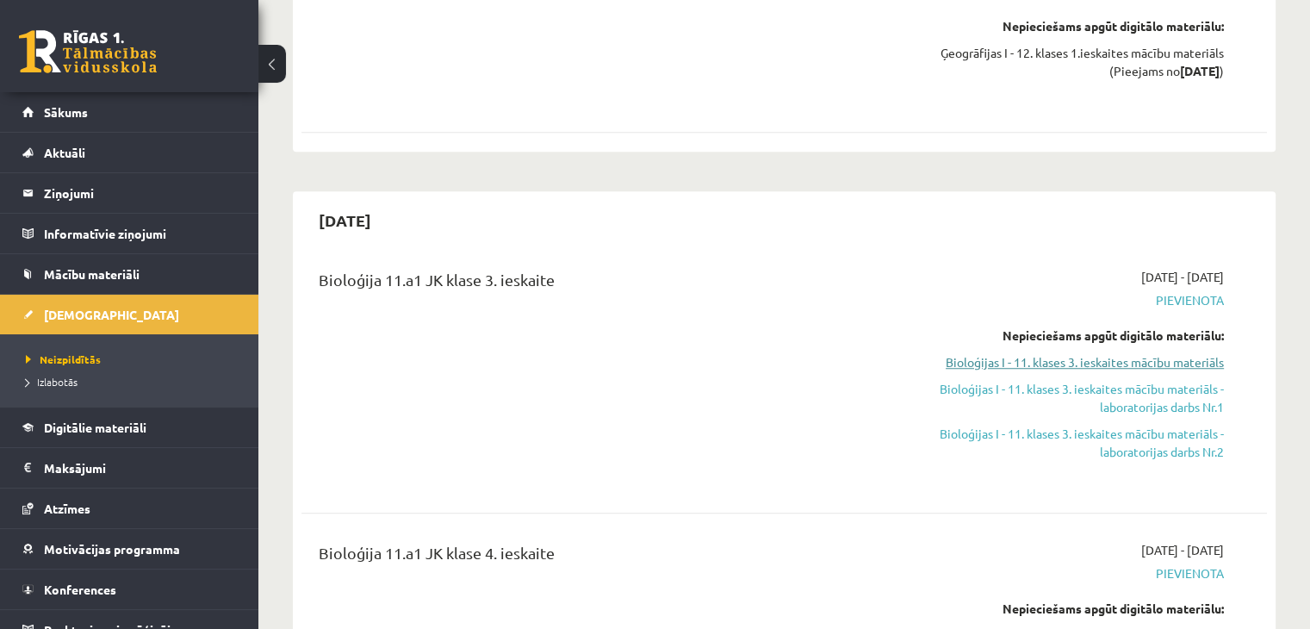
click at [1071, 363] on link "Bioloģijas I - 11. klases 3. ieskaites mācību materiāls" at bounding box center [1082, 362] width 284 height 18
